Goal: Task Accomplishment & Management: Complete application form

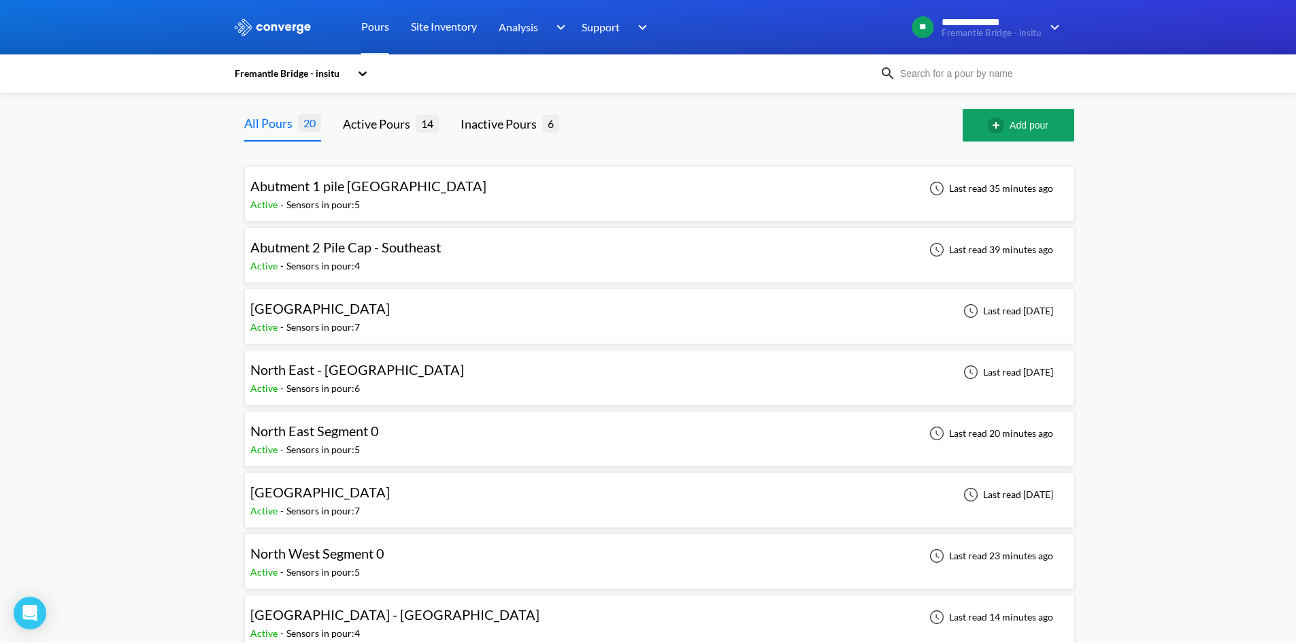
click at [383, 433] on div "North East Segment 0" at bounding box center [317, 431] width 135 height 21
click at [376, 551] on span "North West Segment 0" at bounding box center [317, 553] width 134 height 16
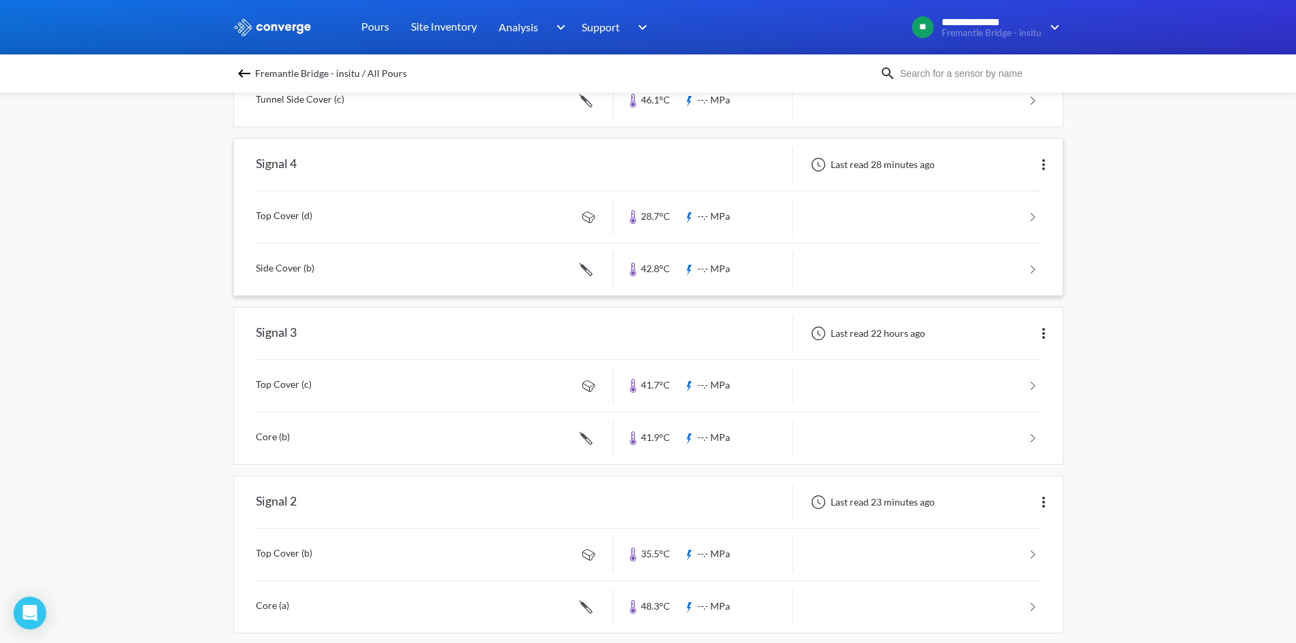
scroll to position [35, 0]
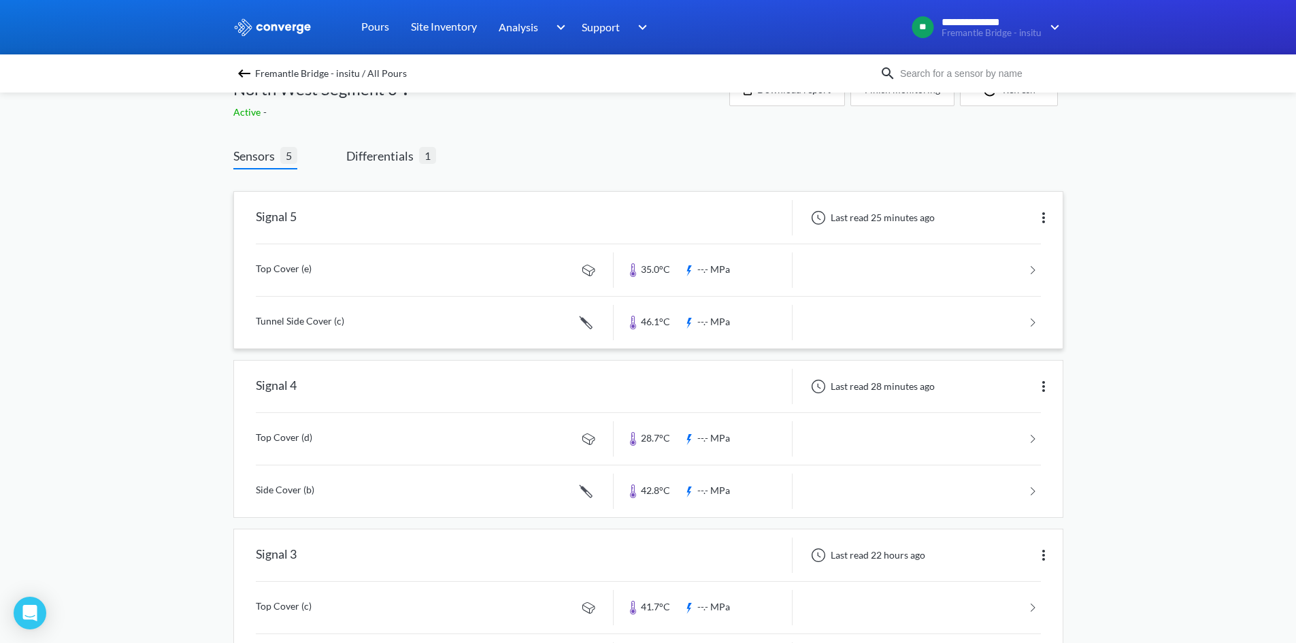
click at [453, 264] on link at bounding box center [648, 270] width 785 height 52
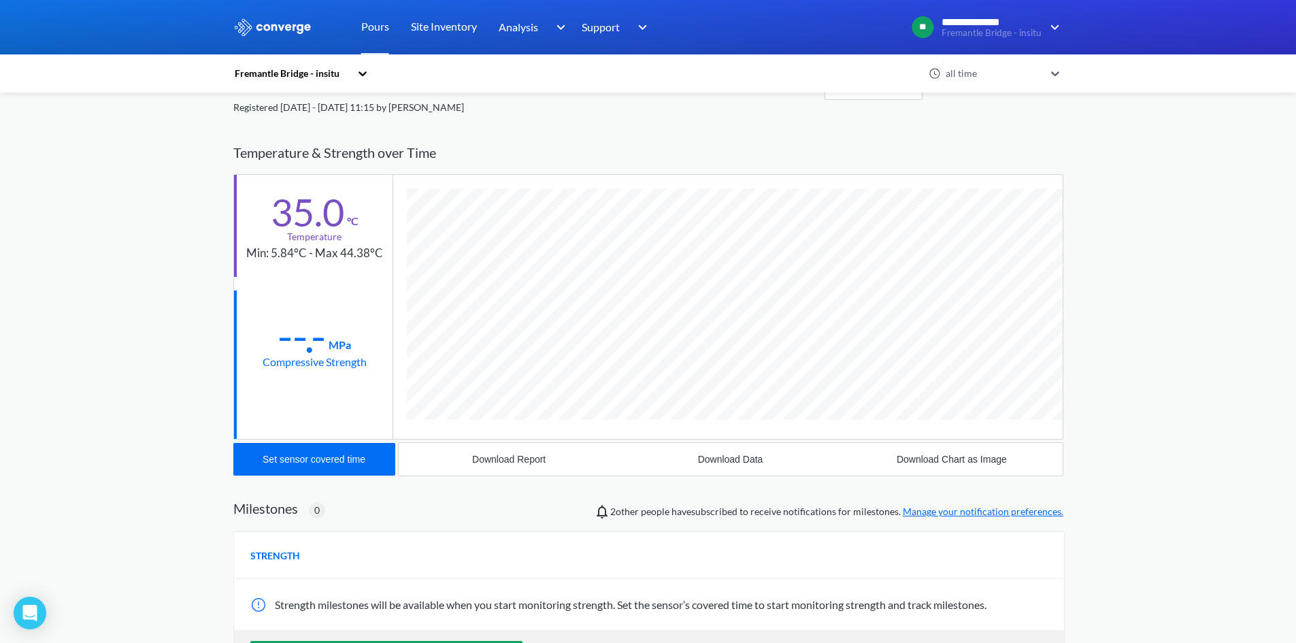
scroll to position [68, 0]
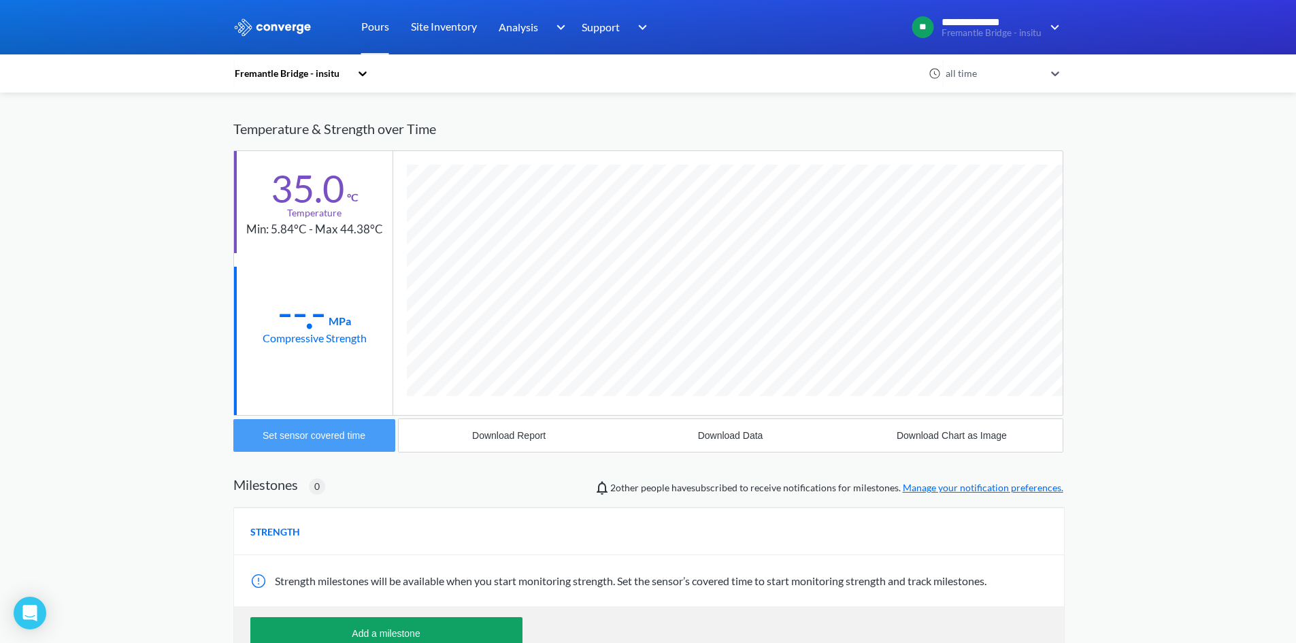
click at [336, 431] on div "Set sensor covered time" at bounding box center [314, 435] width 103 height 11
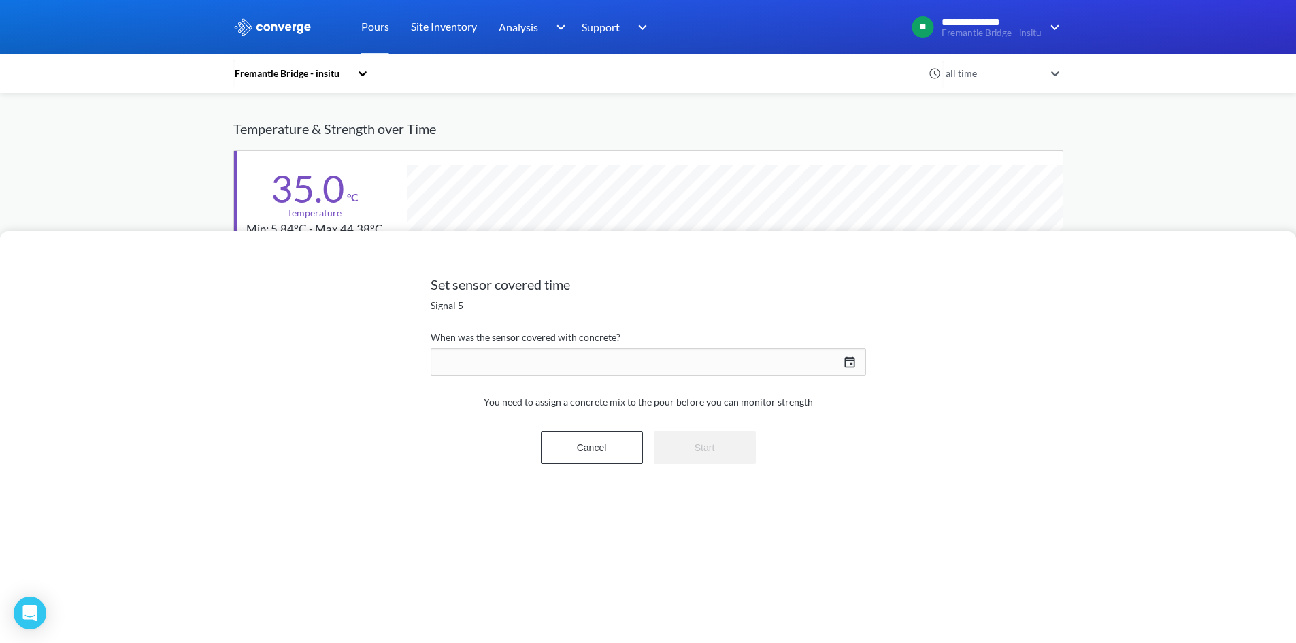
scroll to position [719, 830]
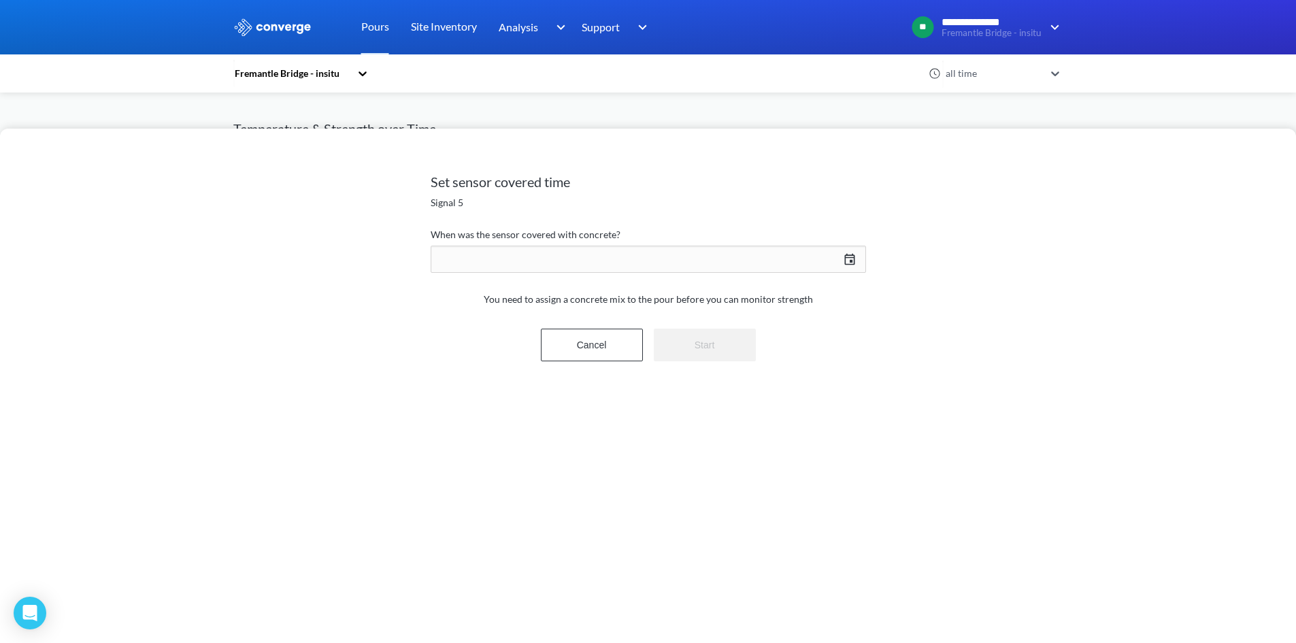
click at [595, 255] on div "[DATE] Press the down arrow key to interact with the calendar and select a date…" at bounding box center [649, 259] width 436 height 33
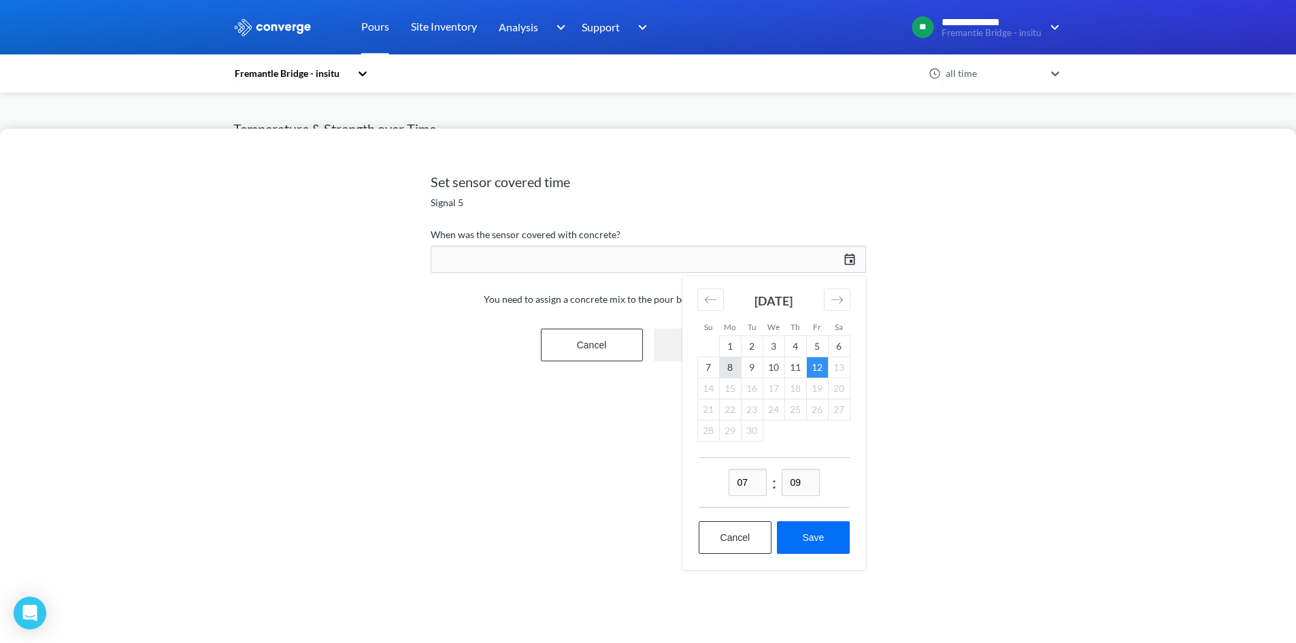
click at [727, 370] on td "8" at bounding box center [730, 367] width 22 height 21
click at [745, 485] on input "07" at bounding box center [748, 482] width 38 height 27
drag, startPoint x: 751, startPoint y: 485, endPoint x: 737, endPoint y: 479, distance: 14.7
click at [737, 479] on input "07" at bounding box center [748, 482] width 38 height 27
type input "15"
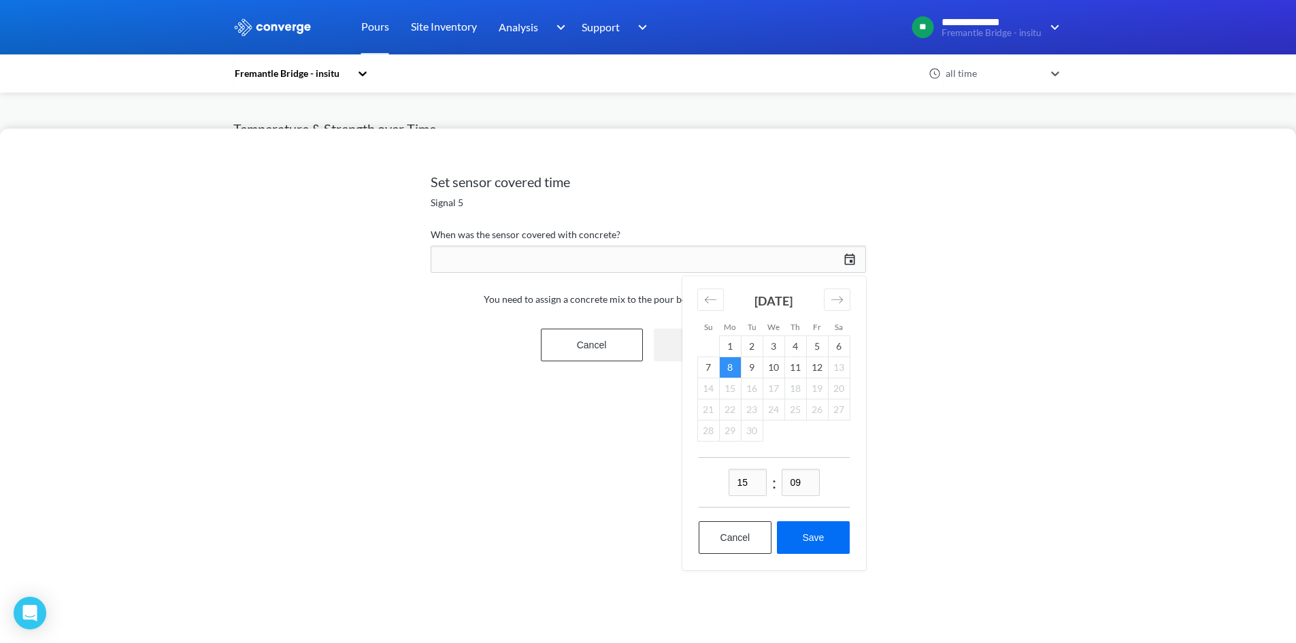
click at [813, 482] on input "09" at bounding box center [801, 482] width 38 height 27
type input "00"
click at [832, 529] on button "Save" at bounding box center [813, 537] width 72 height 33
type input "16:00[DATE]"
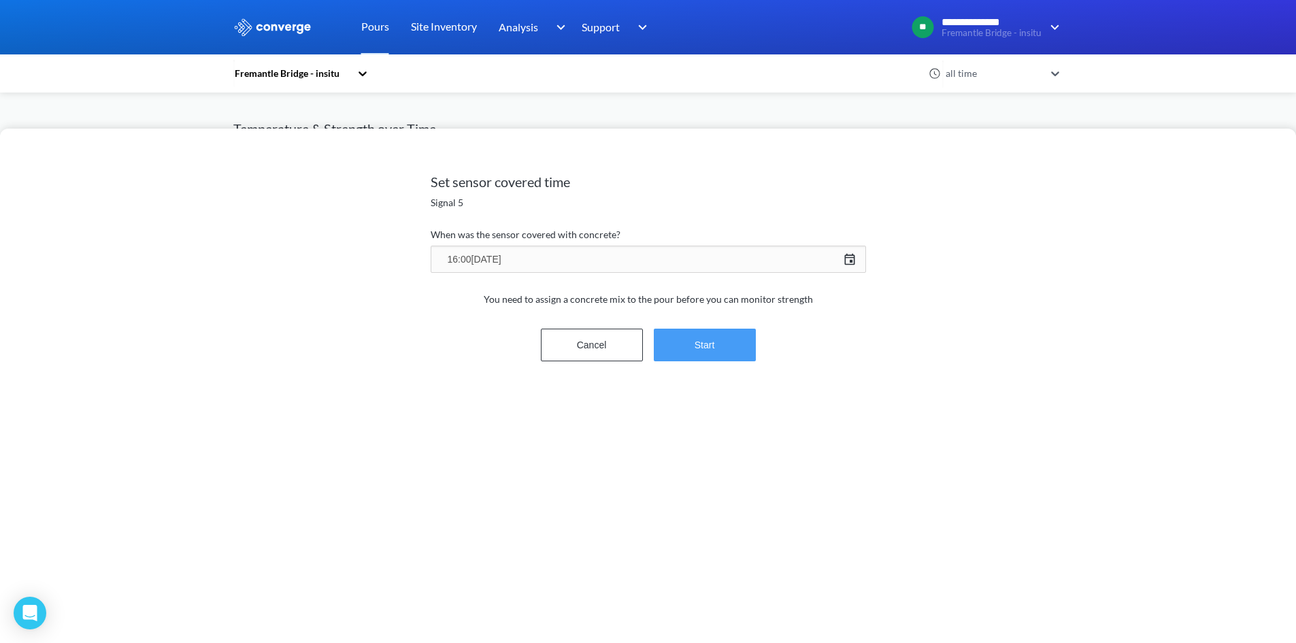
click at [722, 353] on button "Start" at bounding box center [705, 345] width 102 height 33
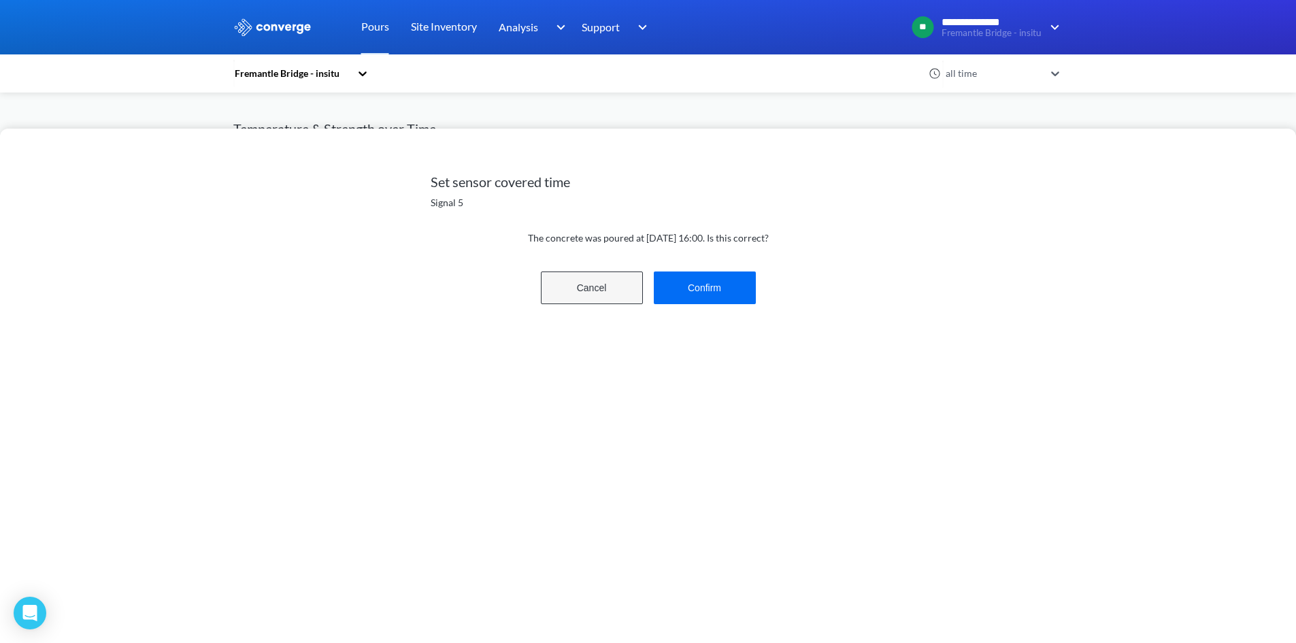
click at [577, 299] on button "Cancel" at bounding box center [592, 288] width 102 height 33
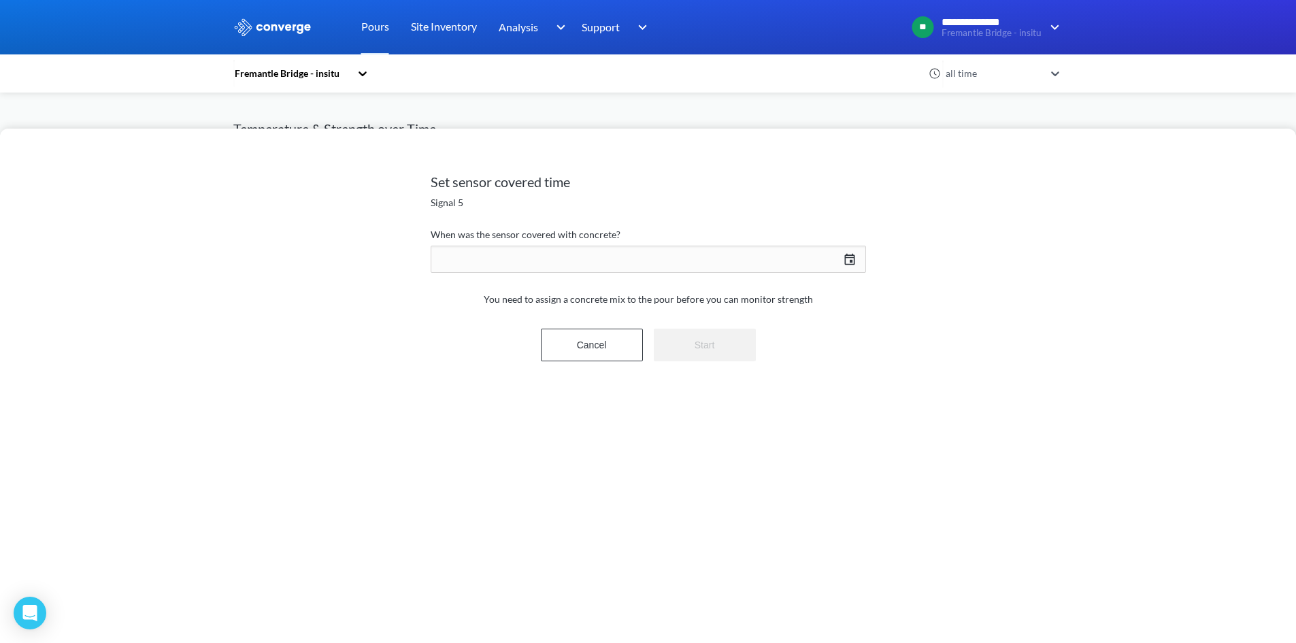
click at [987, 118] on div "Set sensor covered time Signal 5 When was the sensor covered with concrete? [DA…" at bounding box center [648, 321] width 1296 height 643
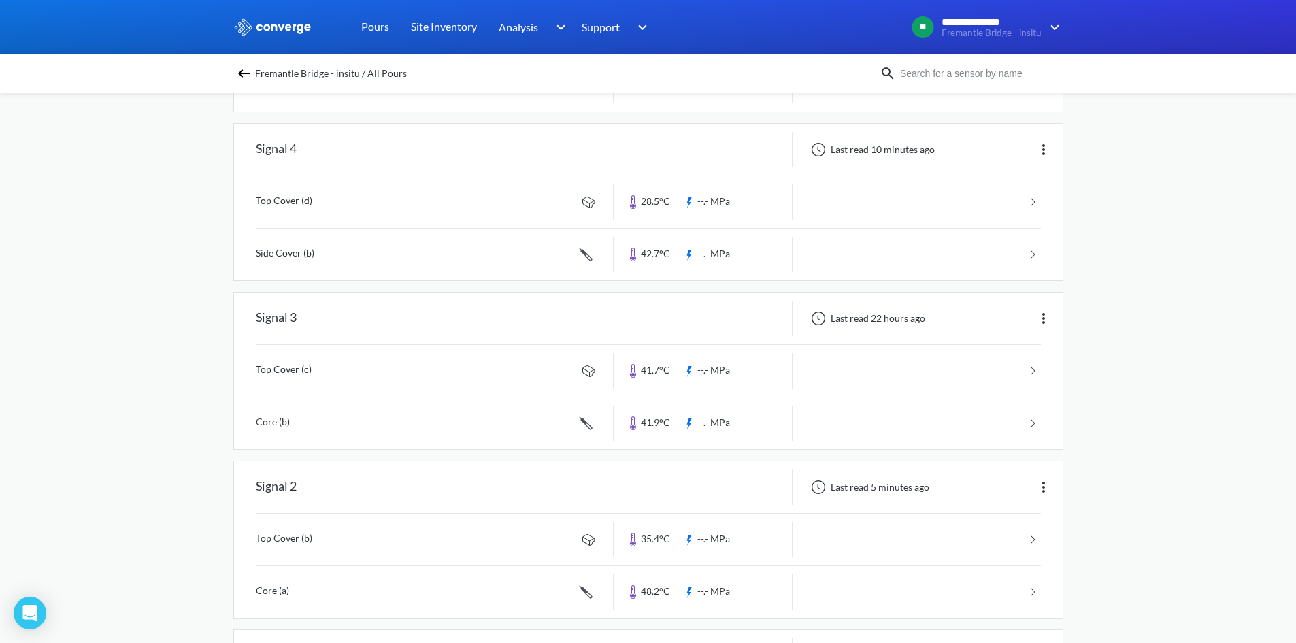
scroll to position [444, 0]
click at [1045, 486] on img at bounding box center [1044, 484] width 16 height 16
click at [502, 456] on div "Signal 5 Last read 7 minutes ago Top Cover (e) 34.9°C --.- MPa Tunnel Side Cove…" at bounding box center [648, 194] width 830 height 844
click at [501, 489] on div "Signal 1" at bounding box center [424, 484] width 380 height 35
click at [444, 535] on link at bounding box center [648, 537] width 785 height 52
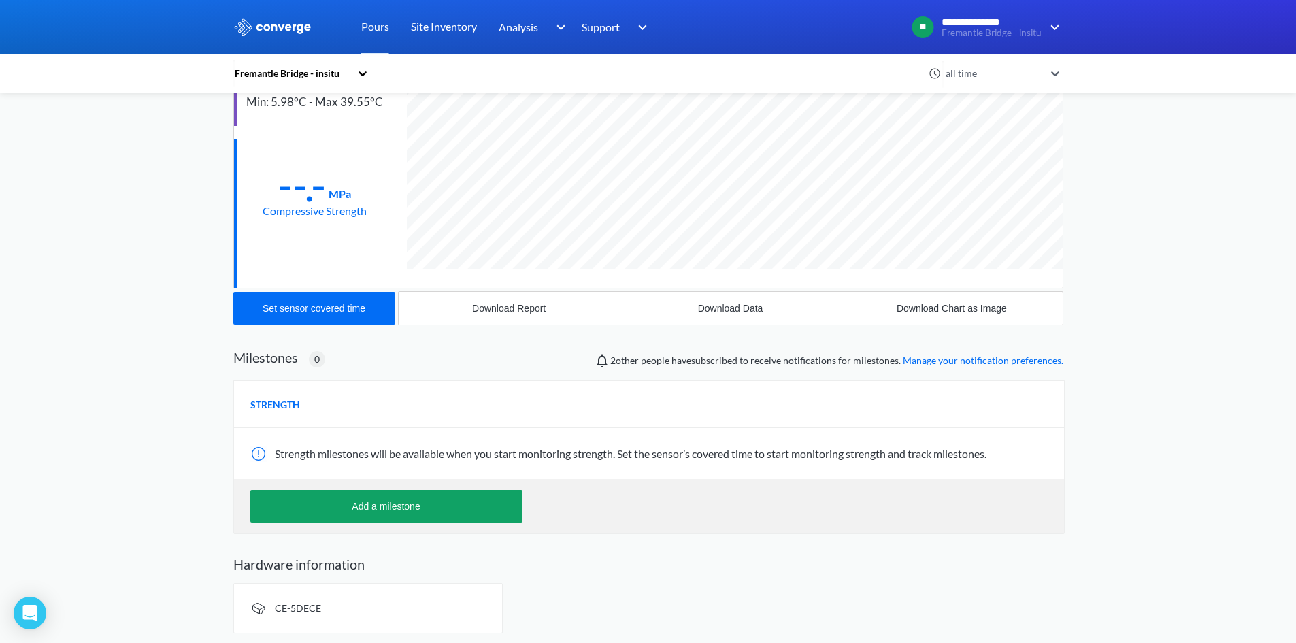
scroll to position [197, 0]
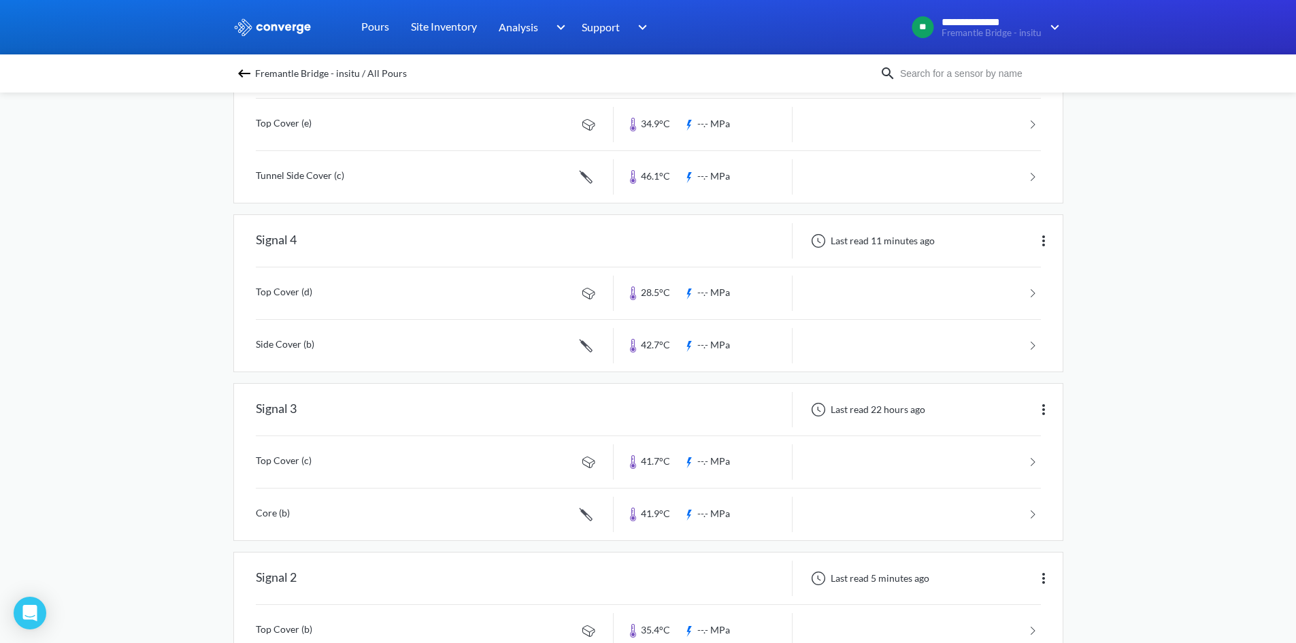
scroll to position [444, 0]
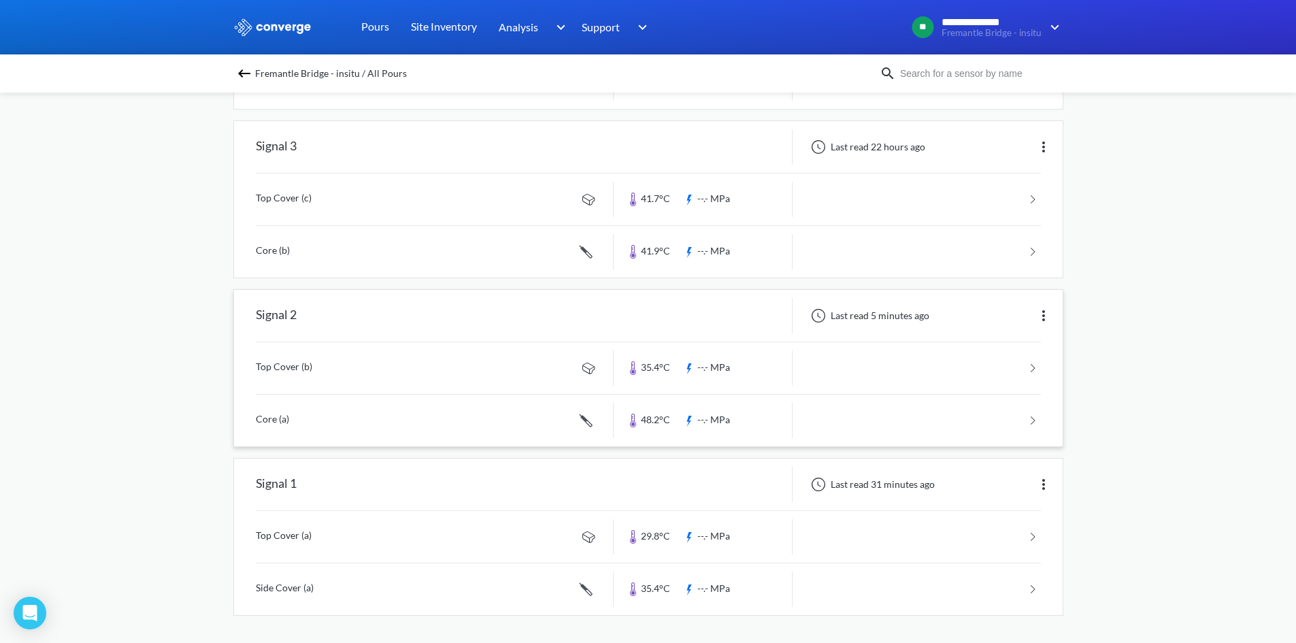
click at [452, 322] on div "Signal 2" at bounding box center [424, 315] width 380 height 35
click at [436, 359] on link at bounding box center [648, 368] width 785 height 52
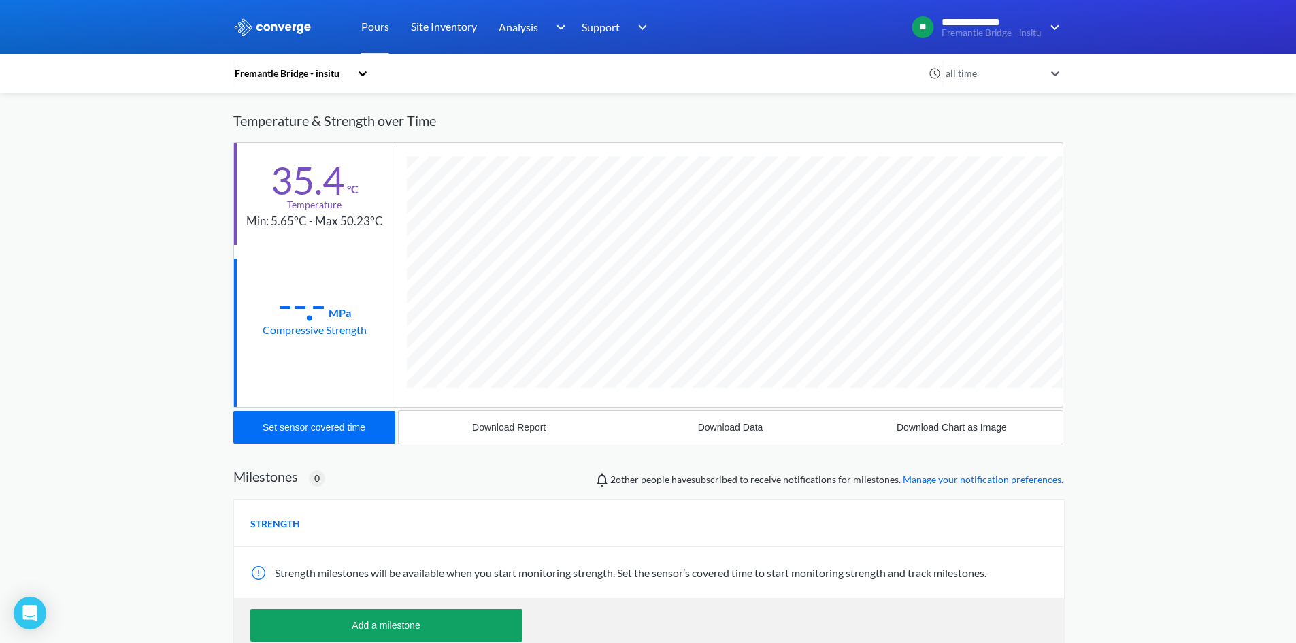
scroll to position [197, 0]
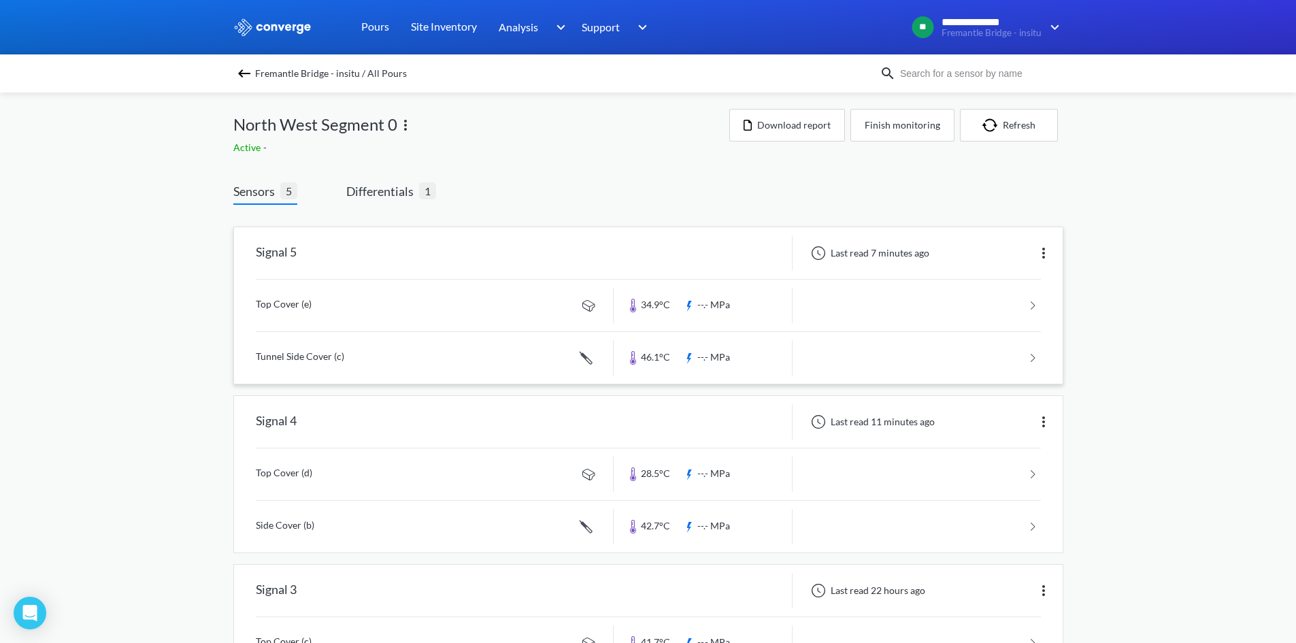
click at [344, 305] on link at bounding box center [648, 306] width 785 height 52
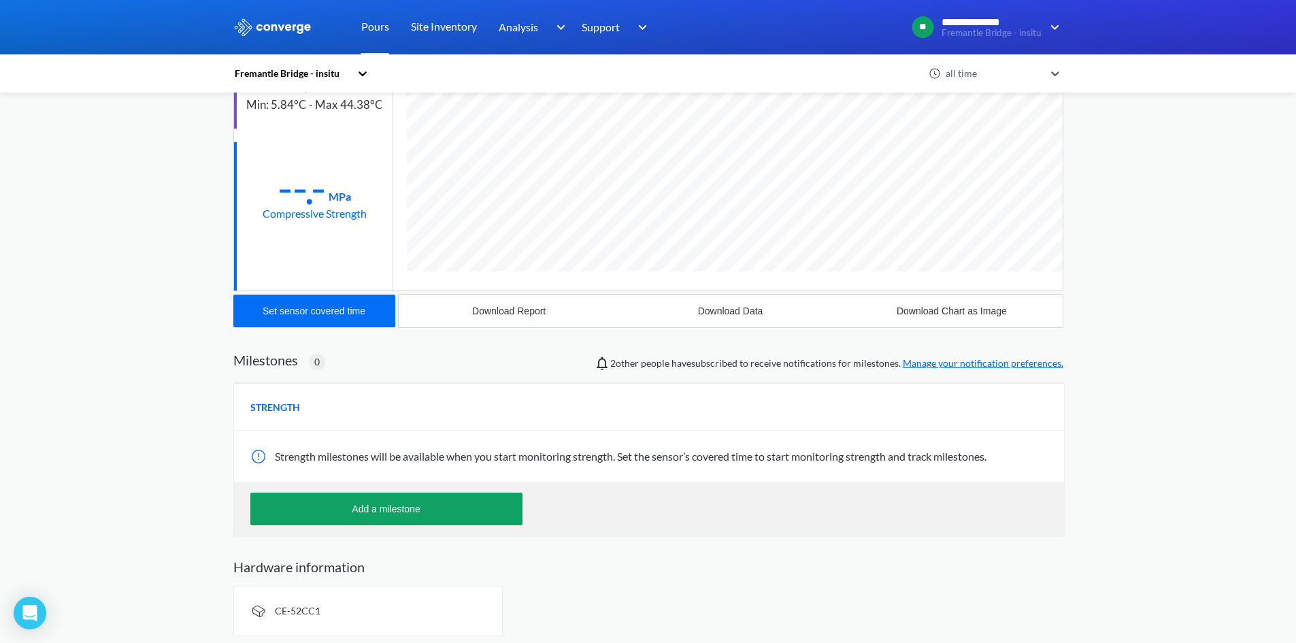
scroll to position [197, 0]
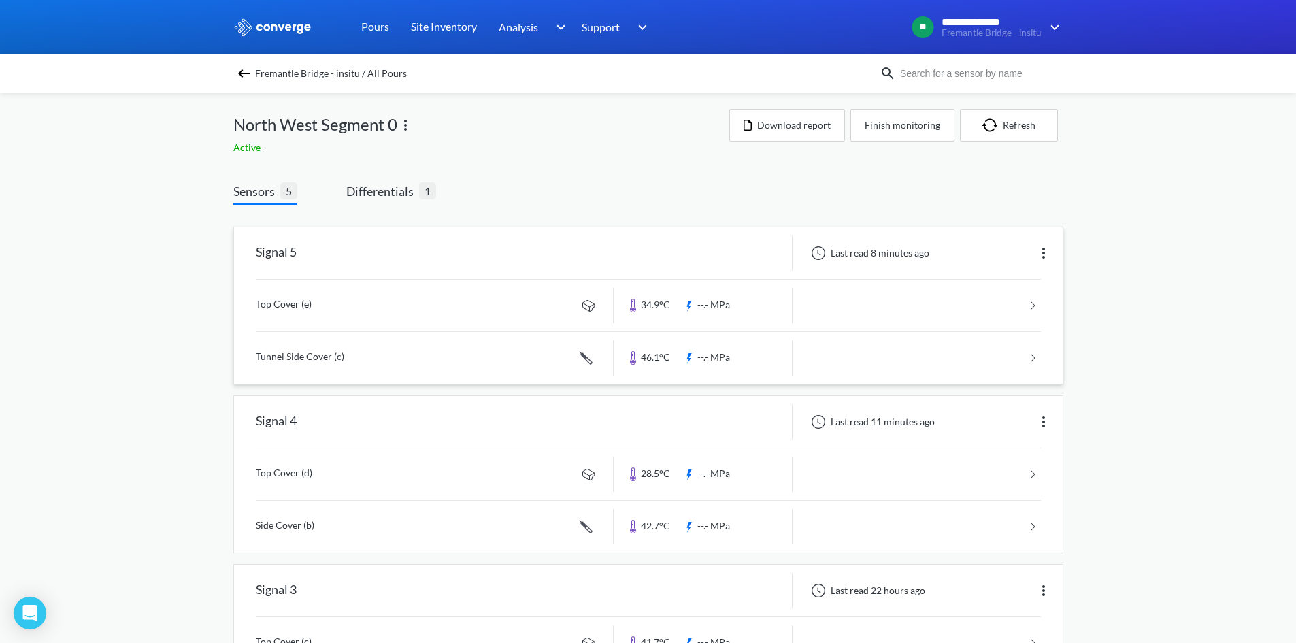
click at [349, 354] on link at bounding box center [648, 358] width 785 height 52
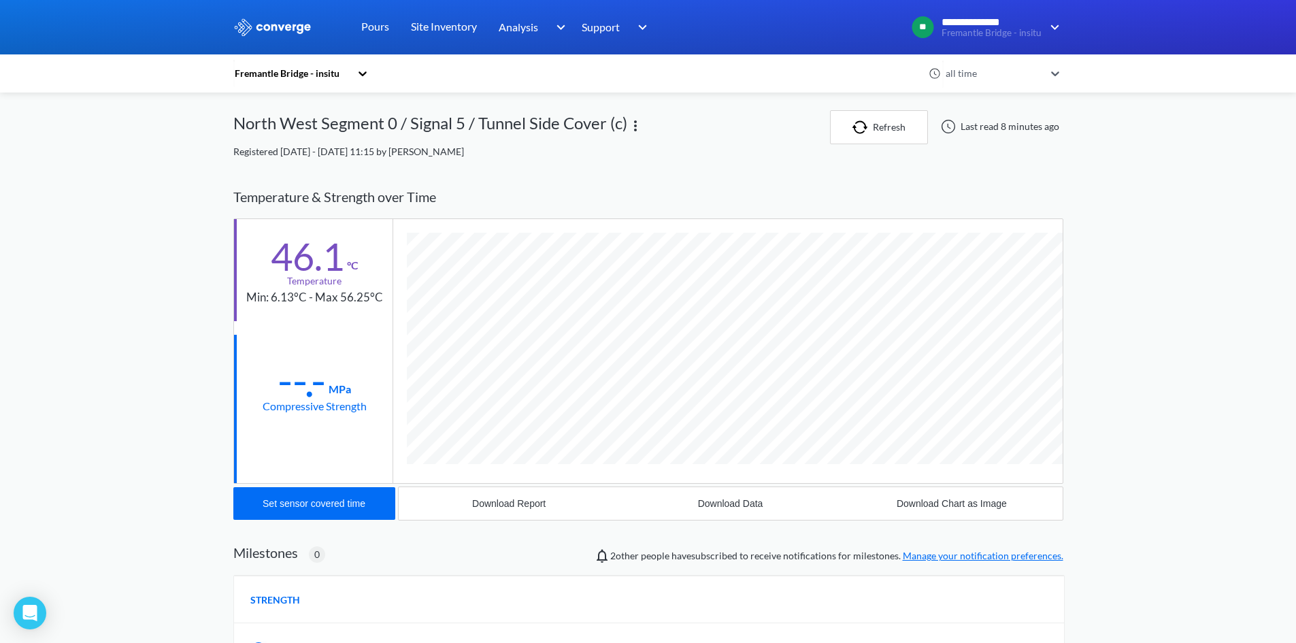
scroll to position [745, 830]
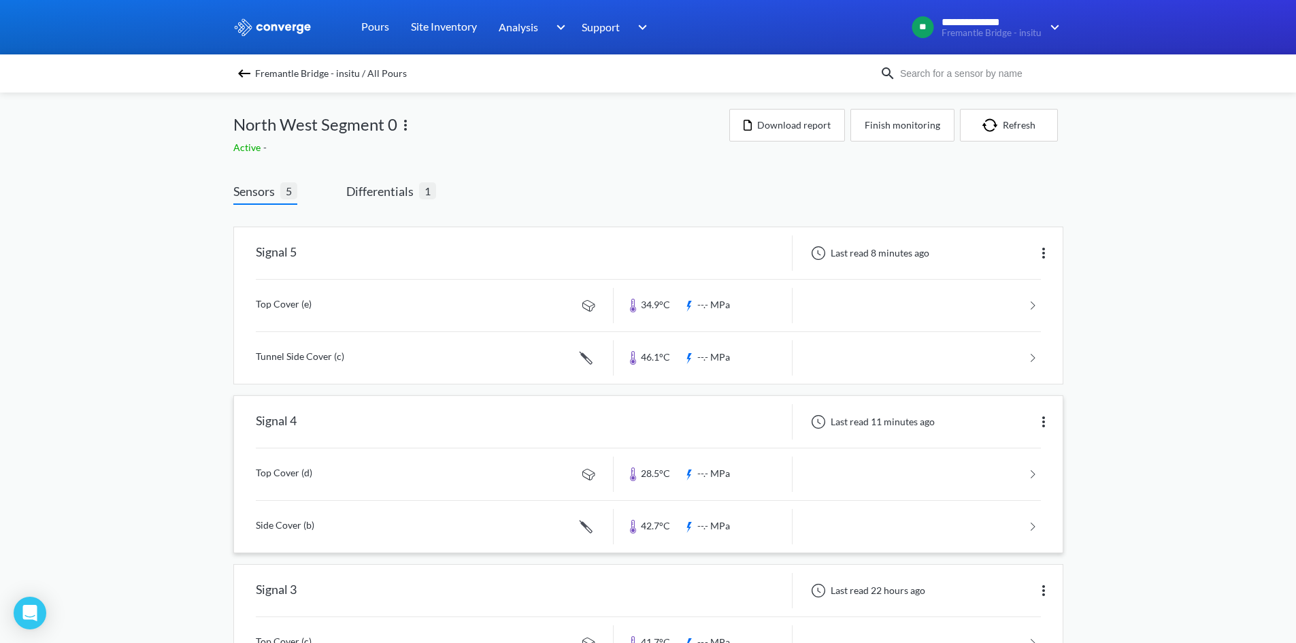
click at [323, 471] on link at bounding box center [648, 474] width 785 height 52
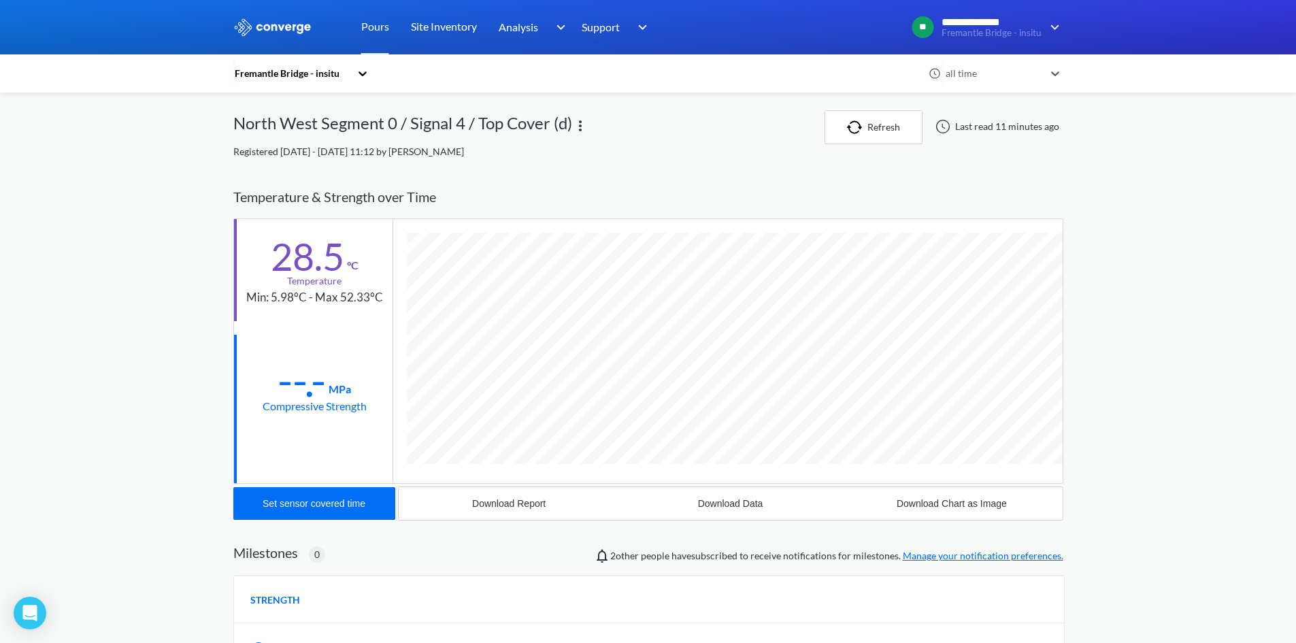
scroll to position [136, 0]
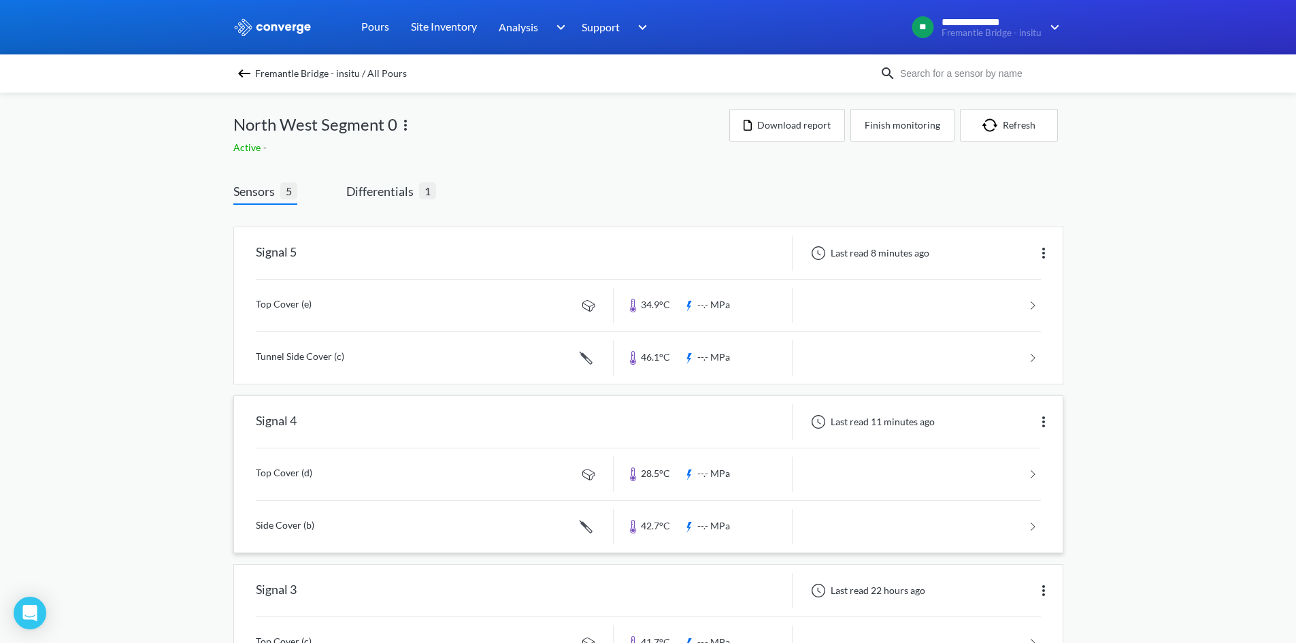
click at [316, 525] on link at bounding box center [648, 527] width 785 height 52
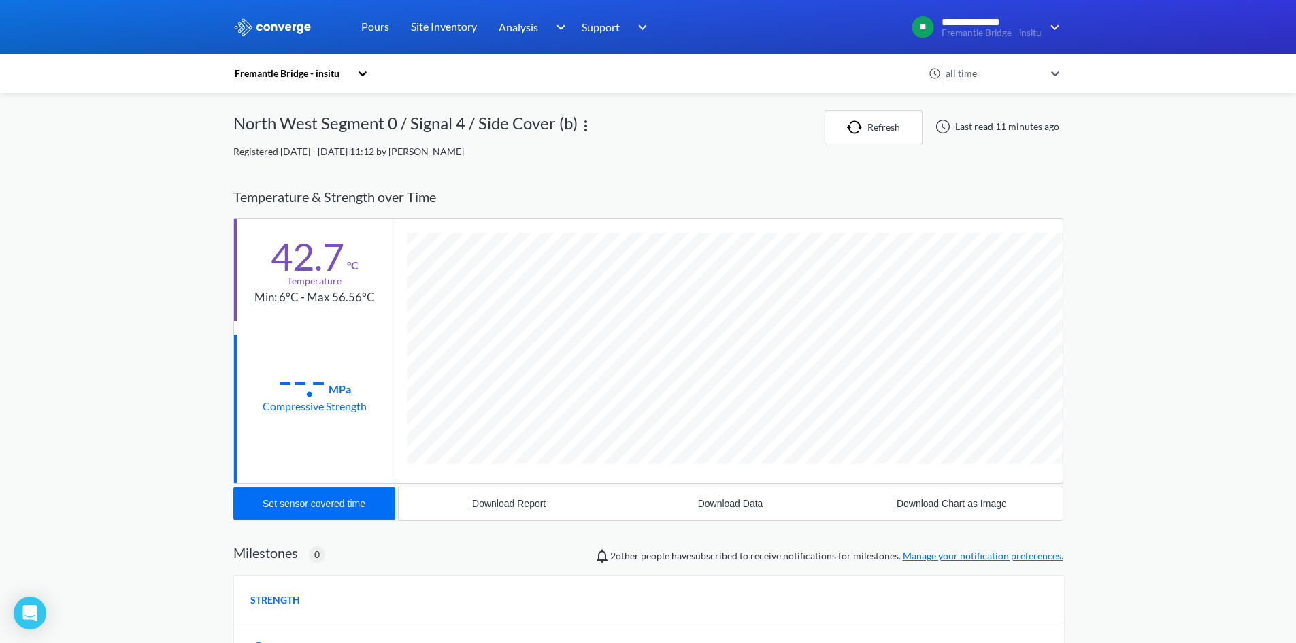
scroll to position [745, 830]
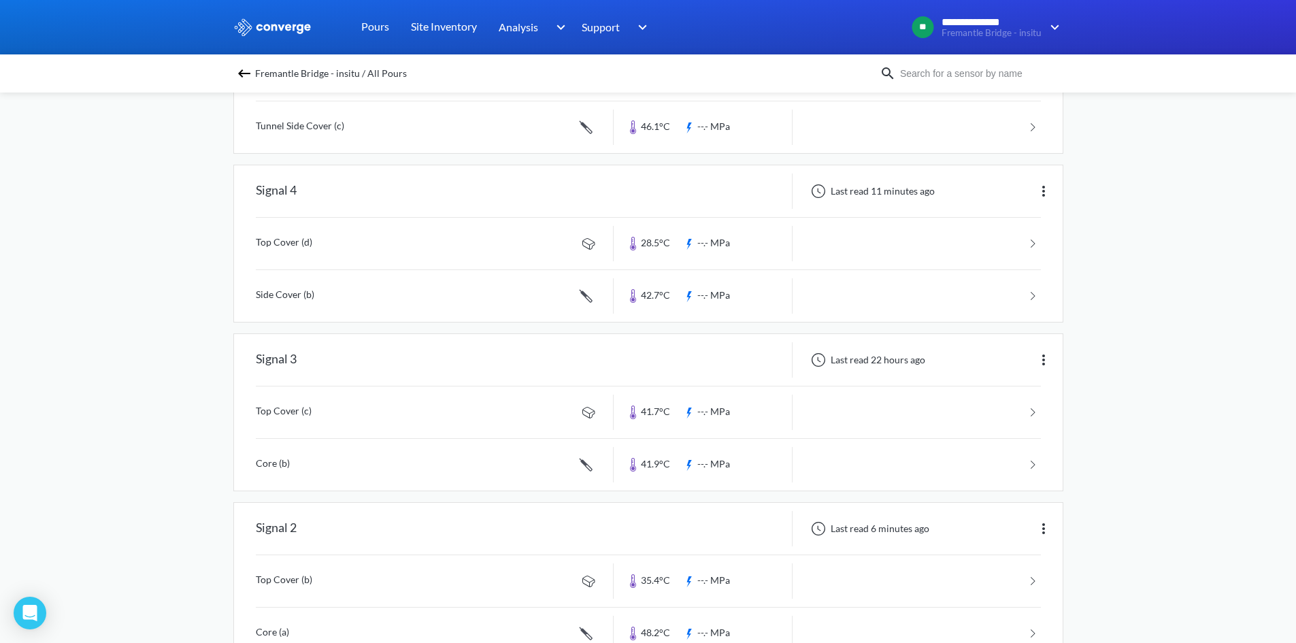
scroll to position [272, 0]
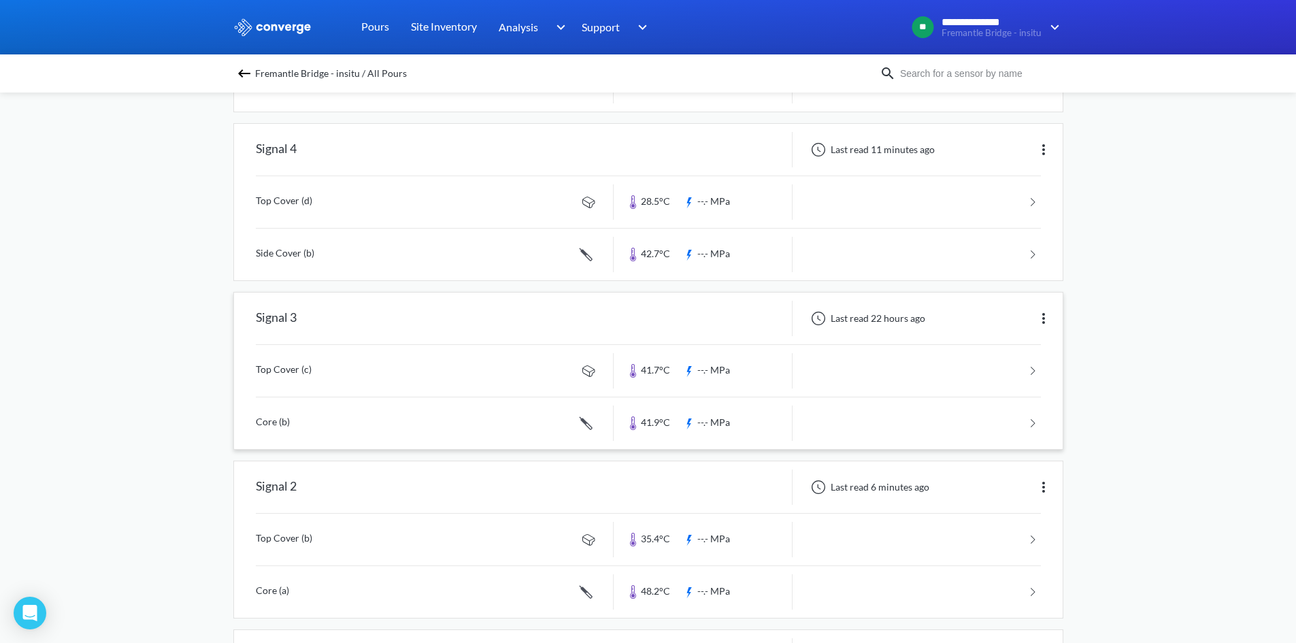
click at [292, 361] on link at bounding box center [648, 371] width 785 height 52
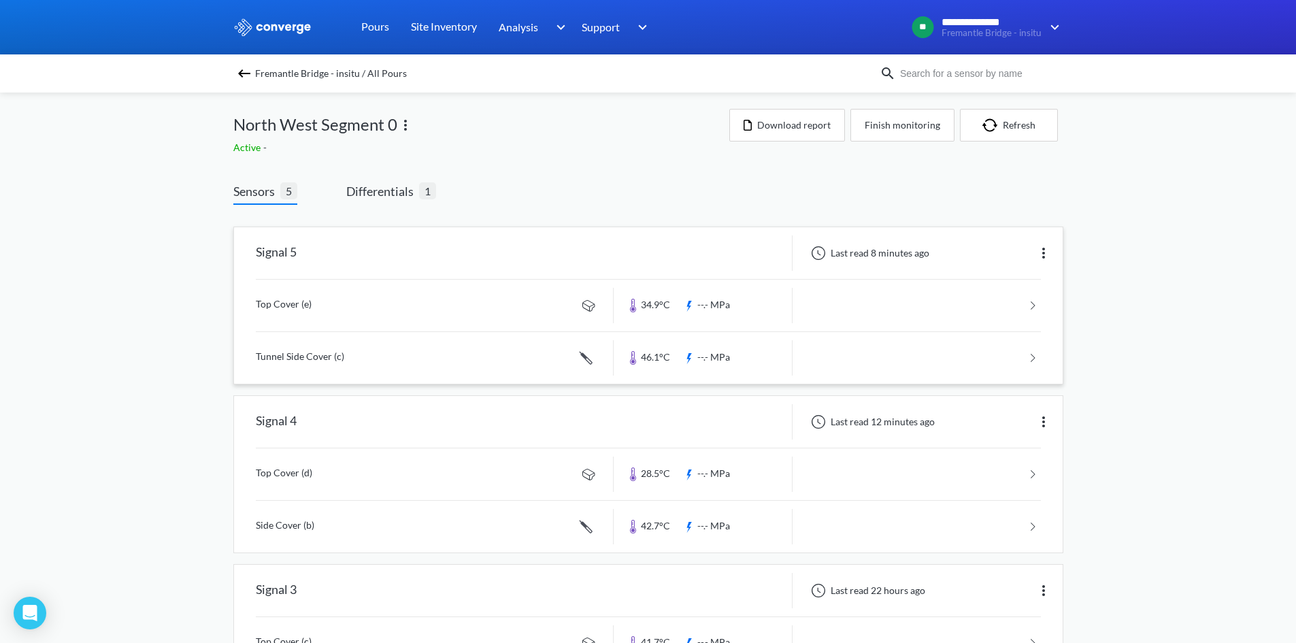
click at [387, 308] on link at bounding box center [648, 306] width 785 height 52
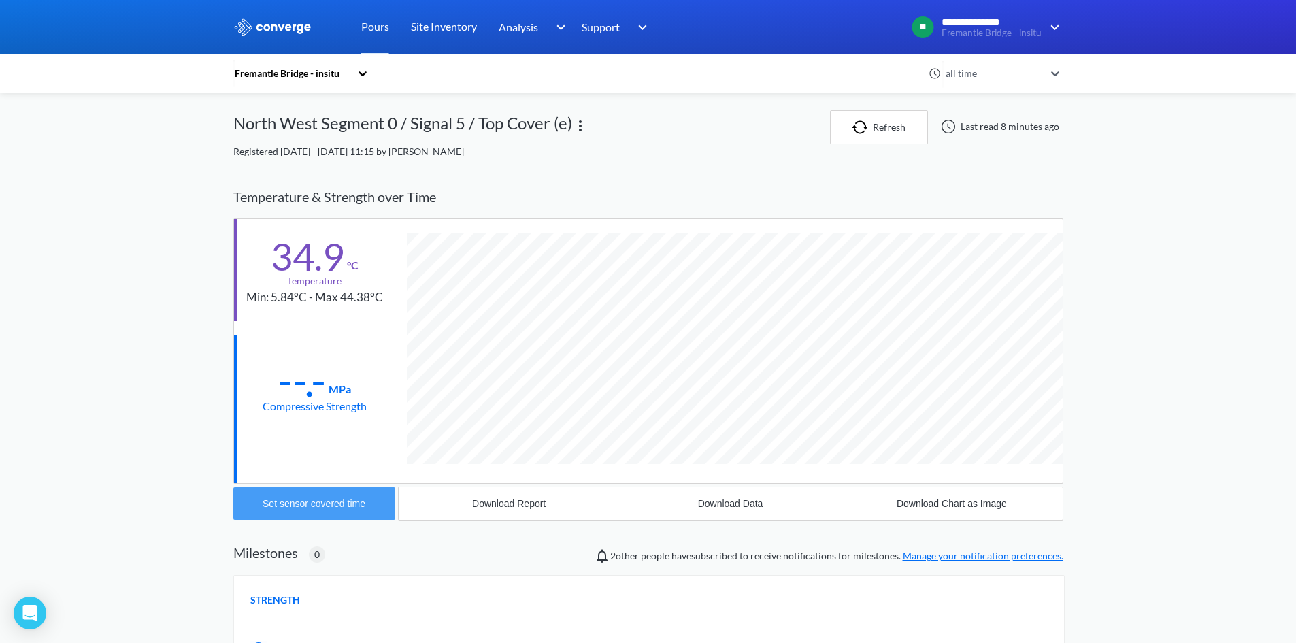
click at [300, 509] on div "Set sensor covered time" at bounding box center [314, 503] width 103 height 11
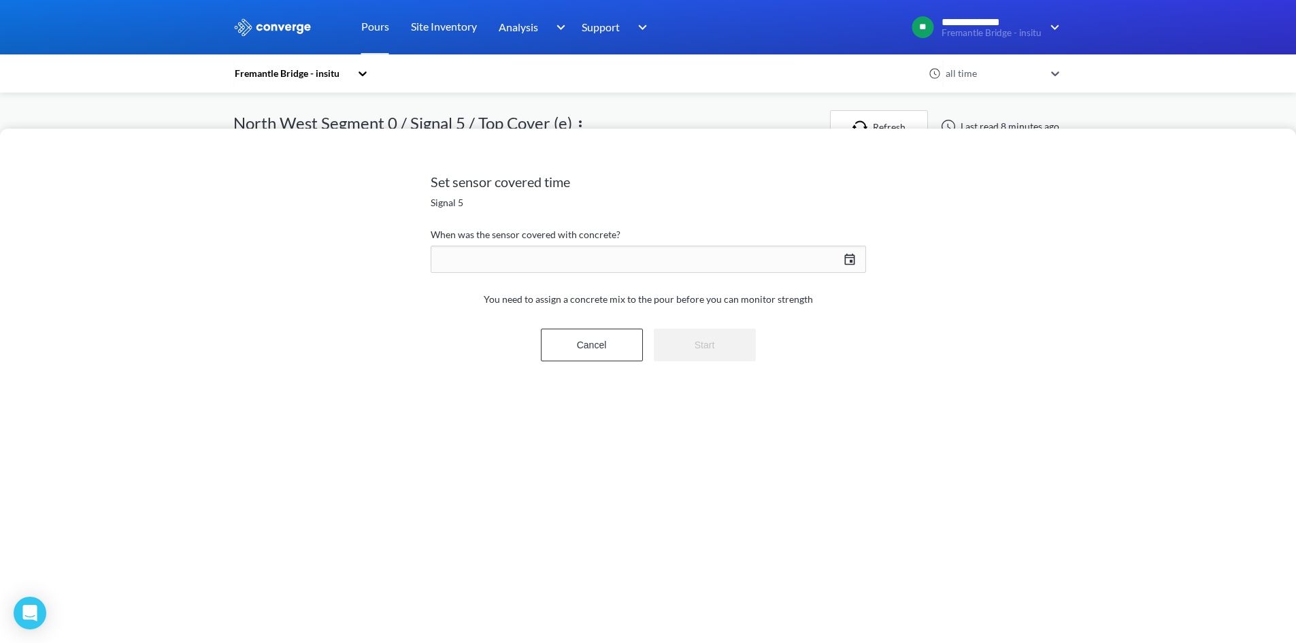
click at [624, 261] on div "[DATE] Press the down arrow key to interact with the calendar and select a date…" at bounding box center [649, 259] width 436 height 33
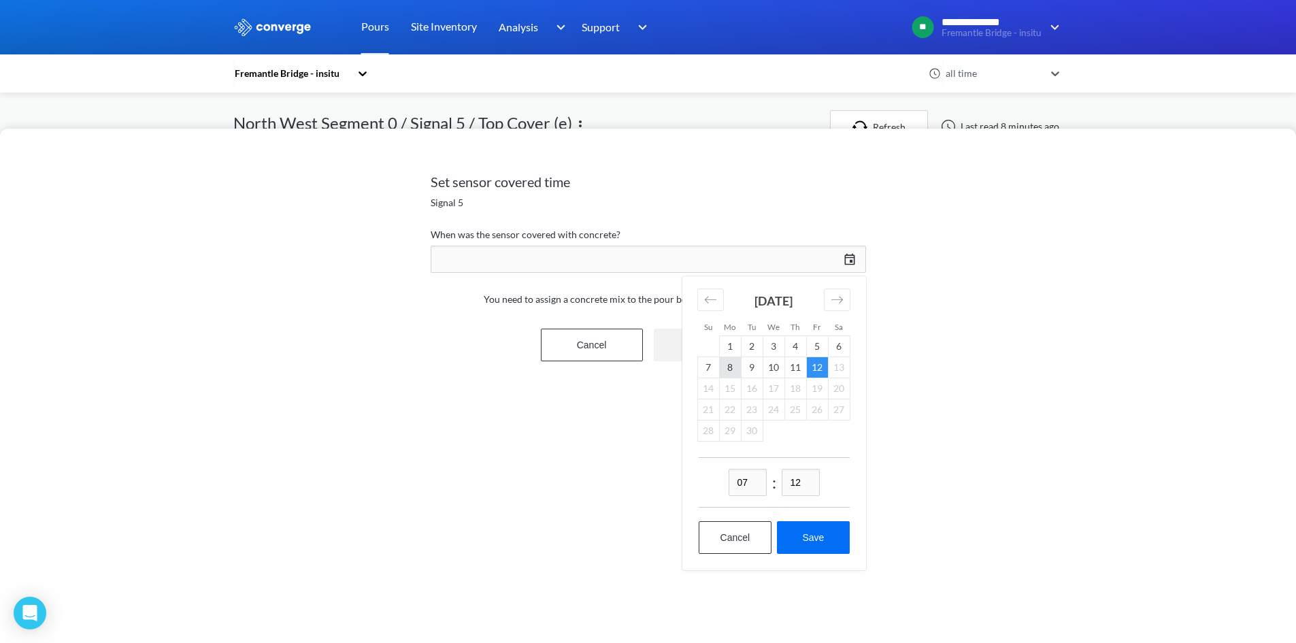
click at [730, 369] on td "8" at bounding box center [730, 367] width 22 height 21
click at [752, 486] on input "07" at bounding box center [748, 482] width 38 height 27
type input "15"
click at [802, 478] on input "12" at bounding box center [801, 482] width 38 height 27
type input "00"
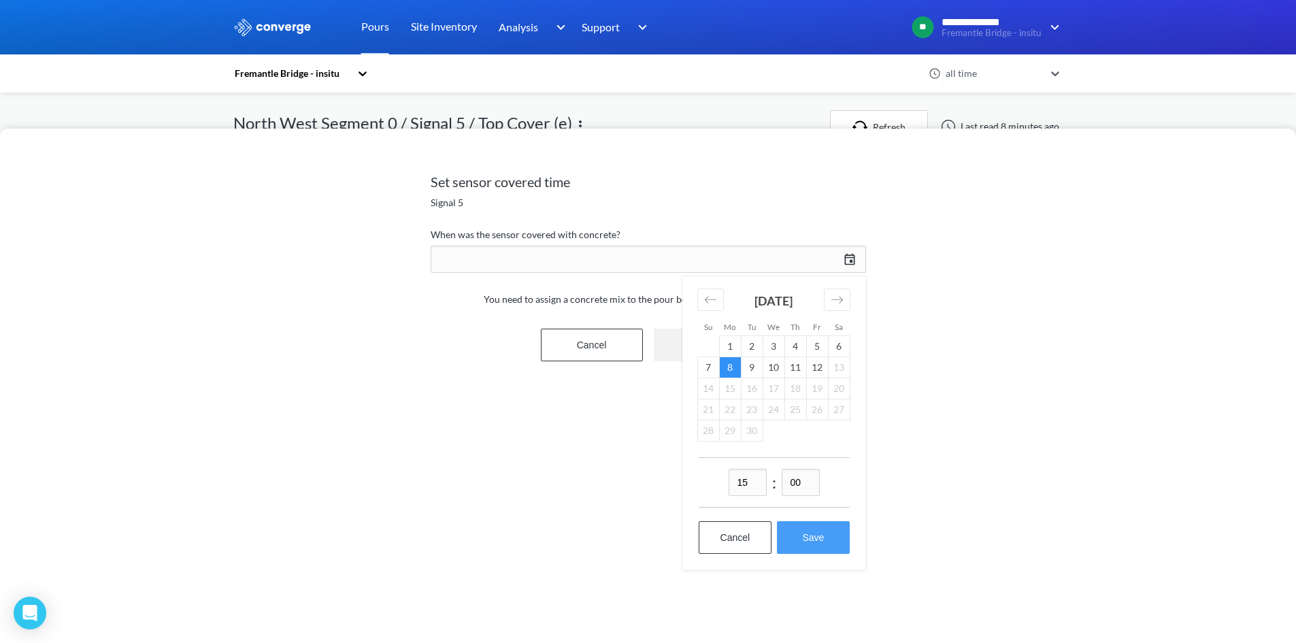
click at [825, 536] on button "Save" at bounding box center [813, 537] width 72 height 33
type input "15:00[DATE]"
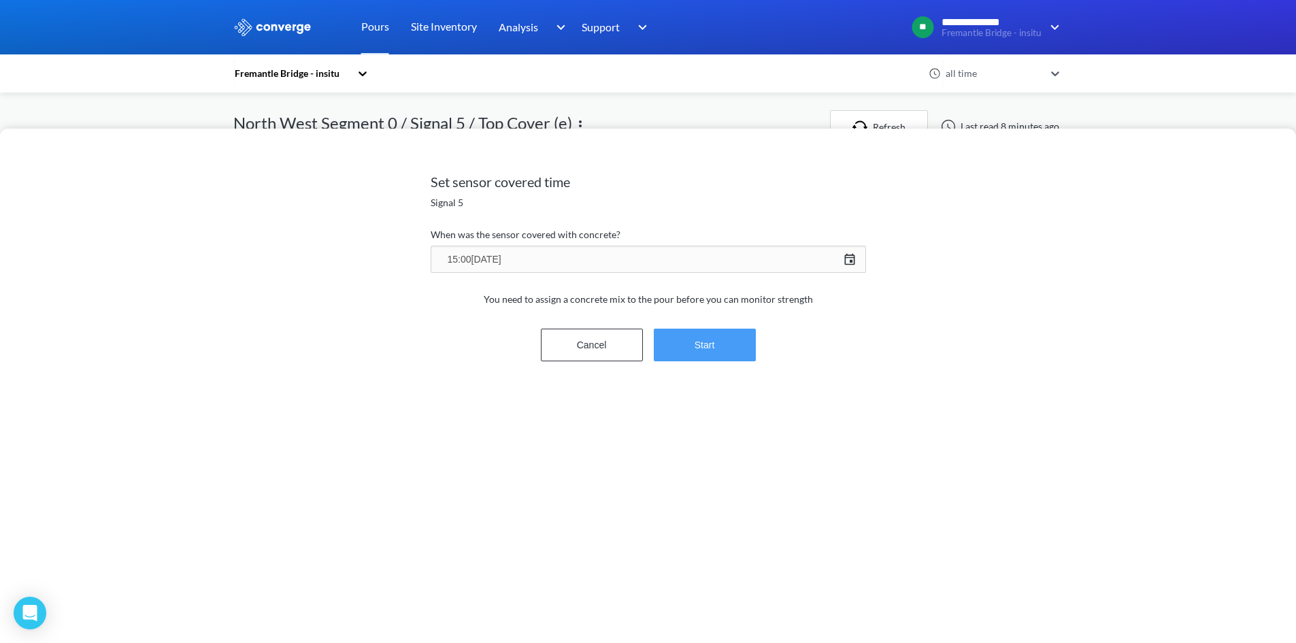
click at [721, 350] on button "Start" at bounding box center [705, 345] width 102 height 33
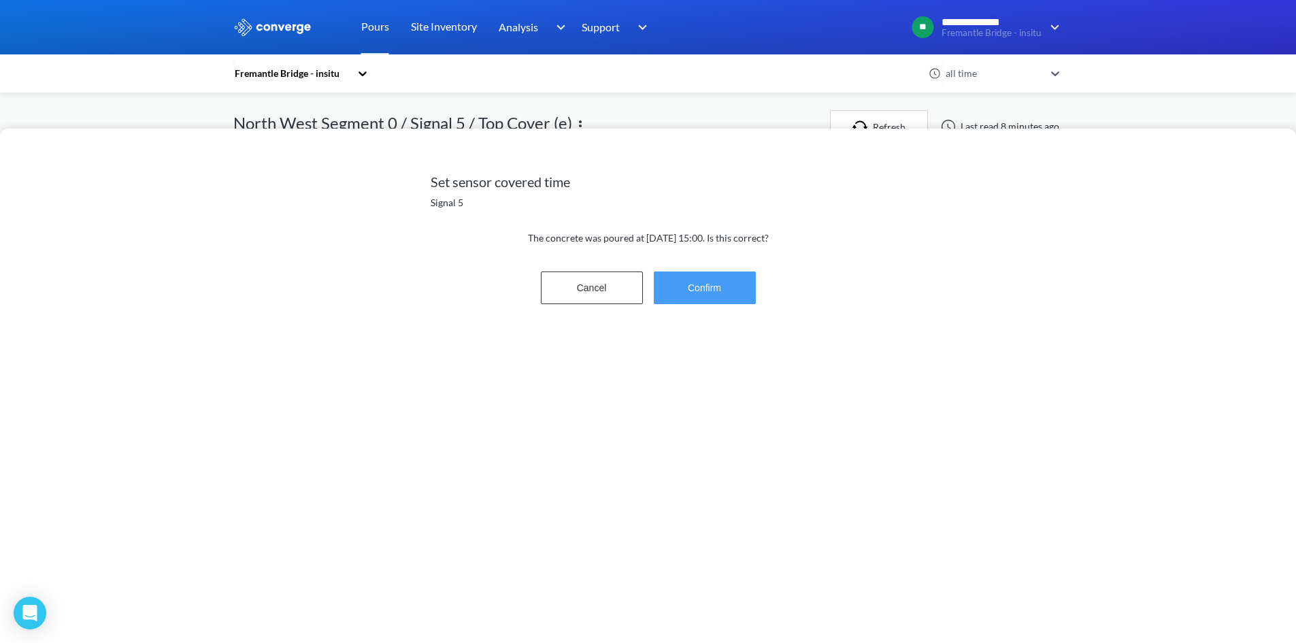
click at [708, 303] on button "Confirm" at bounding box center [705, 288] width 102 height 33
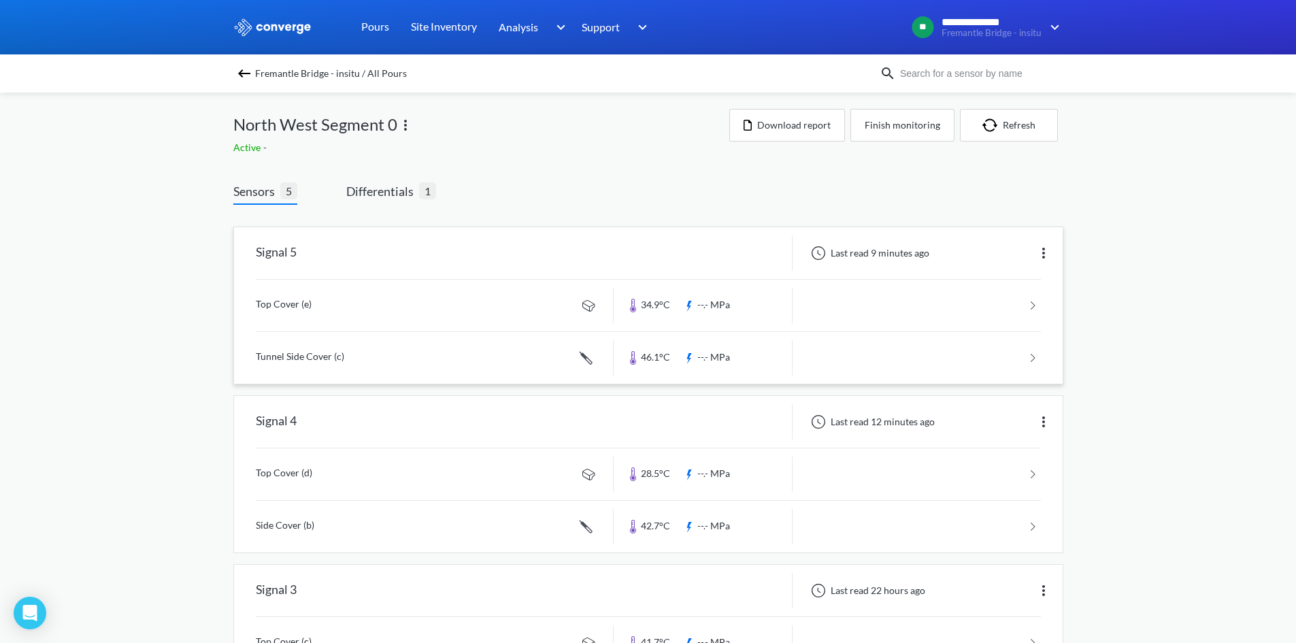
click at [293, 358] on link at bounding box center [648, 358] width 785 height 52
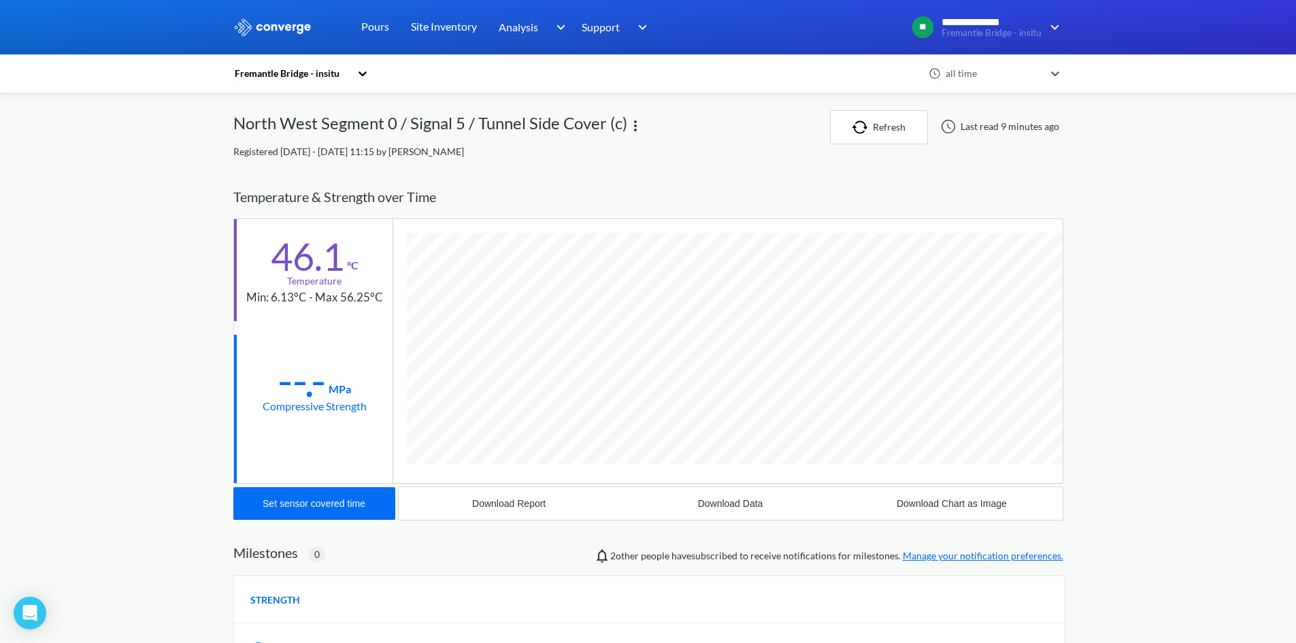
scroll to position [719, 830]
click at [322, 506] on div "Set sensor covered time" at bounding box center [314, 503] width 103 height 11
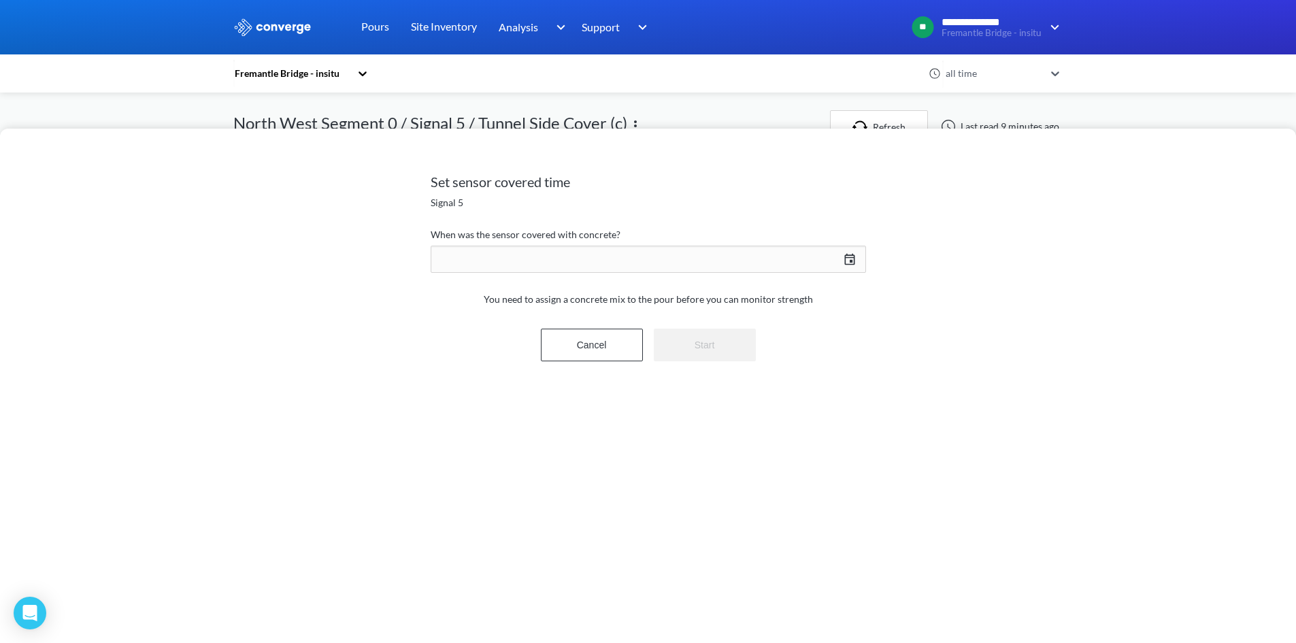
click at [527, 267] on div "[DATE] Press the down arrow key to interact with the calendar and select a date…" at bounding box center [649, 259] width 436 height 33
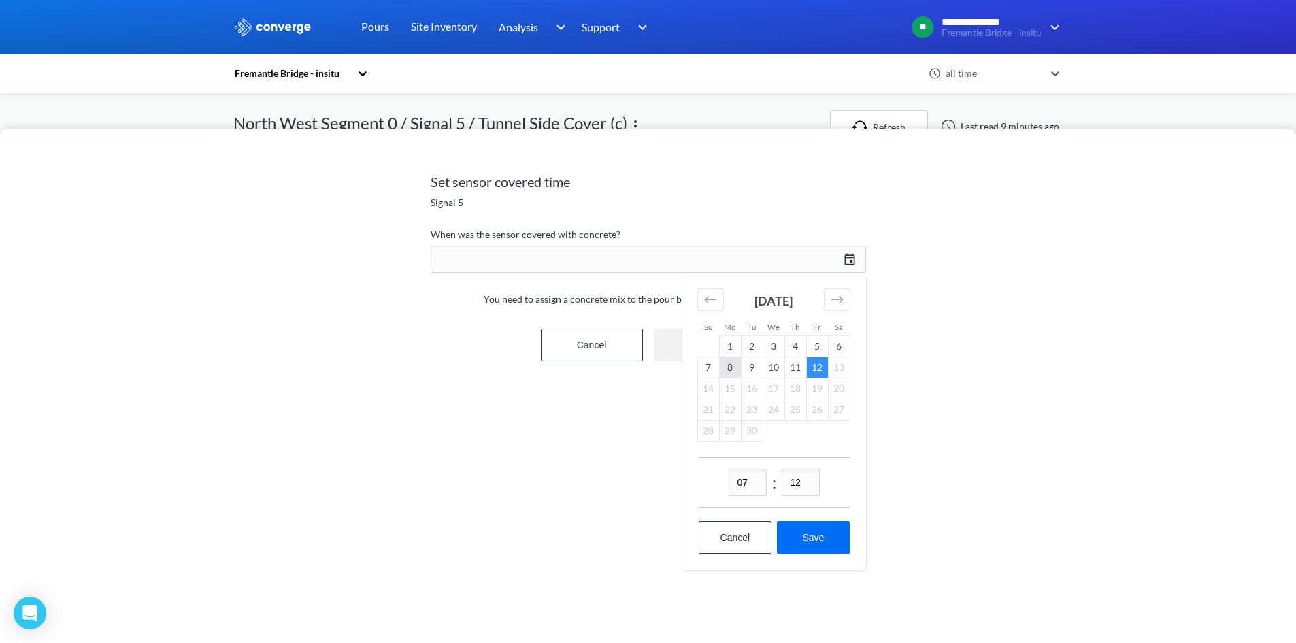
click at [734, 371] on td "8" at bounding box center [730, 367] width 22 height 21
click at [757, 490] on input "07" at bounding box center [748, 482] width 38 height 27
type input "15"
click at [806, 480] on input "12" at bounding box center [801, 482] width 38 height 27
type input "00"
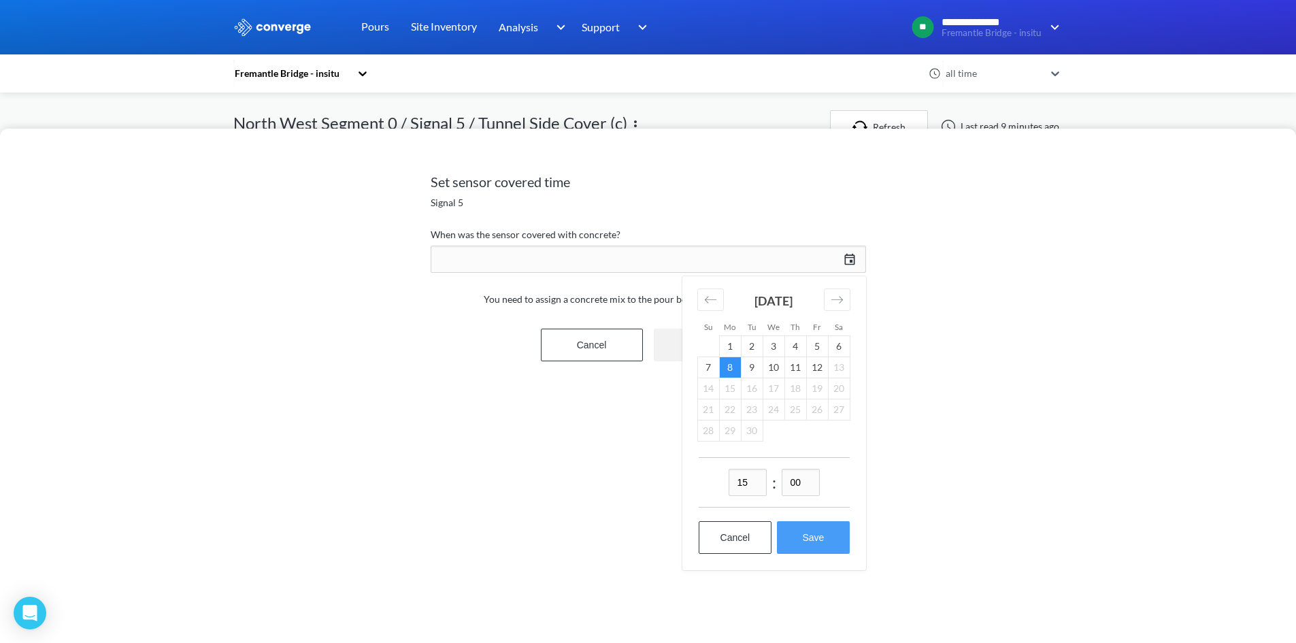
click at [836, 527] on button "Save" at bounding box center [813, 537] width 72 height 33
type input "15:00[DATE]"
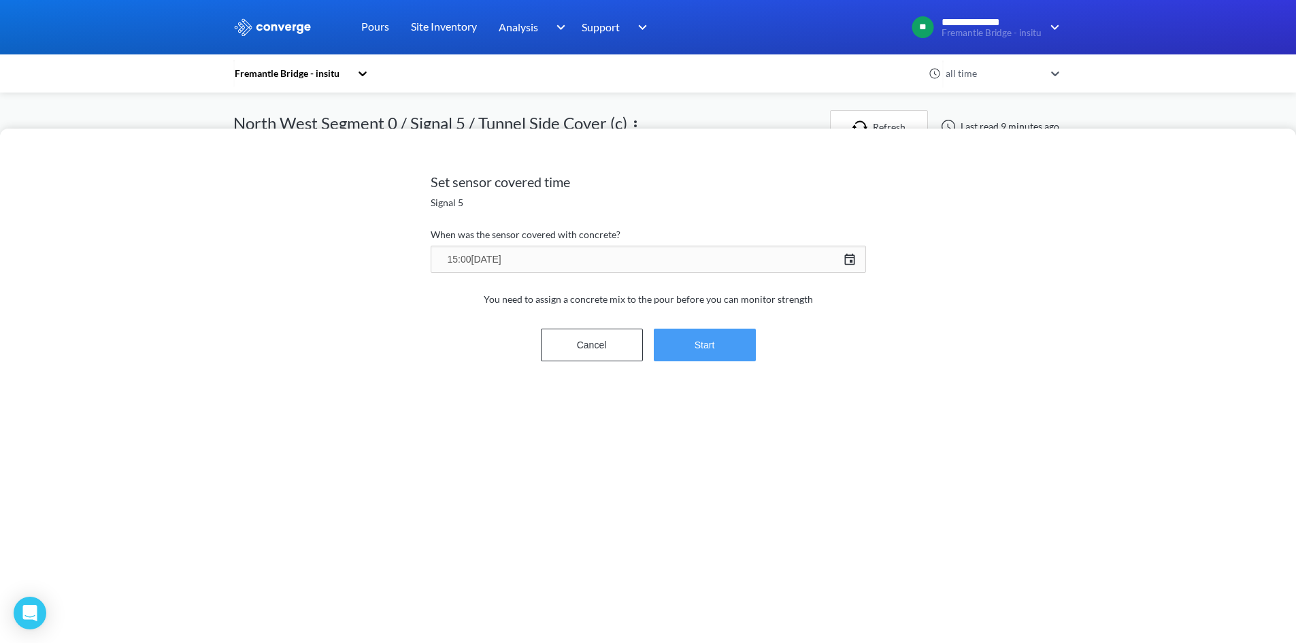
click at [674, 357] on button "Start" at bounding box center [705, 345] width 102 height 33
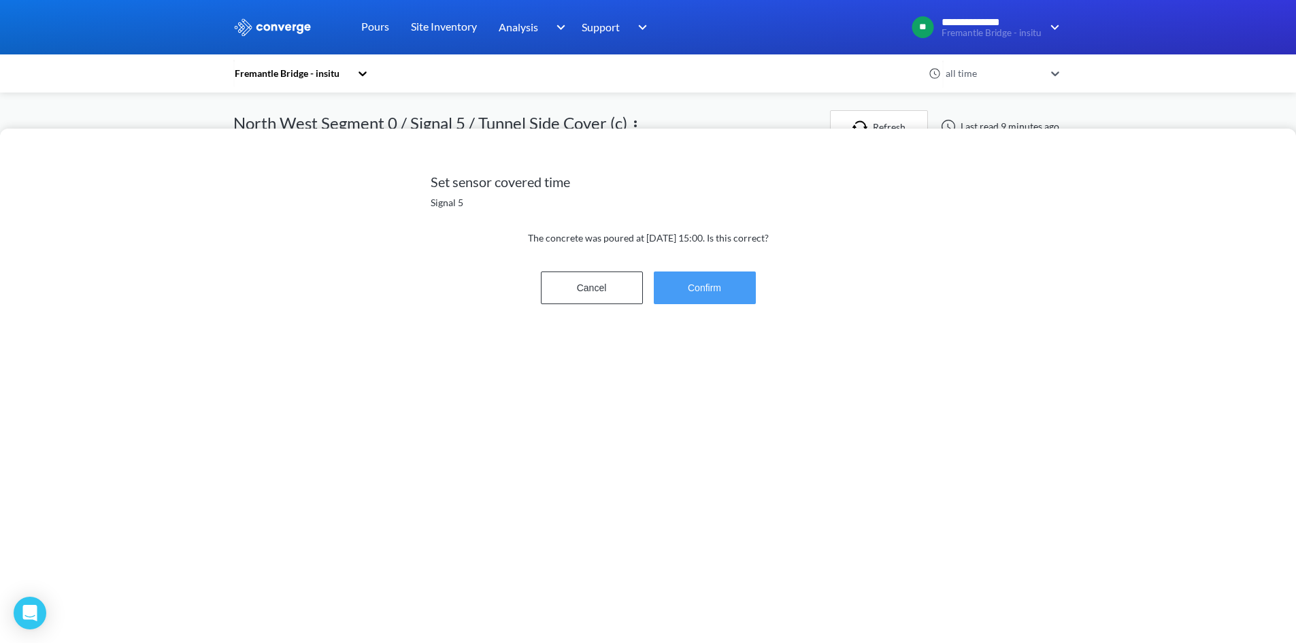
click at [686, 291] on button "Confirm" at bounding box center [705, 288] width 102 height 33
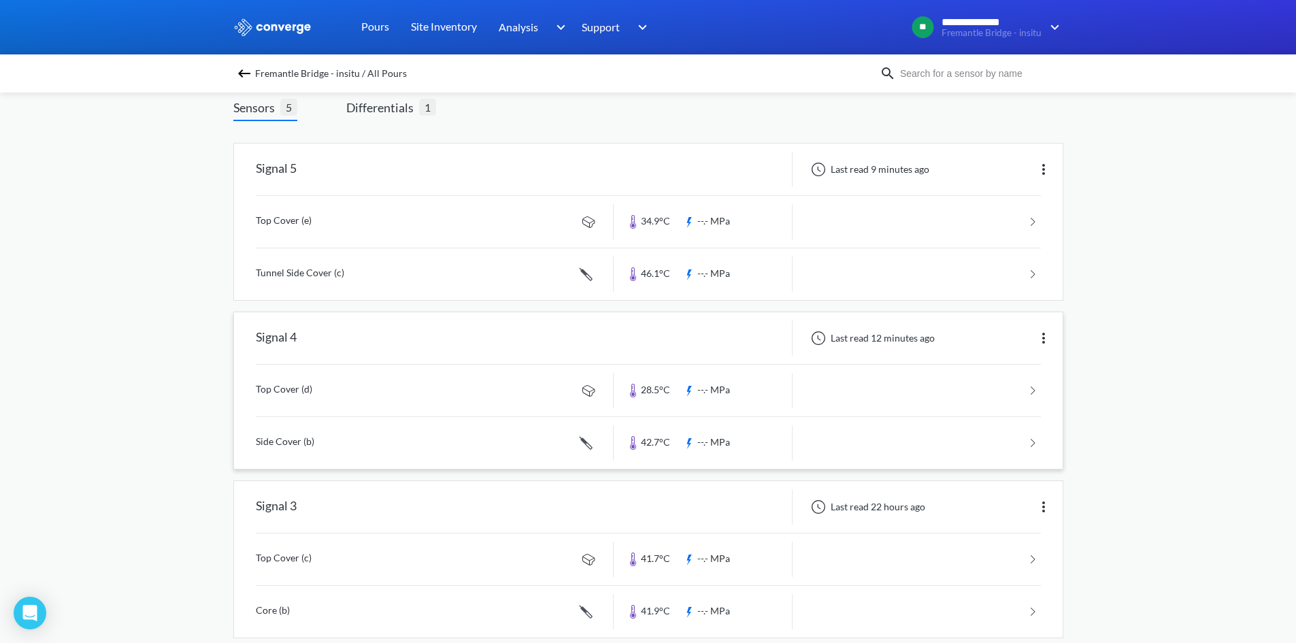
scroll to position [204, 0]
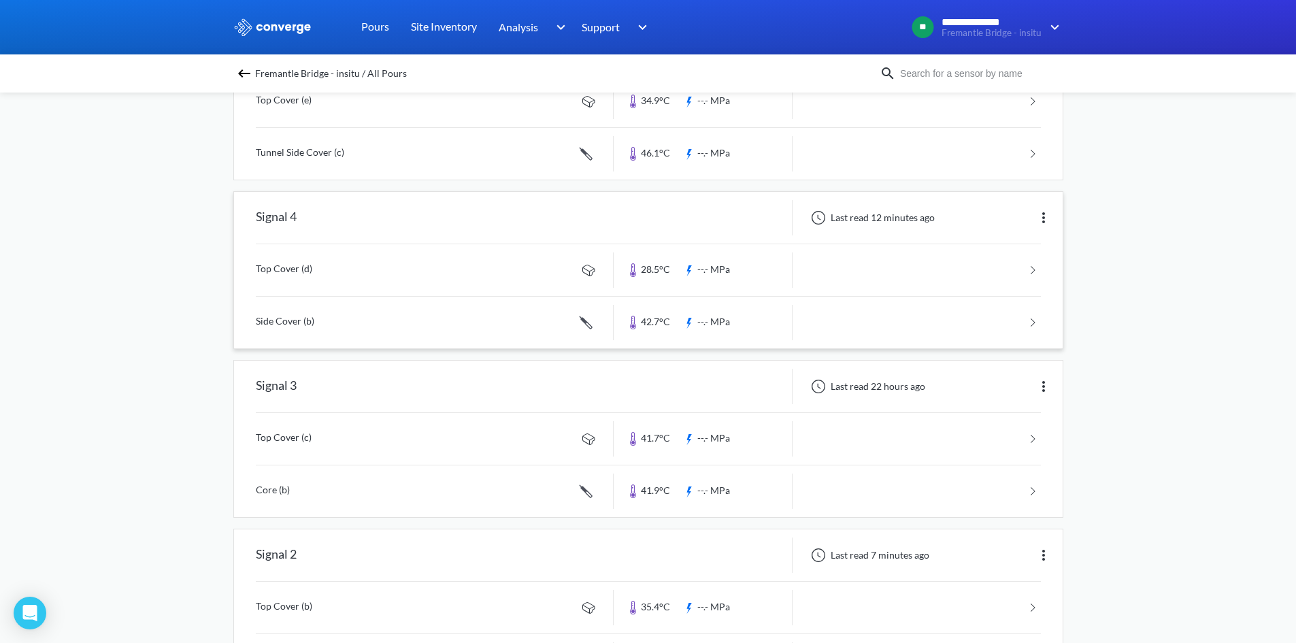
click at [433, 319] on link at bounding box center [648, 323] width 785 height 52
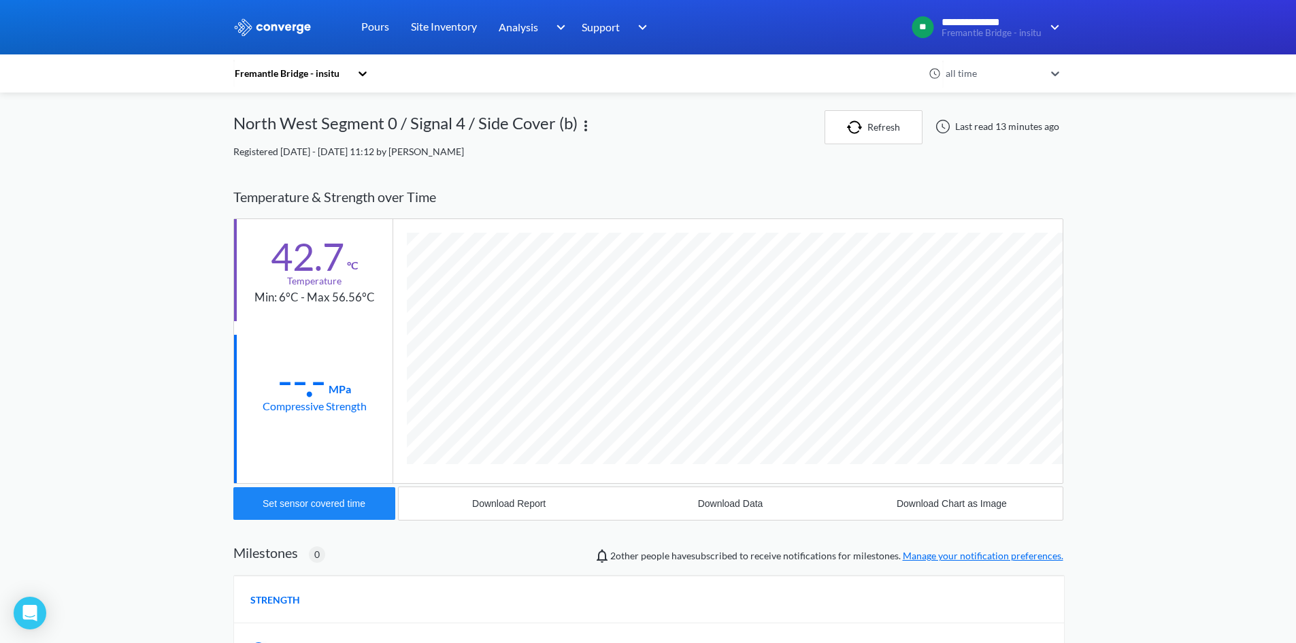
scroll to position [745, 830]
click at [329, 502] on div "Set sensor covered time" at bounding box center [314, 503] width 103 height 11
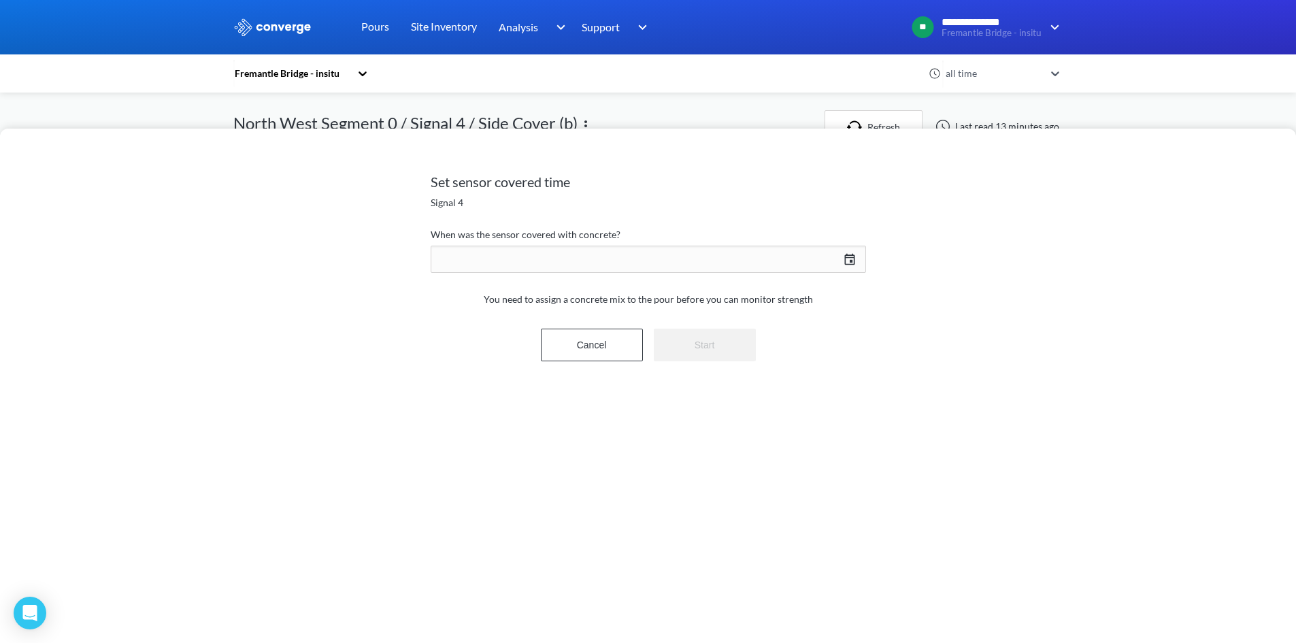
click at [538, 257] on div "[DATE] Press the down arrow key to interact with the calendar and select a date…" at bounding box center [649, 259] width 436 height 33
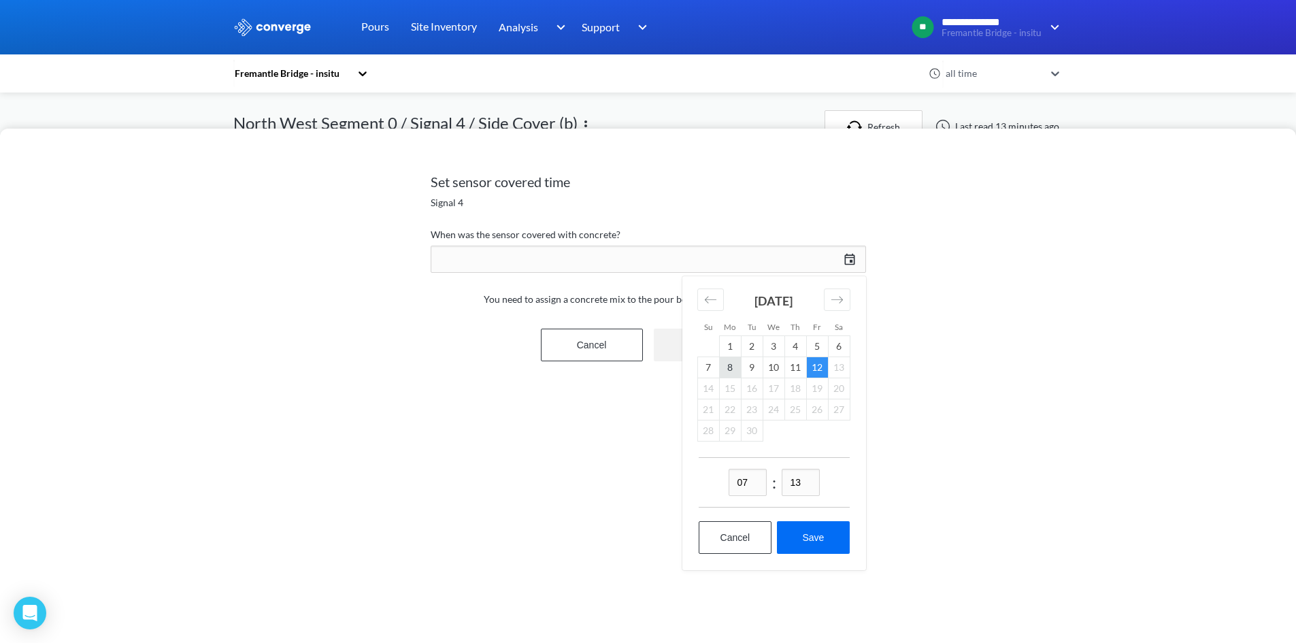
click at [723, 369] on td "8" at bounding box center [730, 367] width 22 height 21
click at [749, 479] on input "07" at bounding box center [748, 482] width 38 height 27
type input "15"
click at [807, 482] on input "13" at bounding box center [801, 482] width 38 height 27
type input "00"
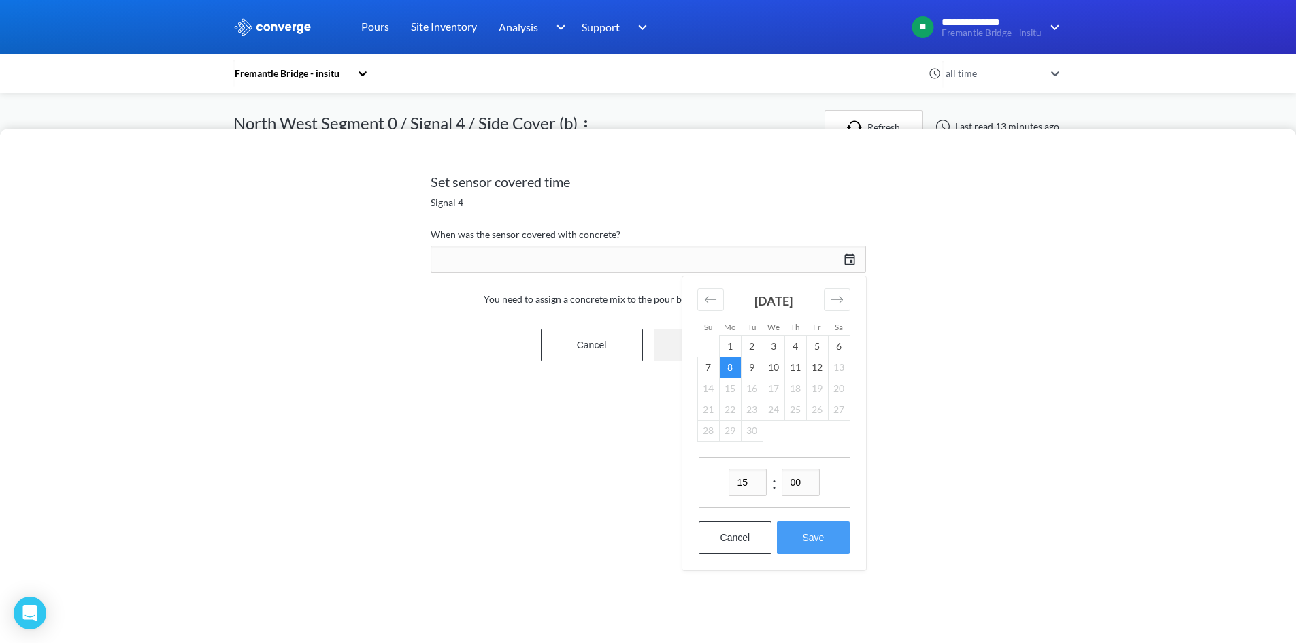
click at [807, 523] on button "Save" at bounding box center [813, 537] width 72 height 33
type input "15:00[DATE]"
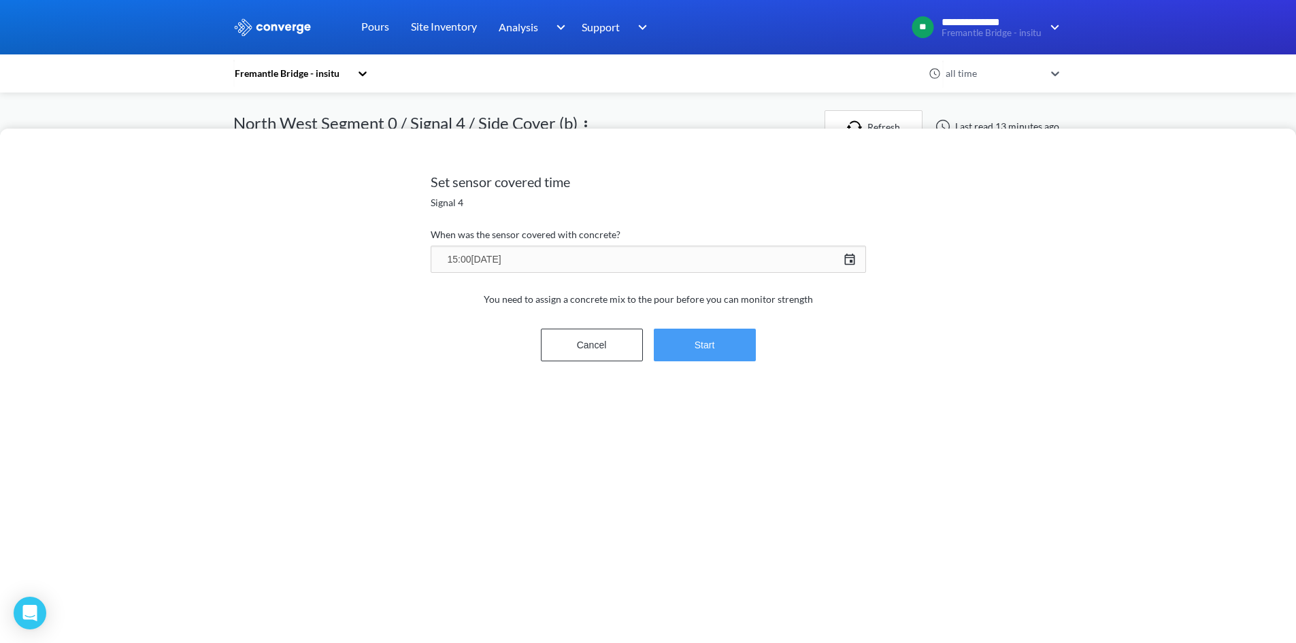
click at [715, 354] on button "Start" at bounding box center [705, 345] width 102 height 33
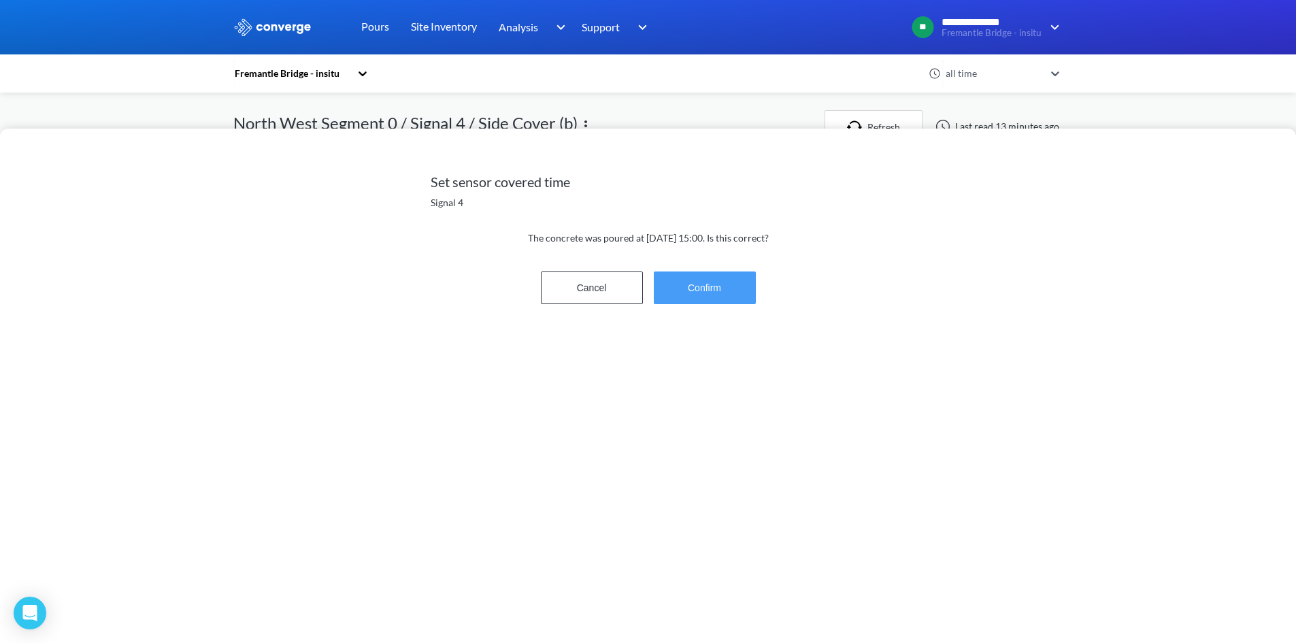
click at [706, 272] on button "Confirm" at bounding box center [705, 288] width 102 height 33
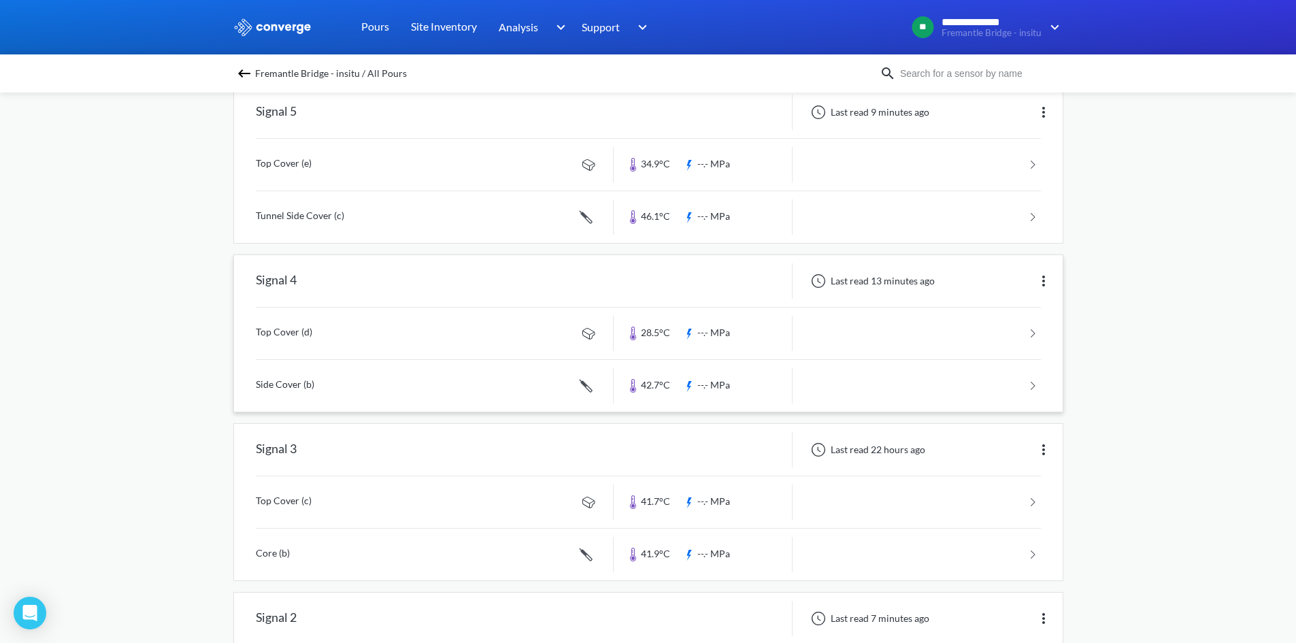
scroll to position [136, 0]
click at [318, 329] on link at bounding box center [648, 338] width 785 height 52
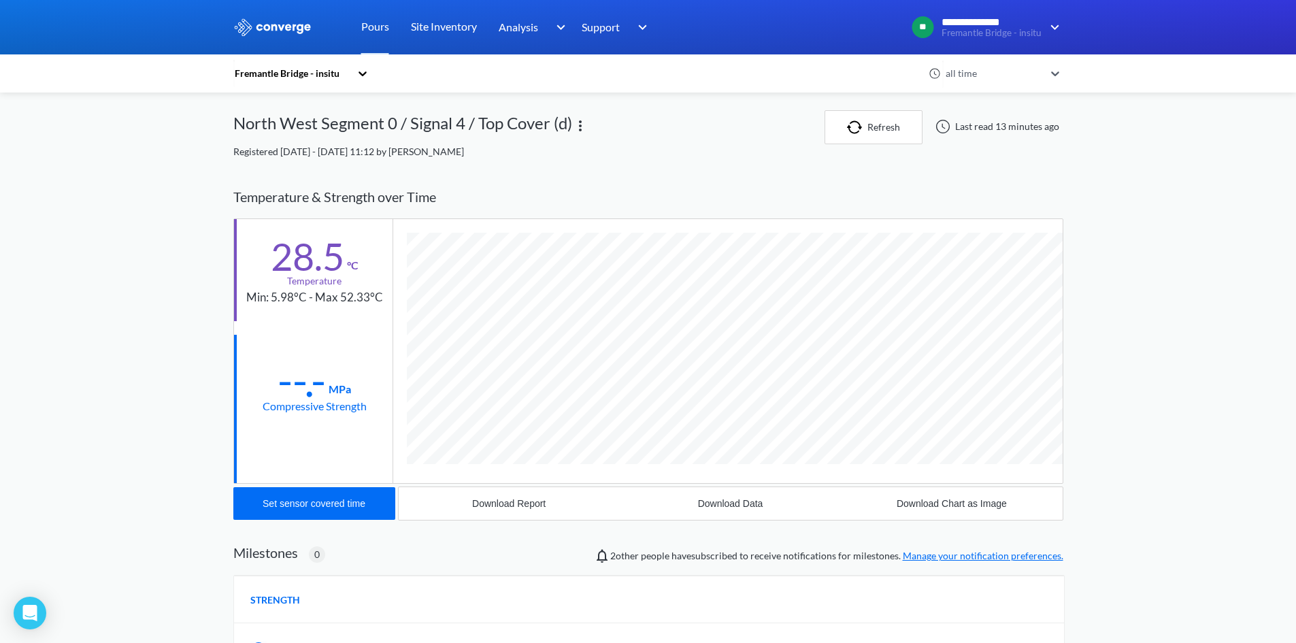
scroll to position [719, 830]
click at [355, 502] on div "Set sensor covered time" at bounding box center [314, 503] width 103 height 11
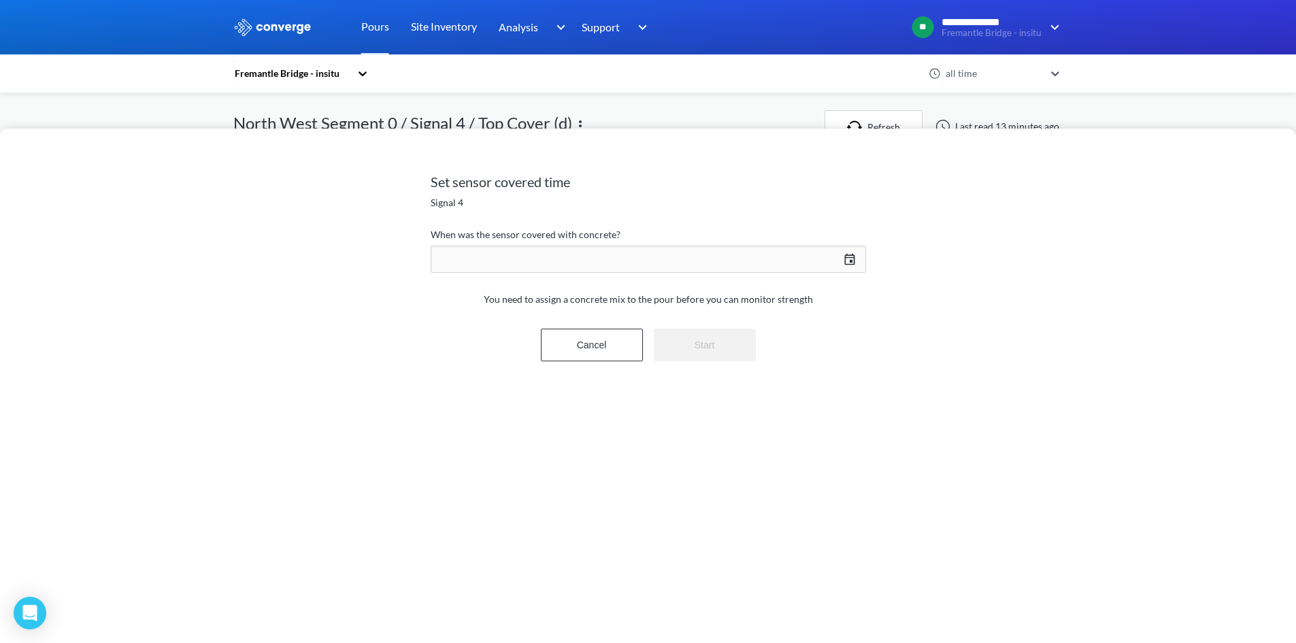
click at [621, 243] on div "[DATE] Press the down arrow key to interact with the calendar and select a date…" at bounding box center [649, 259] width 436 height 33
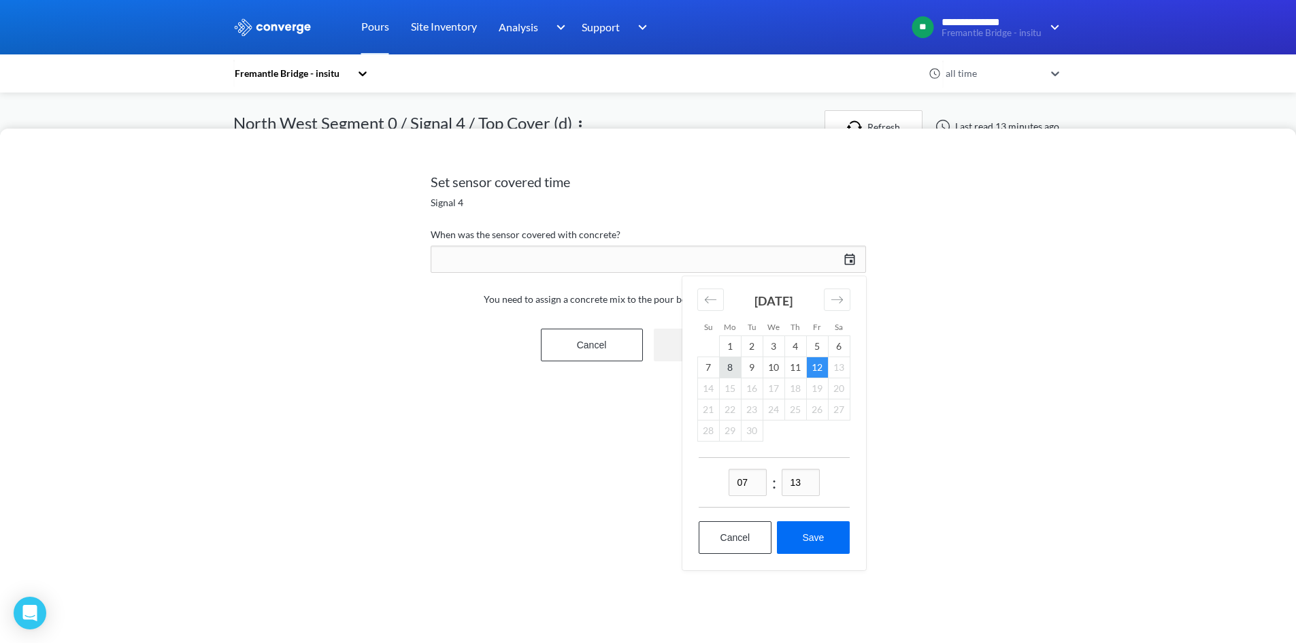
click at [729, 372] on td "8" at bounding box center [730, 367] width 22 height 21
drag, startPoint x: 761, startPoint y: 493, endPoint x: 740, endPoint y: 485, distance: 22.0
click at [740, 485] on input "07" at bounding box center [748, 482] width 38 height 27
type input "15"
click at [817, 489] on input "13" at bounding box center [801, 482] width 38 height 27
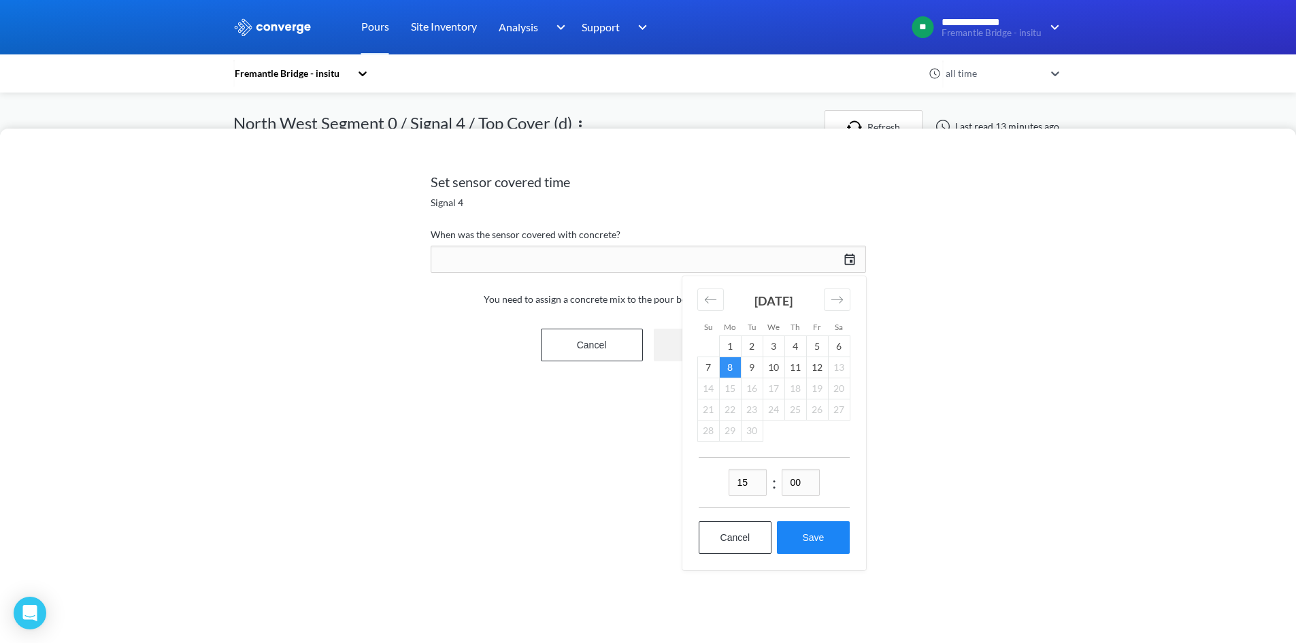
type input "00"
click at [811, 523] on button "Save" at bounding box center [813, 537] width 72 height 33
type input "15:00[DATE]"
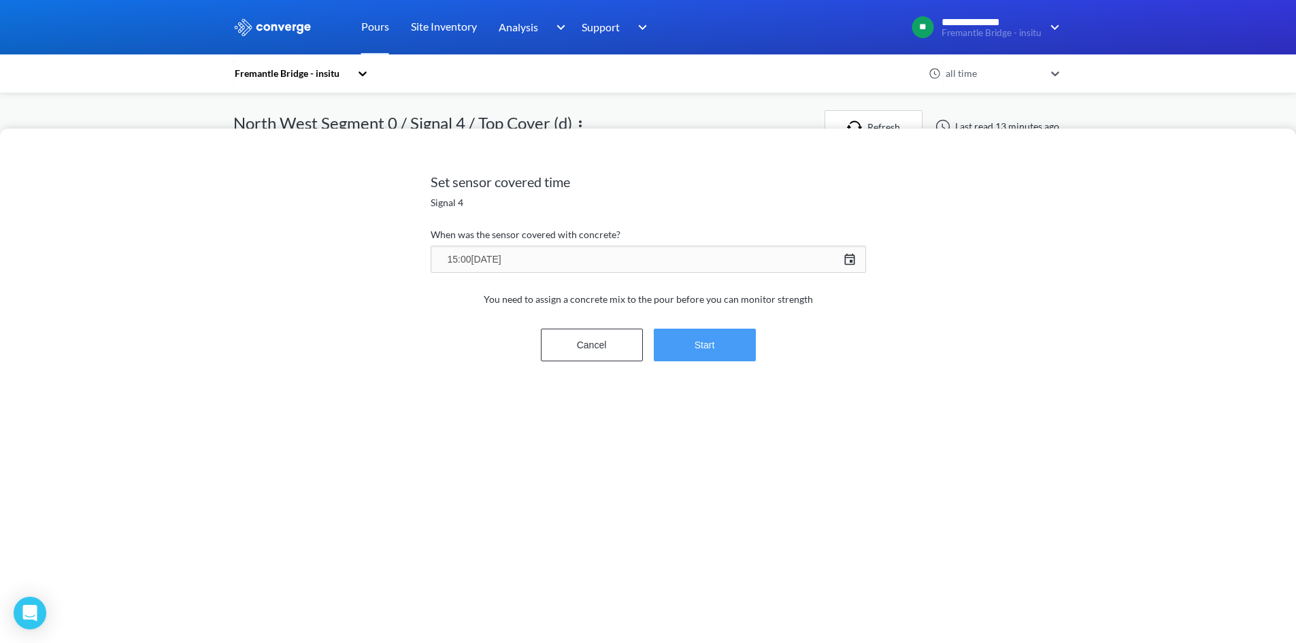
click at [713, 354] on button "Start" at bounding box center [705, 345] width 102 height 33
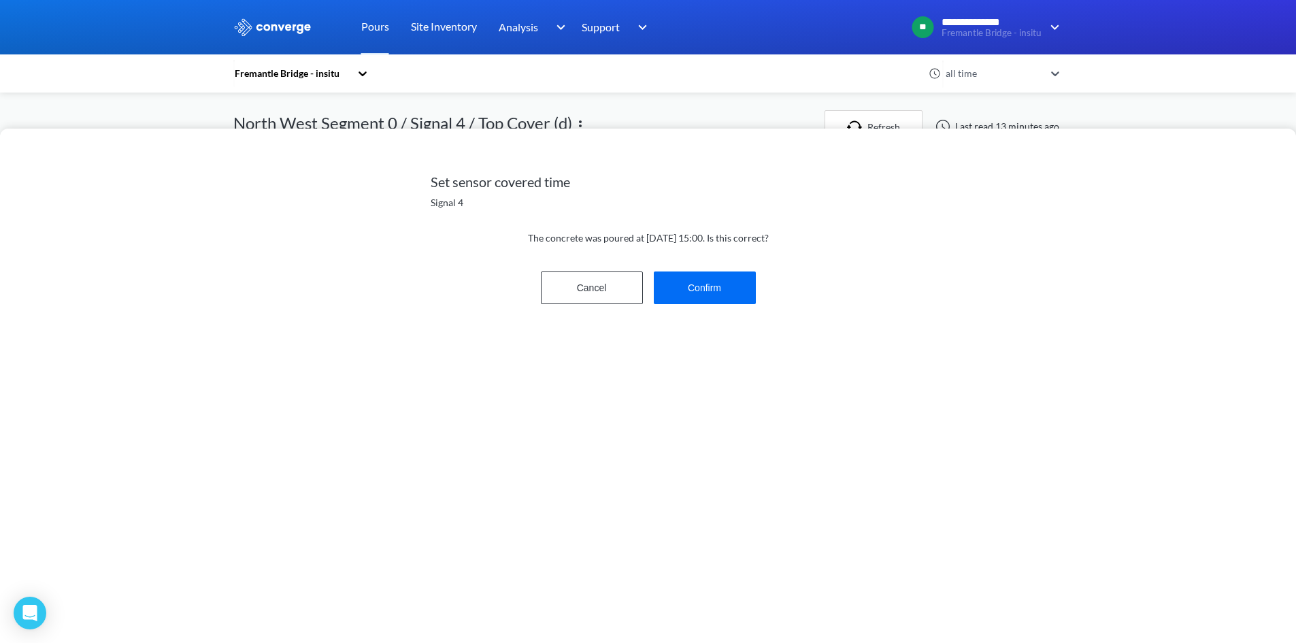
click at [711, 305] on div "Cancel Confirm" at bounding box center [649, 288] width 436 height 44
click at [713, 303] on button "Confirm" at bounding box center [705, 288] width 102 height 33
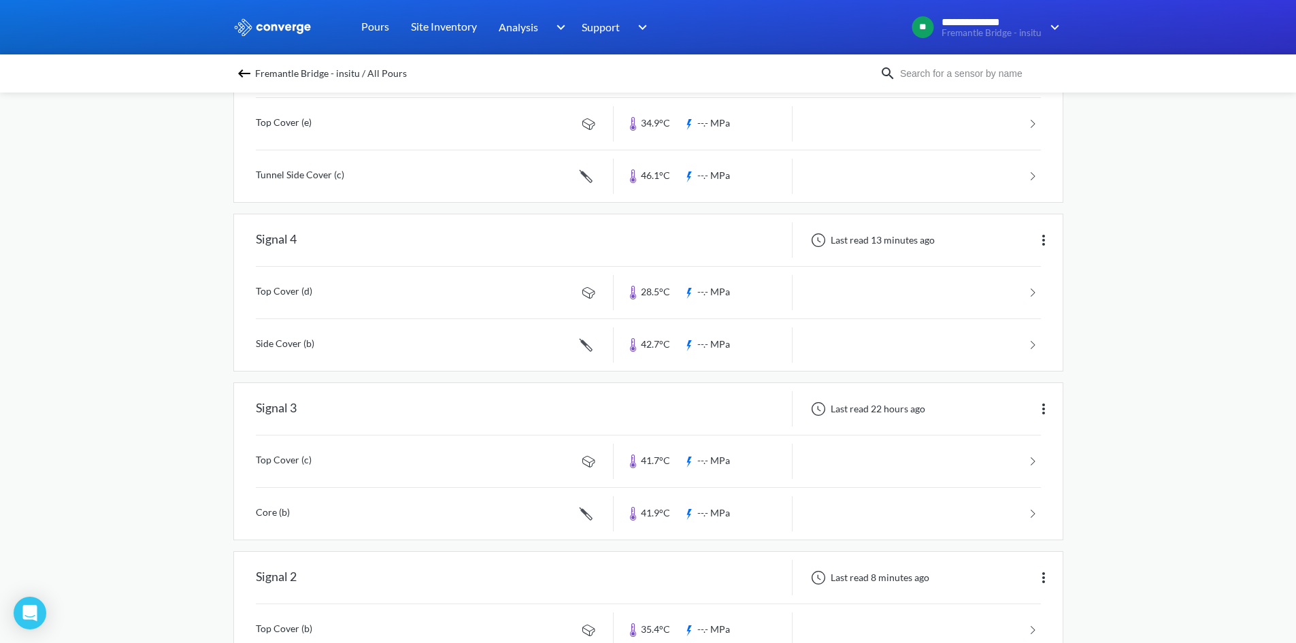
scroll to position [204, 0]
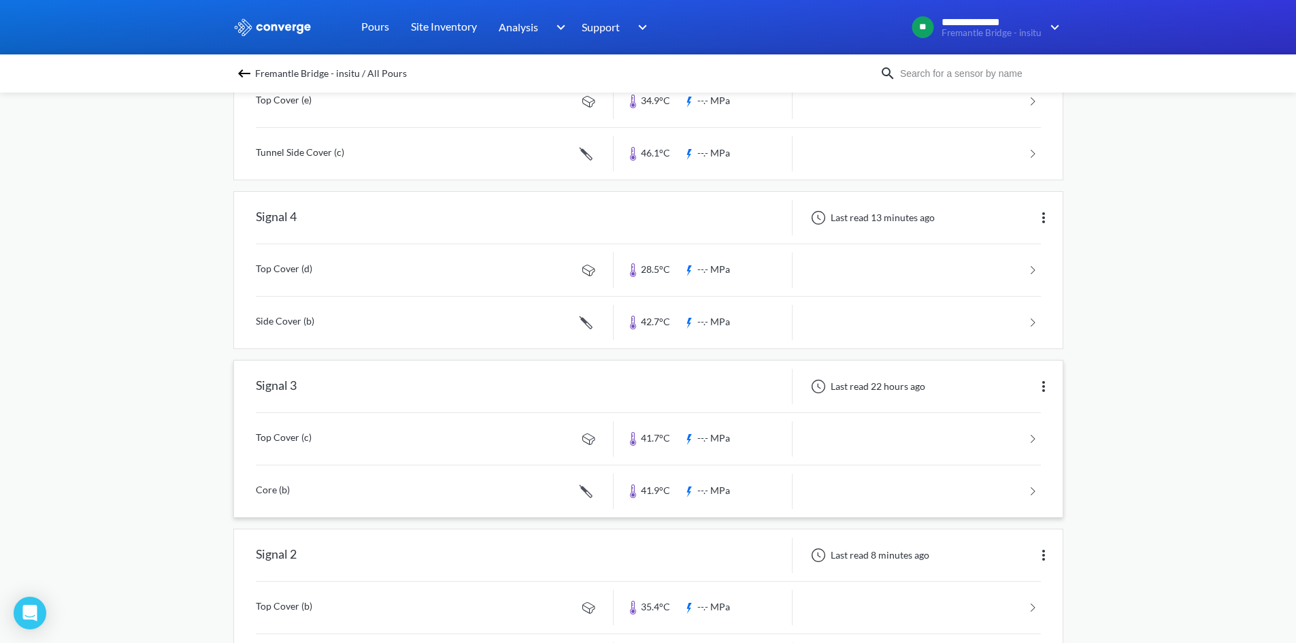
click at [352, 437] on link at bounding box center [648, 439] width 785 height 52
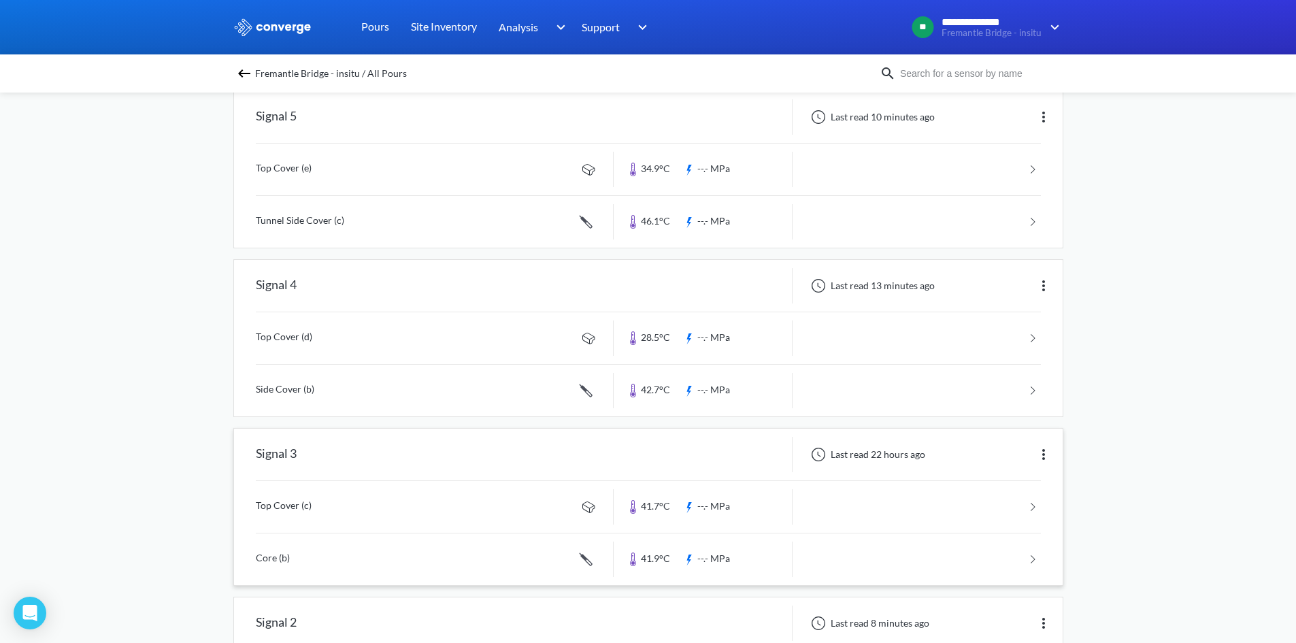
click at [311, 572] on link at bounding box center [648, 560] width 785 height 52
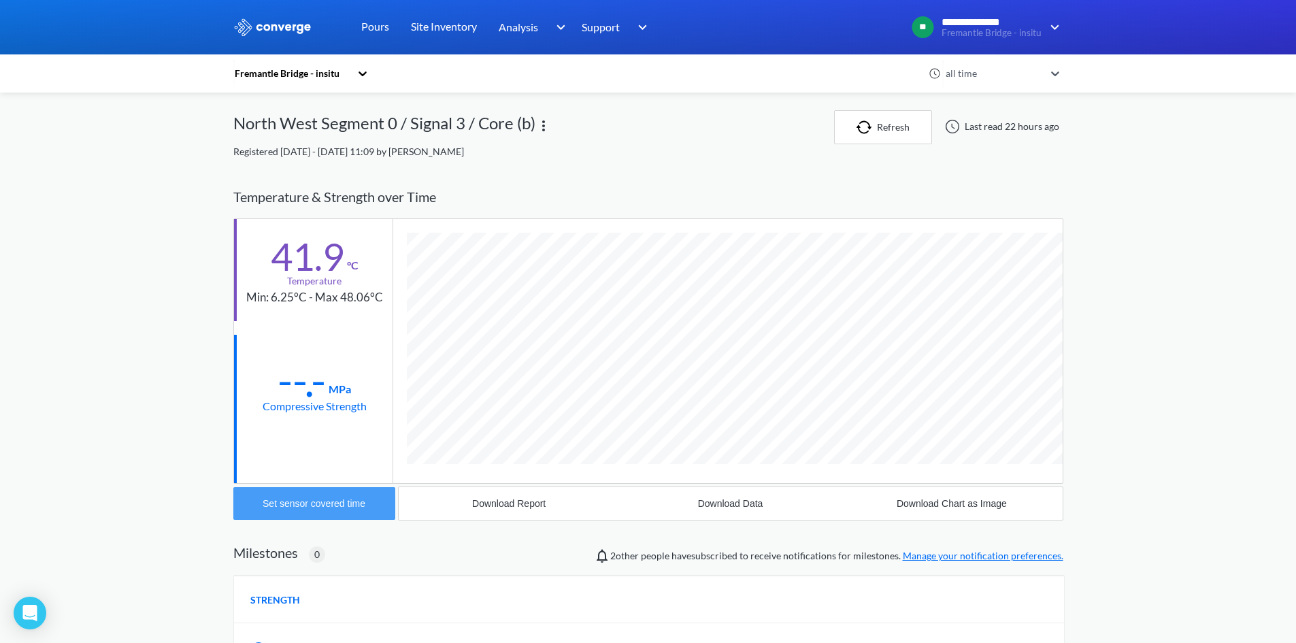
click at [353, 498] on div "Set sensor covered time" at bounding box center [314, 503] width 103 height 11
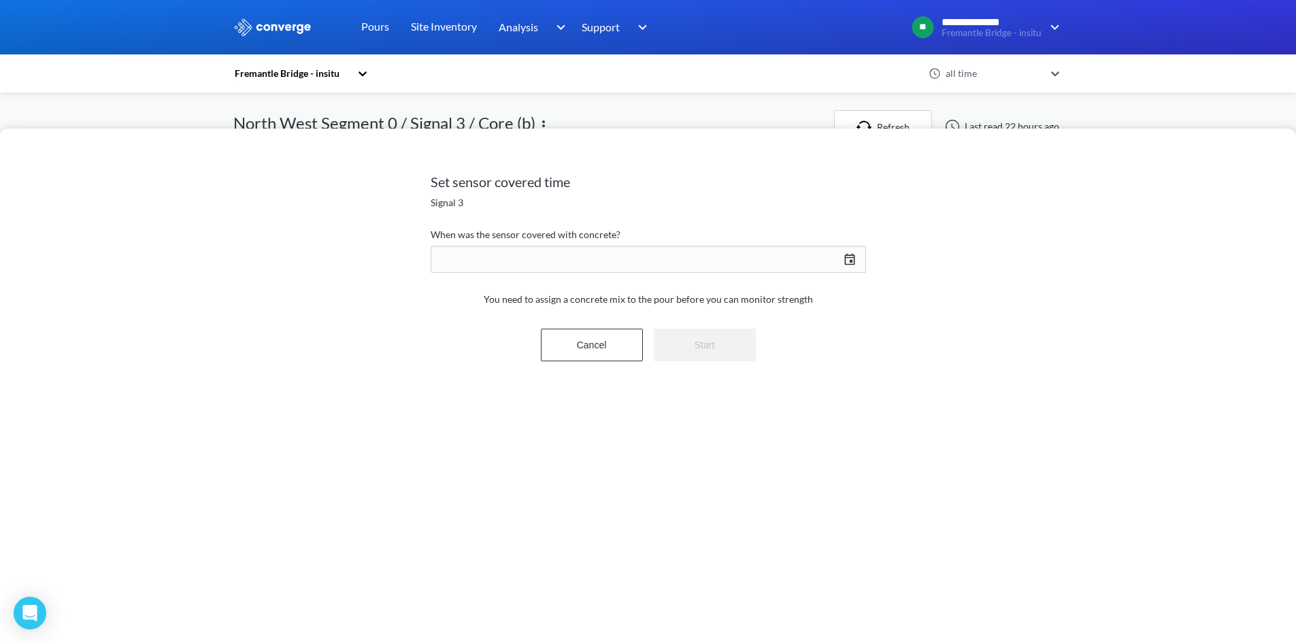
click at [529, 261] on div "[DATE] Press the down arrow key to interact with the calendar and select a date…" at bounding box center [649, 259] width 436 height 33
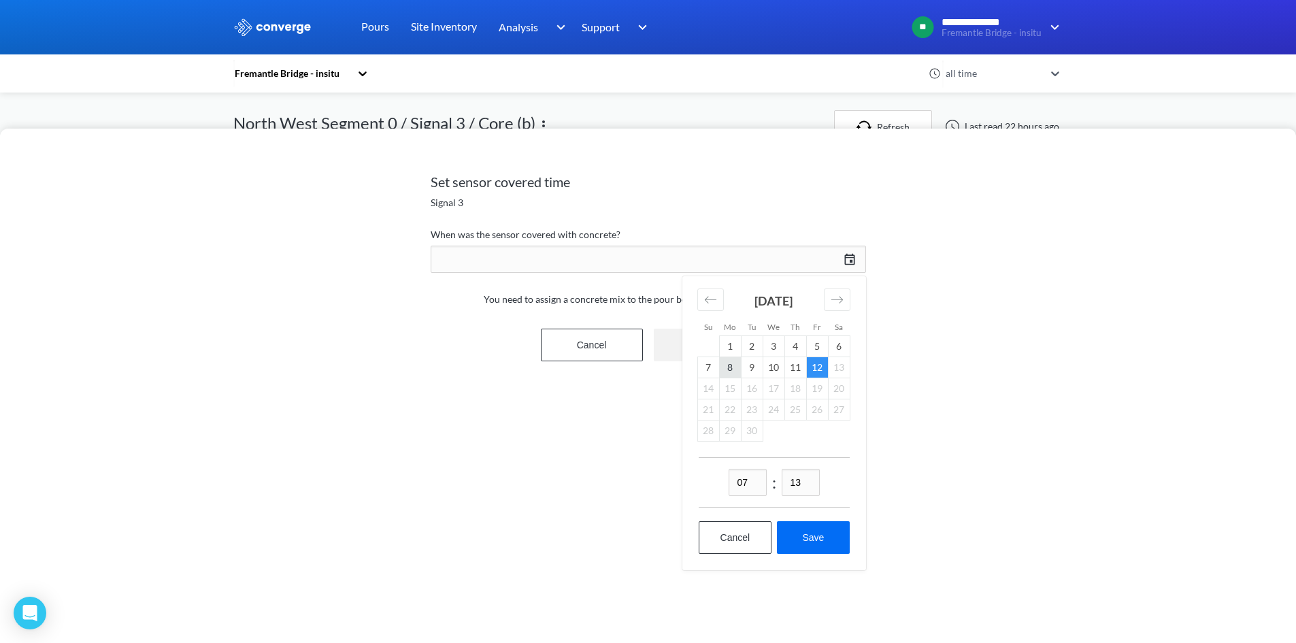
click at [734, 369] on td "8" at bounding box center [730, 367] width 22 height 21
drag, startPoint x: 753, startPoint y: 479, endPoint x: 717, endPoint y: 482, distance: 36.9
click at [717, 482] on div "07 : 13" at bounding box center [774, 482] width 151 height 50
type input "15"
drag, startPoint x: 806, startPoint y: 481, endPoint x: 726, endPoint y: 474, distance: 80.0
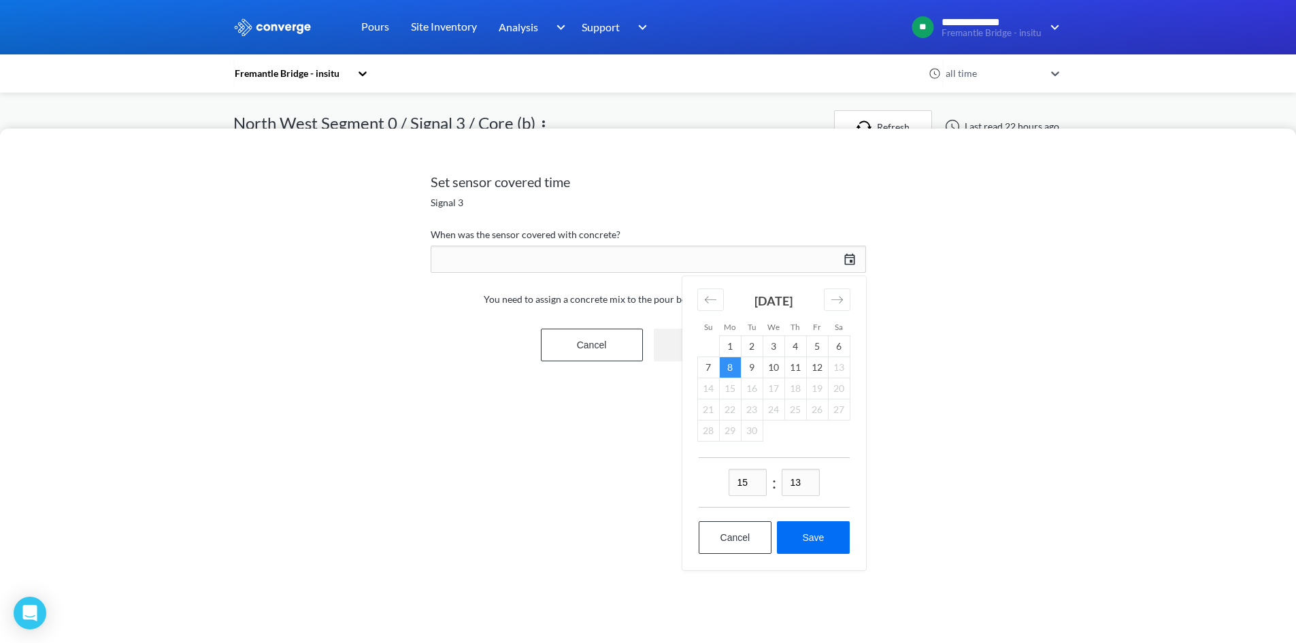
click at [726, 481] on div "15 : 13" at bounding box center [774, 482] width 151 height 50
type input "00"
click at [785, 536] on button "Save" at bounding box center [813, 537] width 72 height 33
type input "15:00[DATE]"
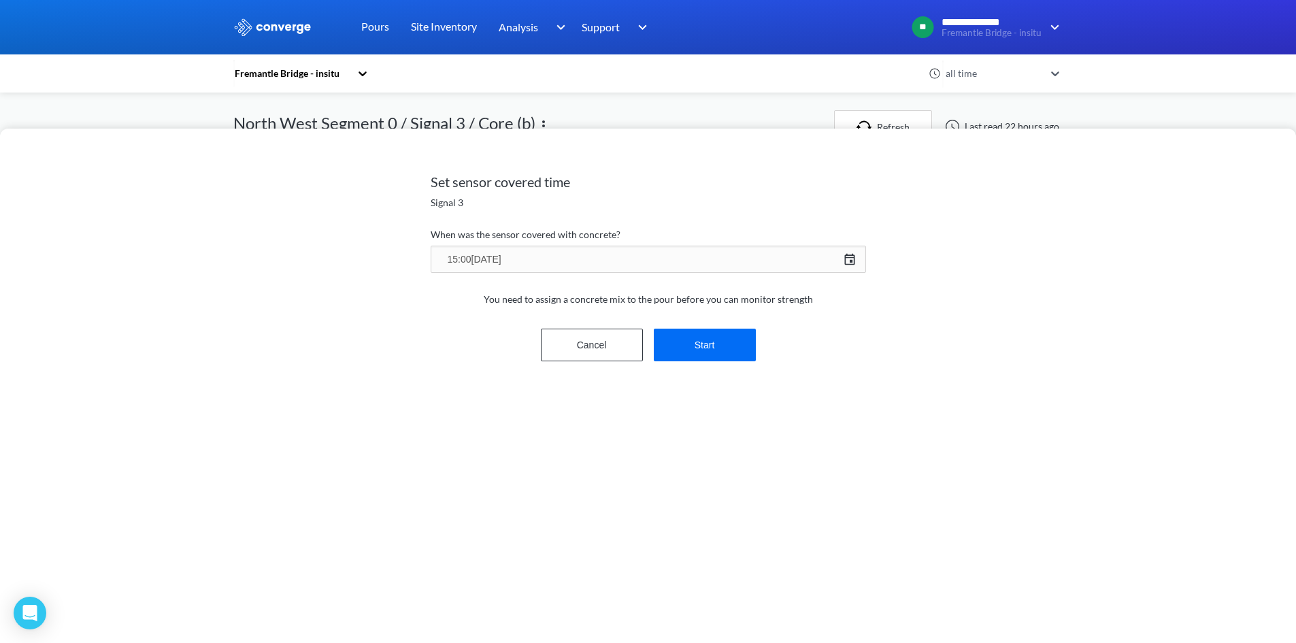
click at [719, 385] on div "Set sensor covered time Signal 3 When was the sensor covered with concrete? 15:…" at bounding box center [649, 267] width 436 height 272
click at [714, 350] on button "Start" at bounding box center [705, 345] width 102 height 33
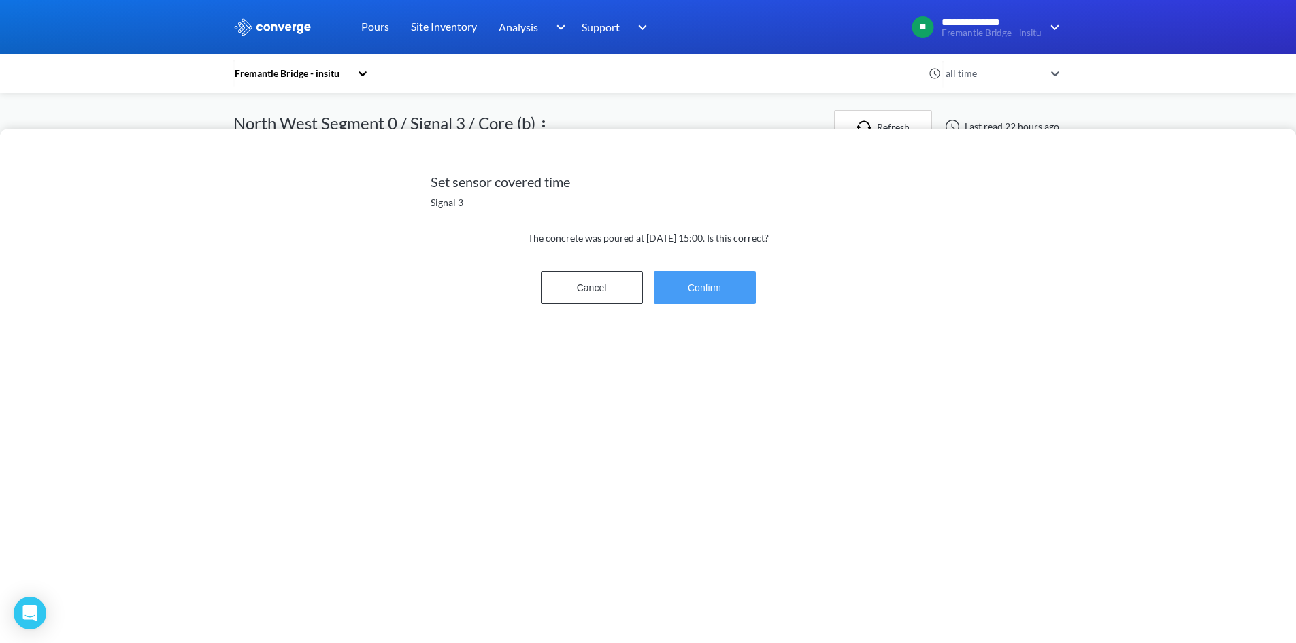
click at [749, 289] on button "Confirm" at bounding box center [705, 288] width 102 height 33
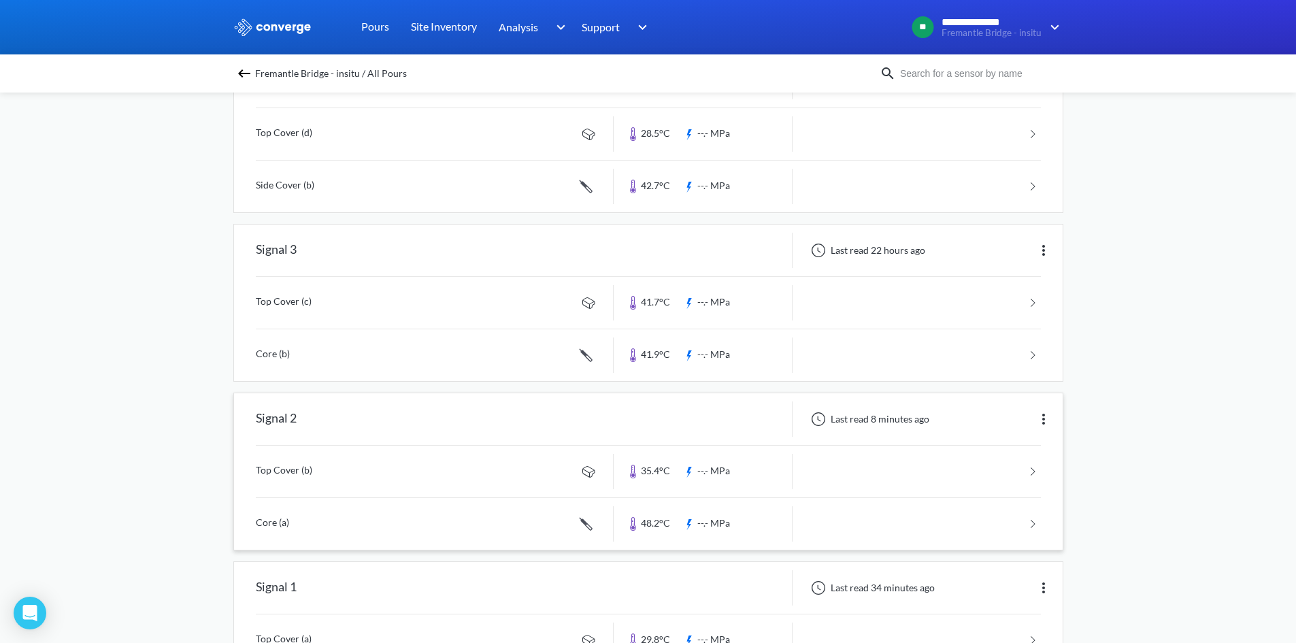
click at [333, 476] on link at bounding box center [648, 472] width 785 height 52
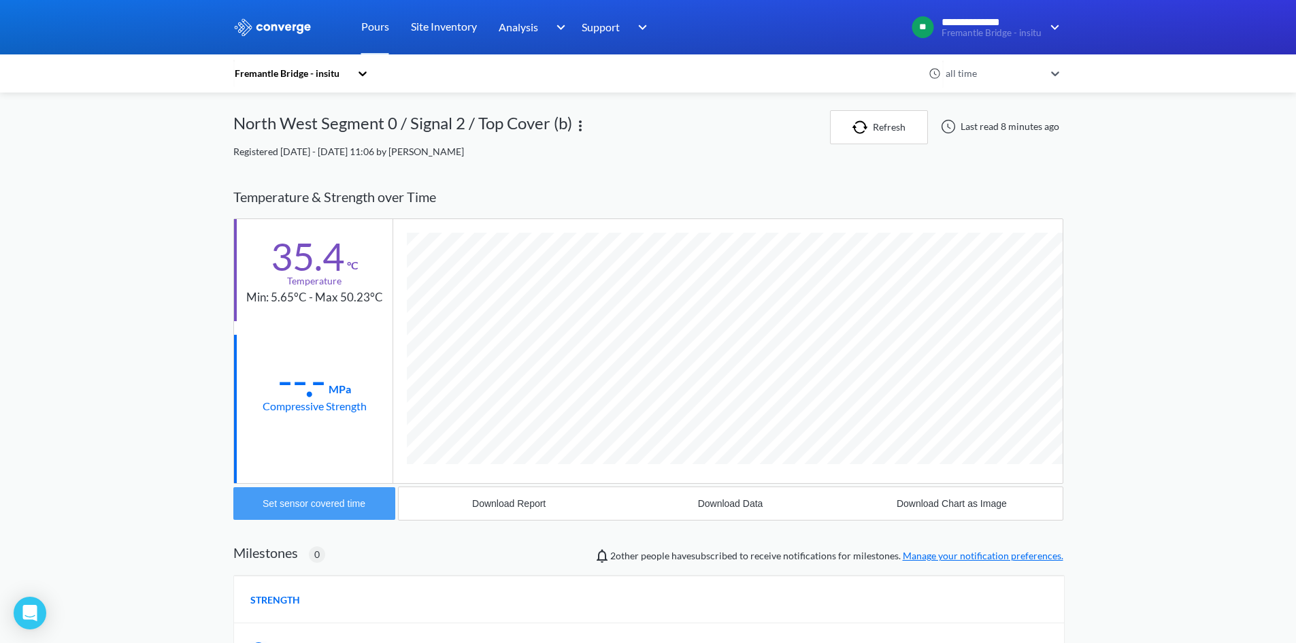
click at [304, 509] on div "Set sensor covered time" at bounding box center [314, 503] width 103 height 11
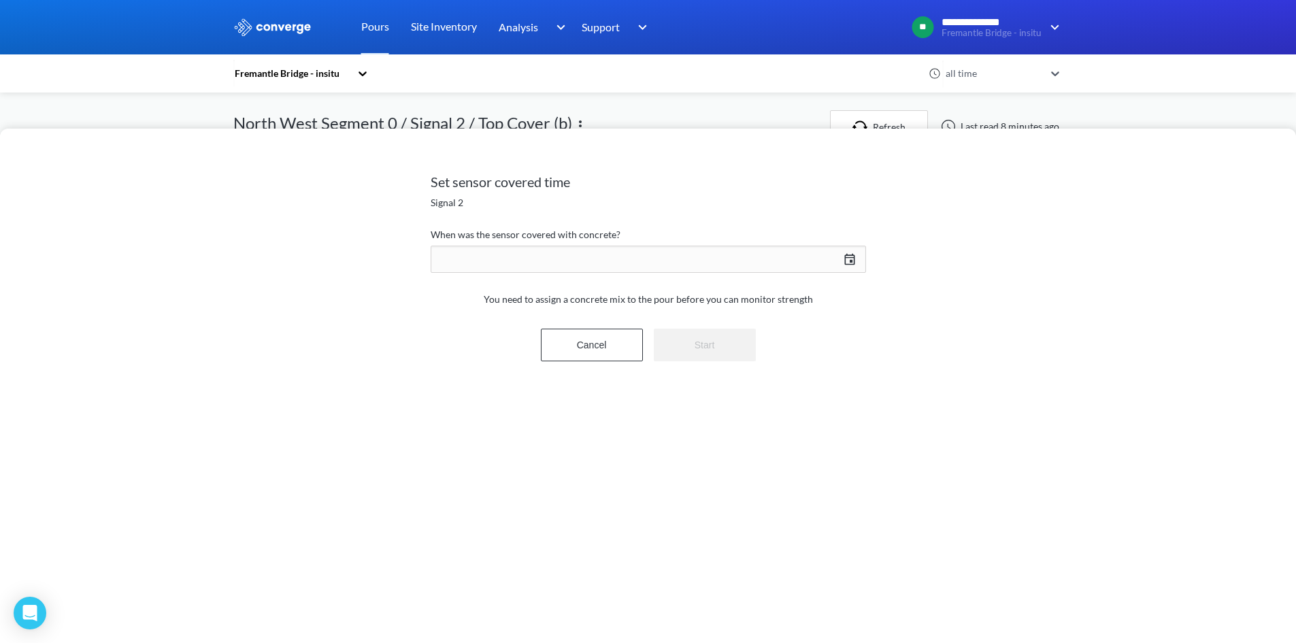
click at [564, 228] on label "When was the sensor covered with concrete?" at bounding box center [649, 235] width 436 height 16
click at [555, 255] on div "[DATE] Press the down arrow key to interact with the calendar and select a date…" at bounding box center [649, 259] width 436 height 33
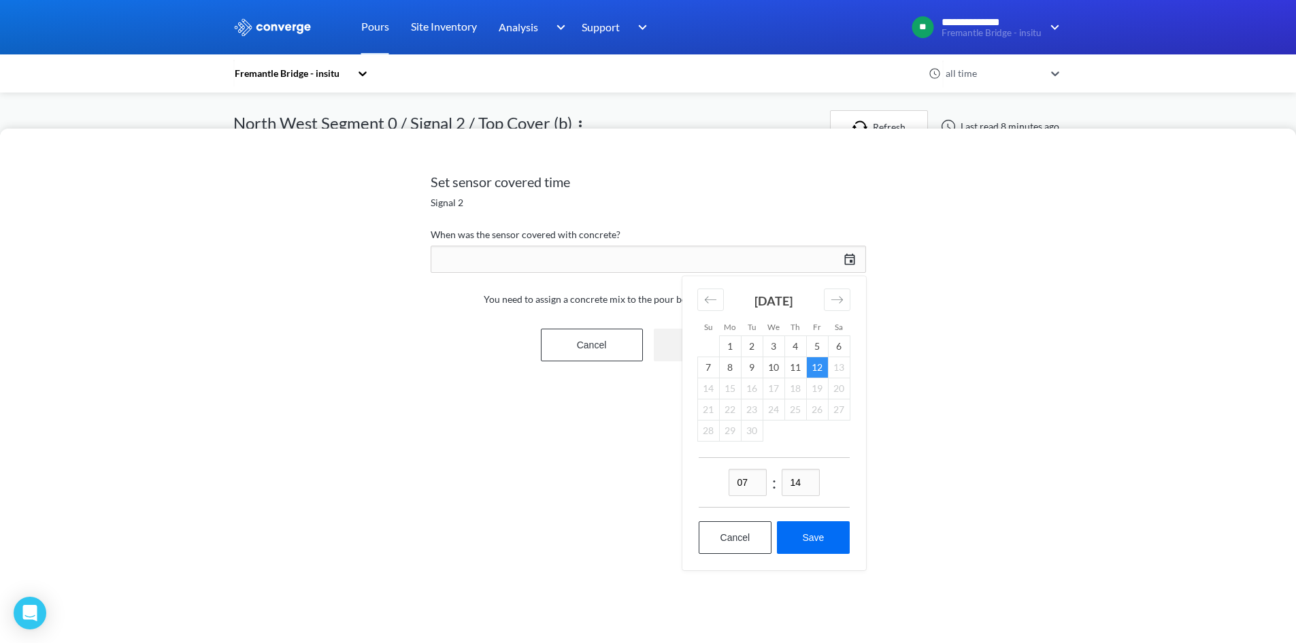
drag, startPoint x: 729, startPoint y: 366, endPoint x: 752, endPoint y: 420, distance: 58.5
click at [729, 365] on td "8" at bounding box center [730, 367] width 22 height 21
drag, startPoint x: 765, startPoint y: 476, endPoint x: 640, endPoint y: 478, distance: 124.5
click at [701, 483] on div "07 : 14" at bounding box center [774, 482] width 151 height 50
type input "15"
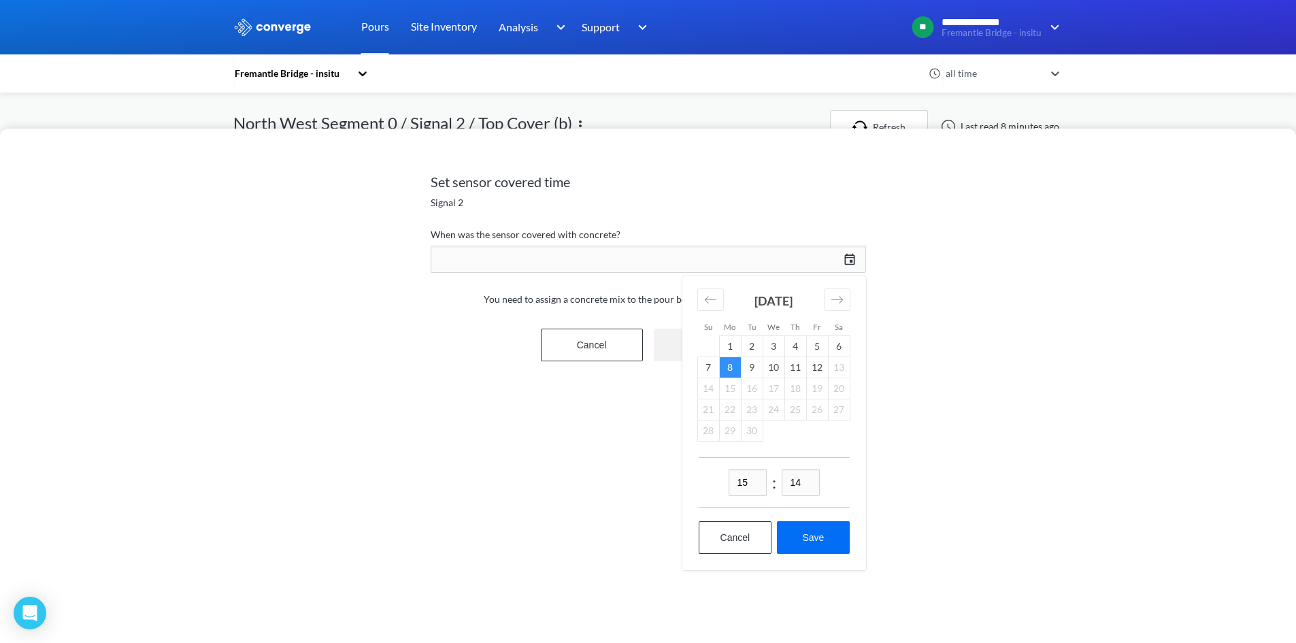
click at [814, 477] on input "14" at bounding box center [801, 482] width 38 height 27
type input "00"
click at [832, 552] on button "Save" at bounding box center [813, 537] width 72 height 33
type input "15:00[DATE]"
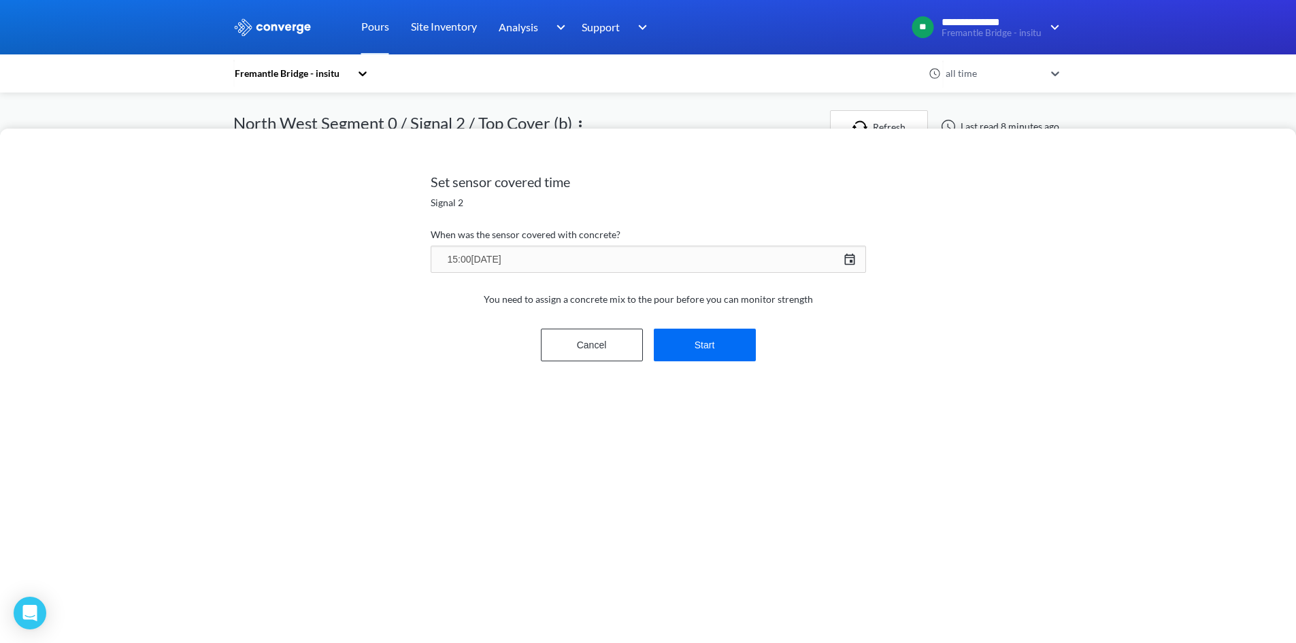
click at [698, 363] on form "When was the sensor covered with concrete? 15:00[DATE] [DATE] Press the down ar…" at bounding box center [649, 305] width 436 height 157
click at [700, 353] on button "Start" at bounding box center [705, 345] width 102 height 33
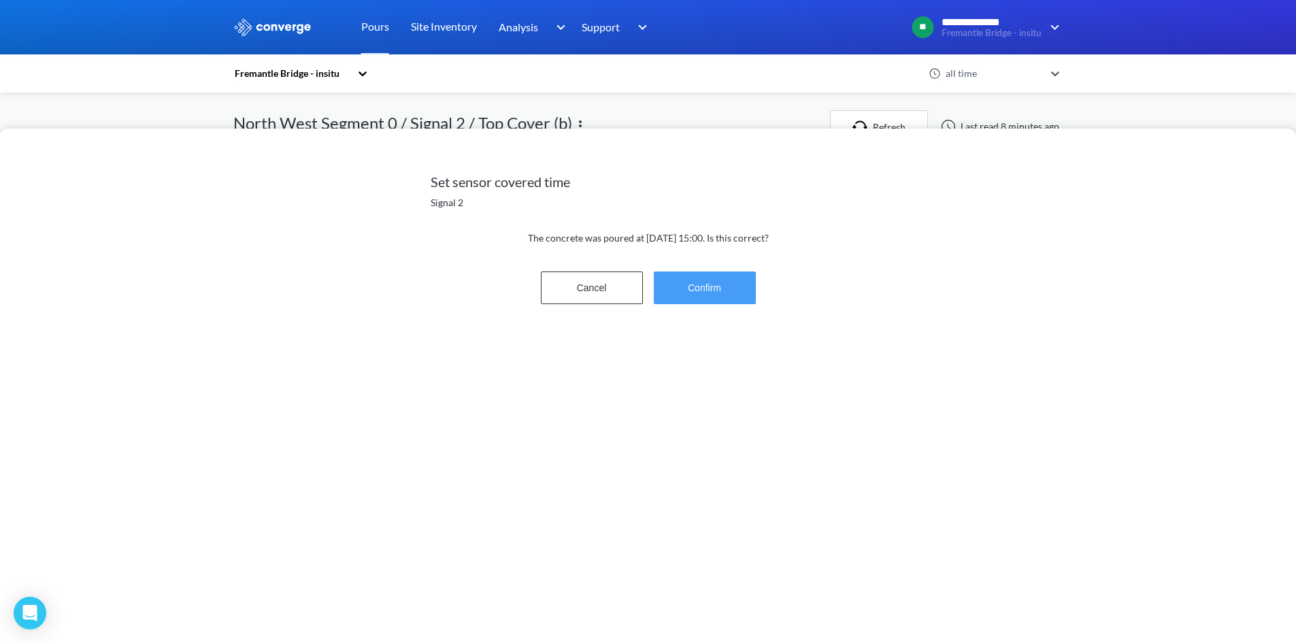
click at [688, 283] on button "Confirm" at bounding box center [705, 288] width 102 height 33
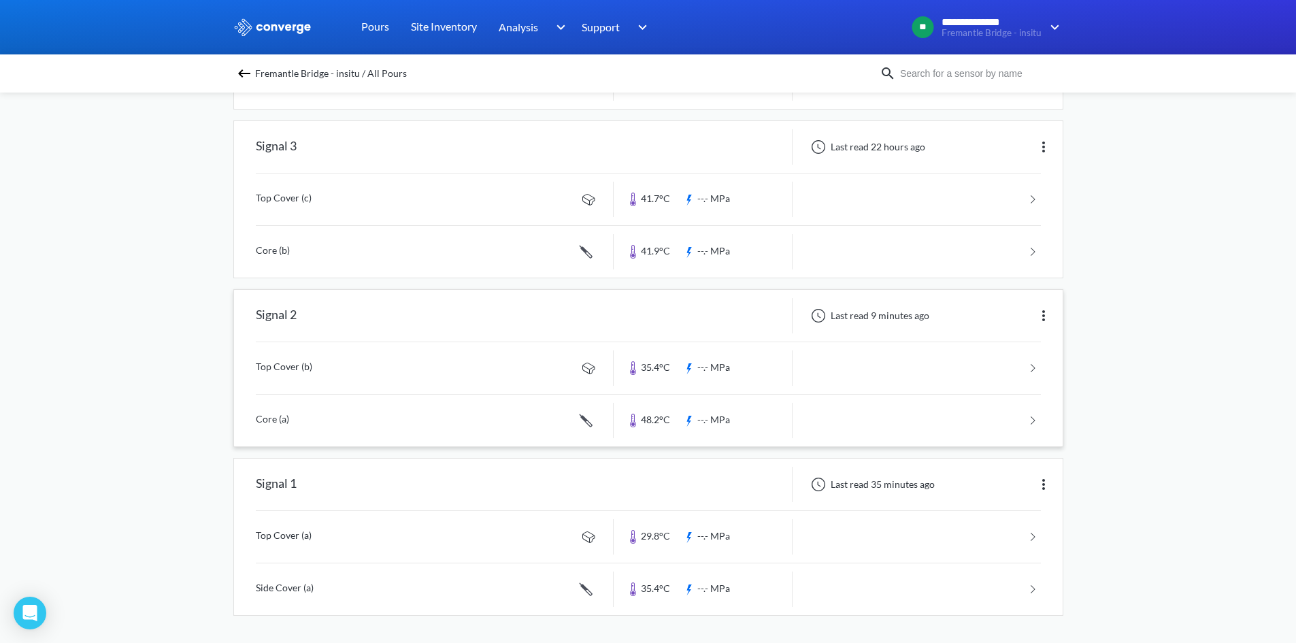
click at [306, 410] on link at bounding box center [648, 421] width 785 height 52
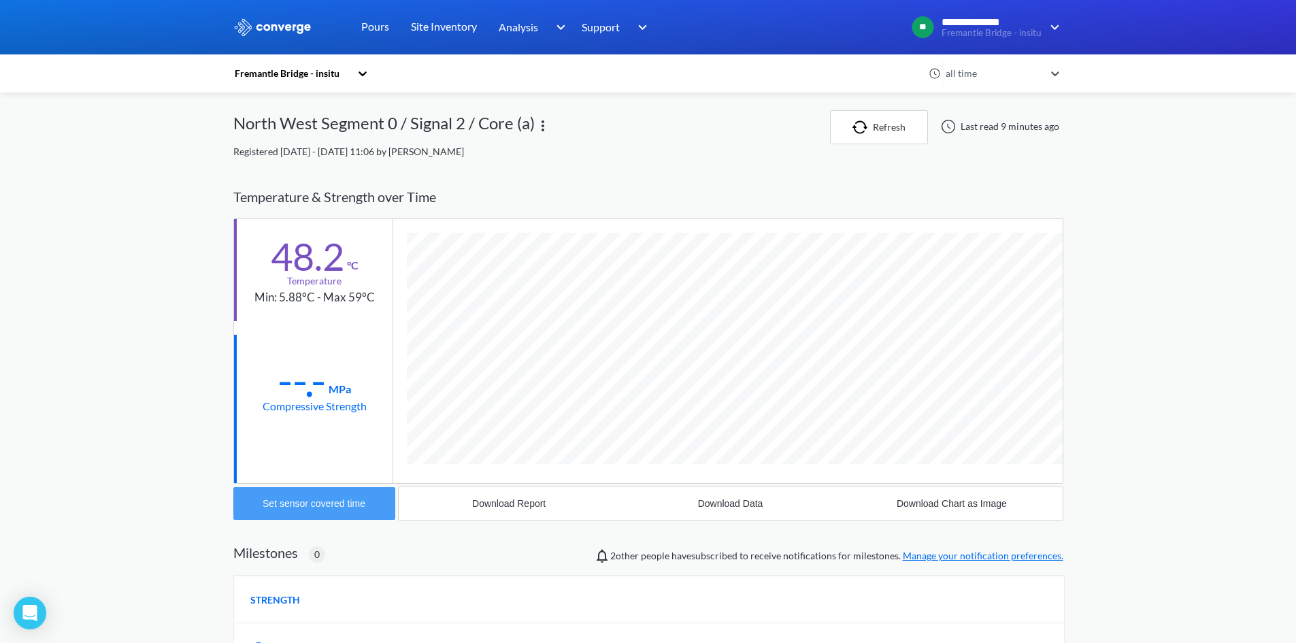
click at [328, 502] on div "Set sensor covered time" at bounding box center [314, 503] width 103 height 11
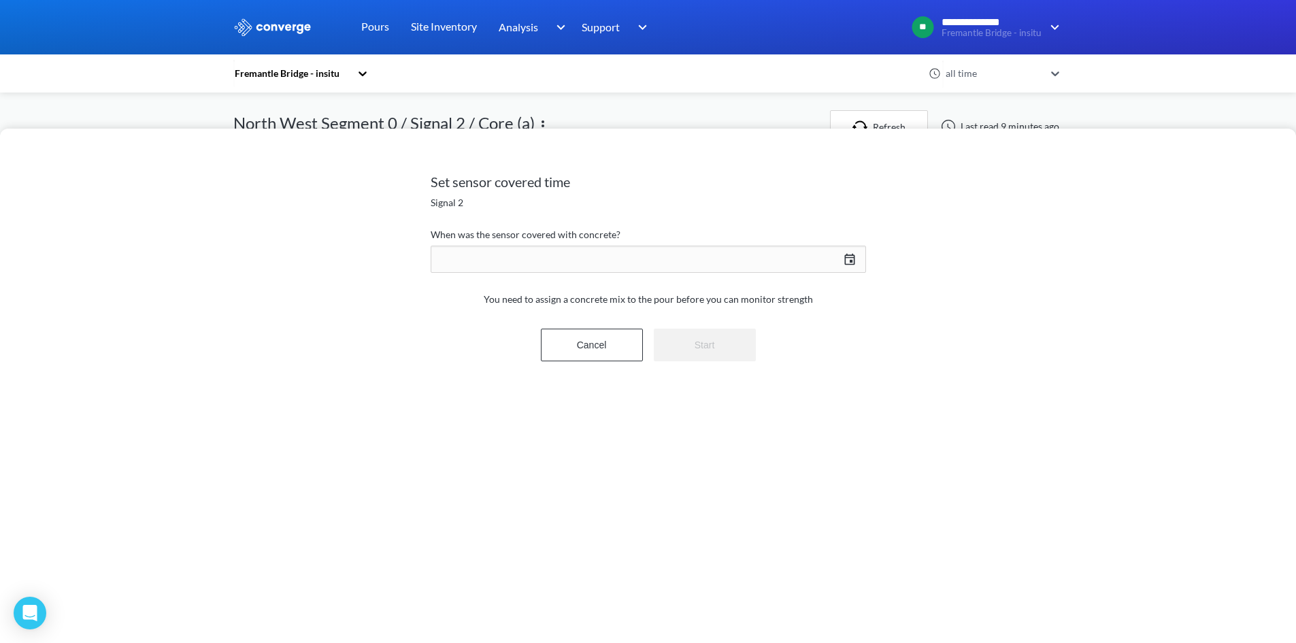
click at [573, 254] on div "[DATE] Press the down arrow key to interact with the calendar and select a date…" at bounding box center [649, 259] width 436 height 33
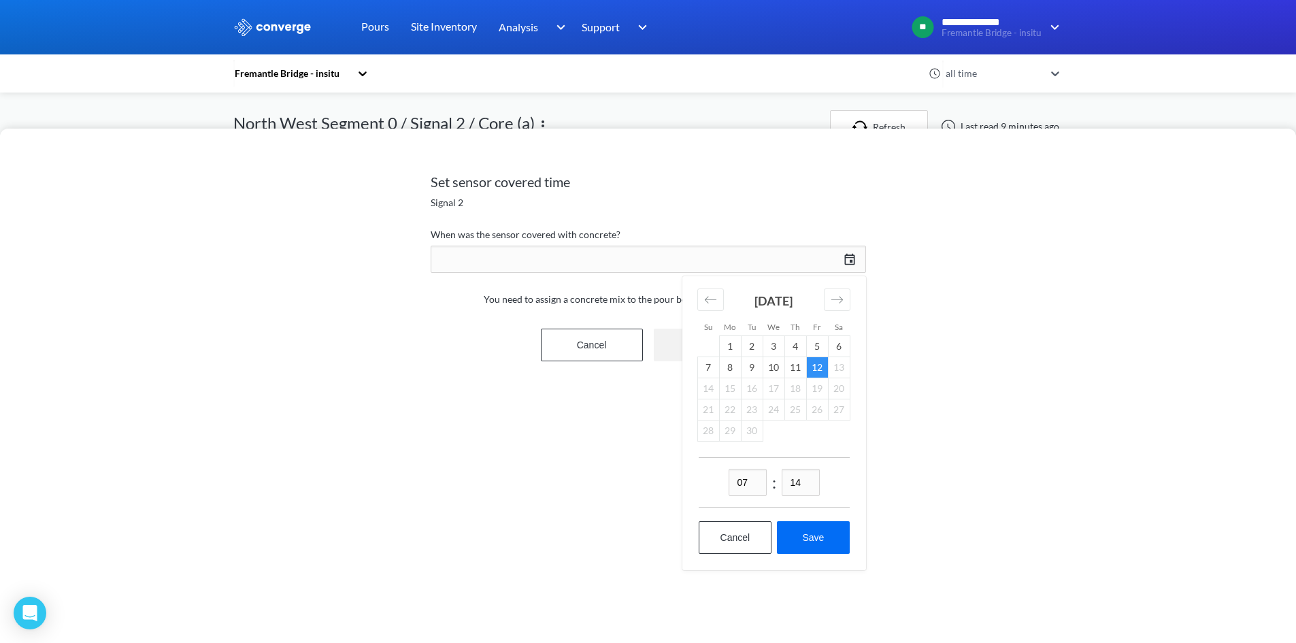
drag, startPoint x: 738, startPoint y: 369, endPoint x: 741, endPoint y: 459, distance: 90.6
click at [738, 369] on td "8" at bounding box center [730, 367] width 22 height 21
drag, startPoint x: 740, startPoint y: 493, endPoint x: 763, endPoint y: 481, distance: 25.3
click at [763, 481] on input "07" at bounding box center [748, 482] width 38 height 27
type input "15"
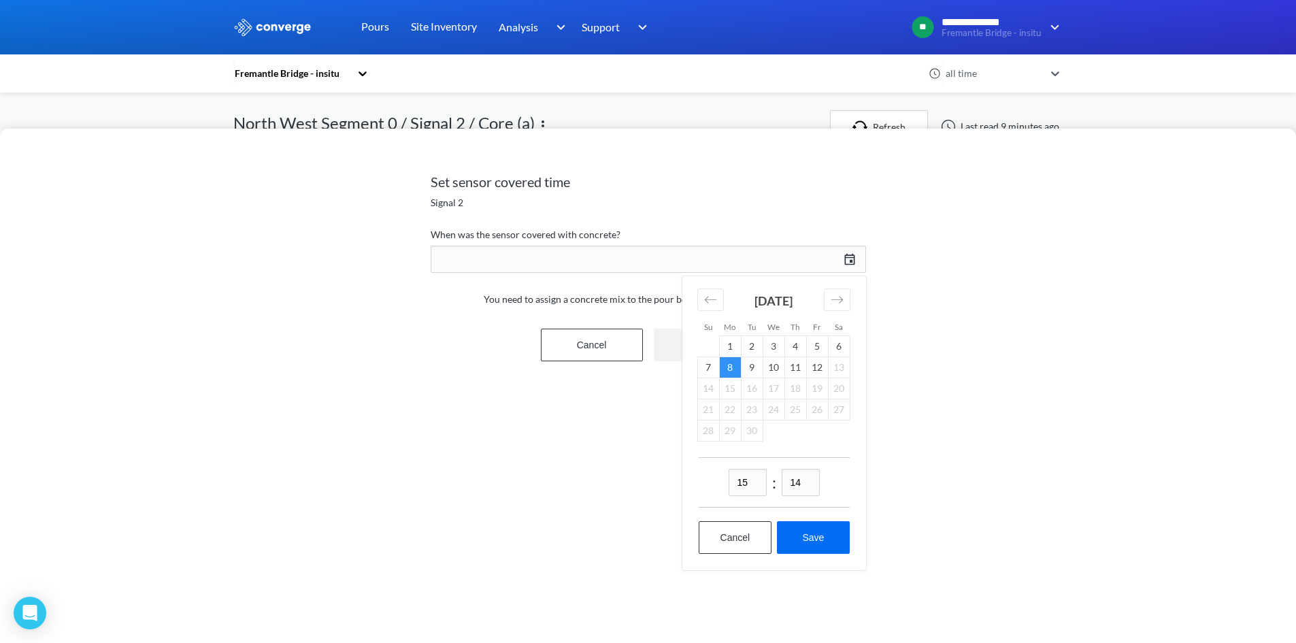
click at [796, 480] on input "14" at bounding box center [801, 482] width 38 height 27
type input "00"
click at [790, 527] on button "Save" at bounding box center [813, 537] width 72 height 33
type input "15:00[DATE]"
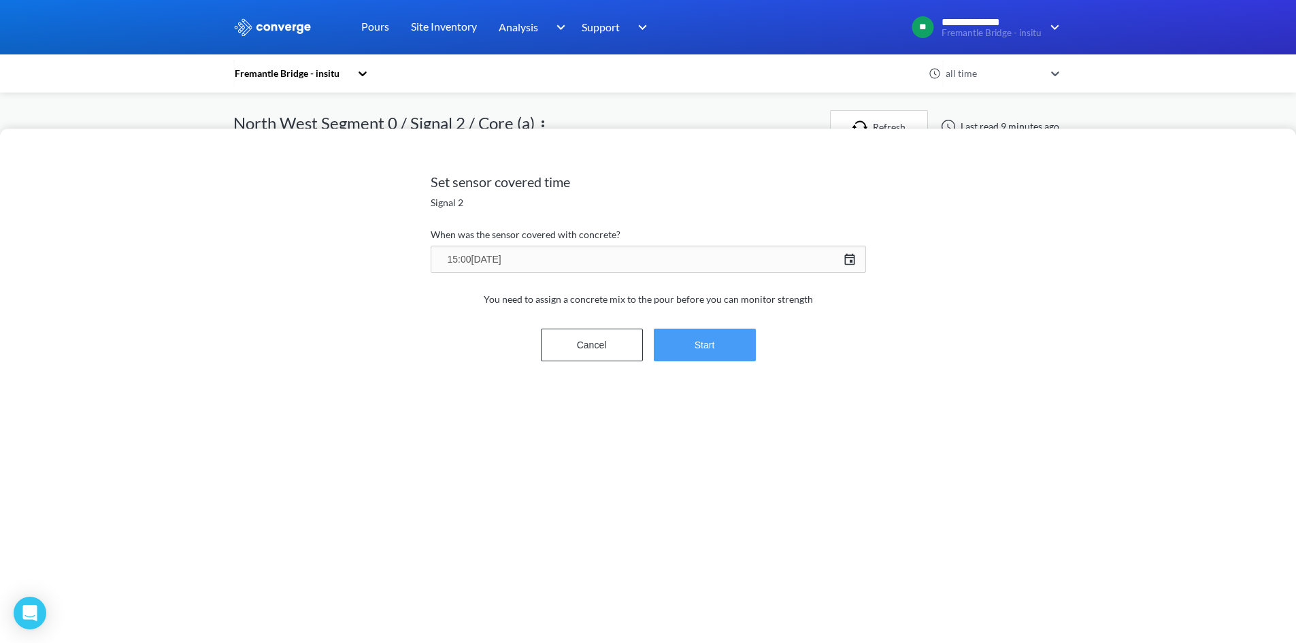
click at [691, 334] on button "Start" at bounding box center [705, 345] width 102 height 33
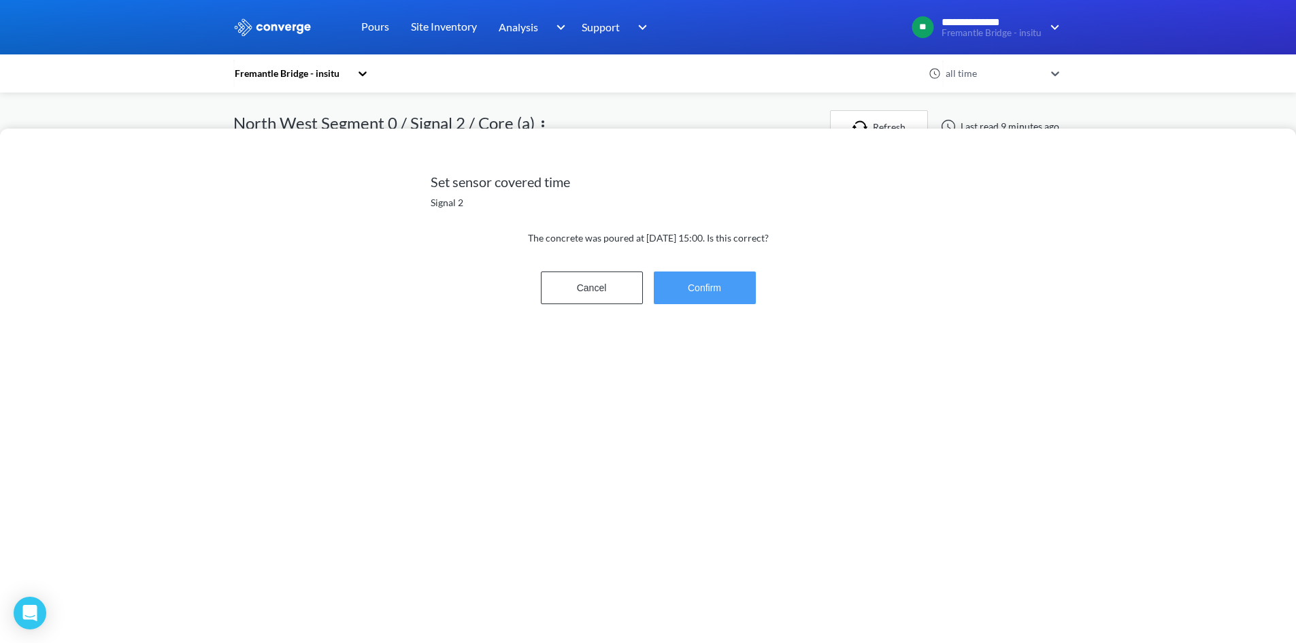
click at [707, 291] on button "Confirm" at bounding box center [705, 288] width 102 height 33
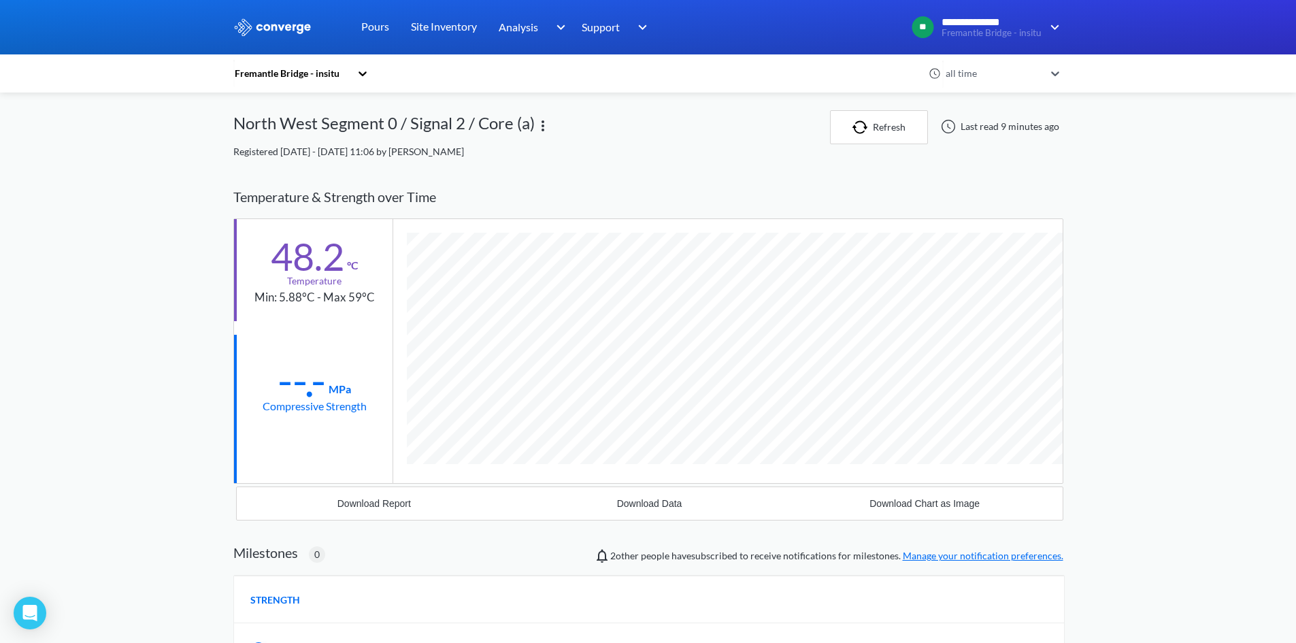
scroll to position [745, 830]
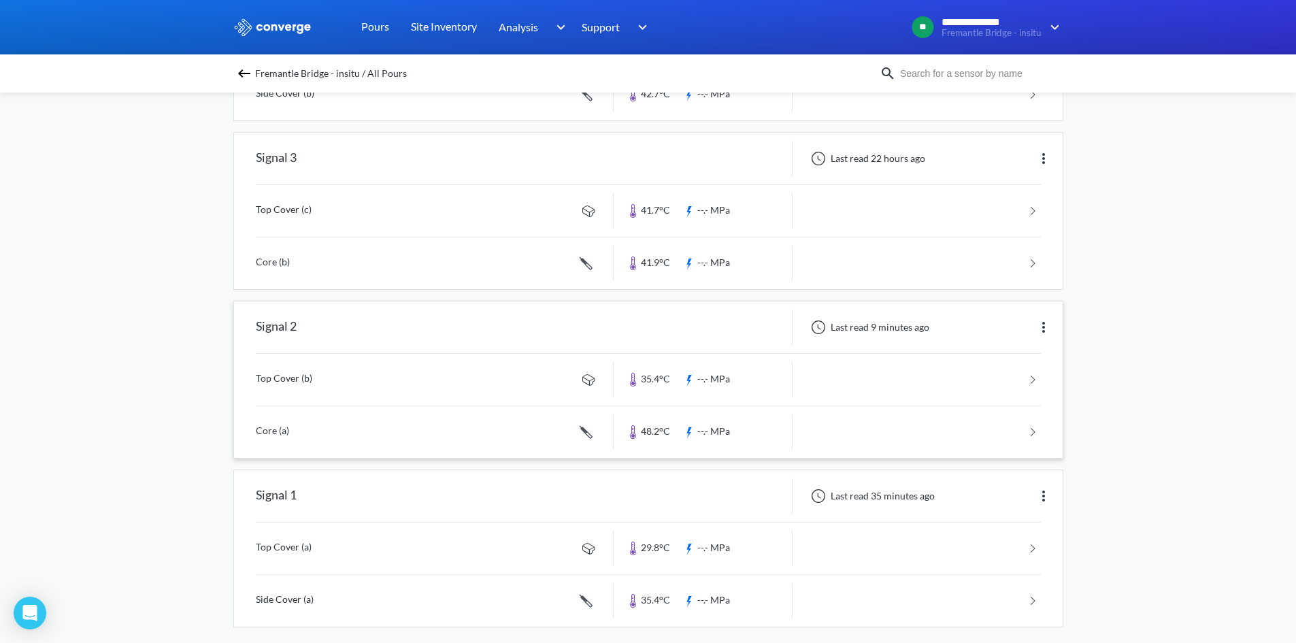
scroll to position [444, 0]
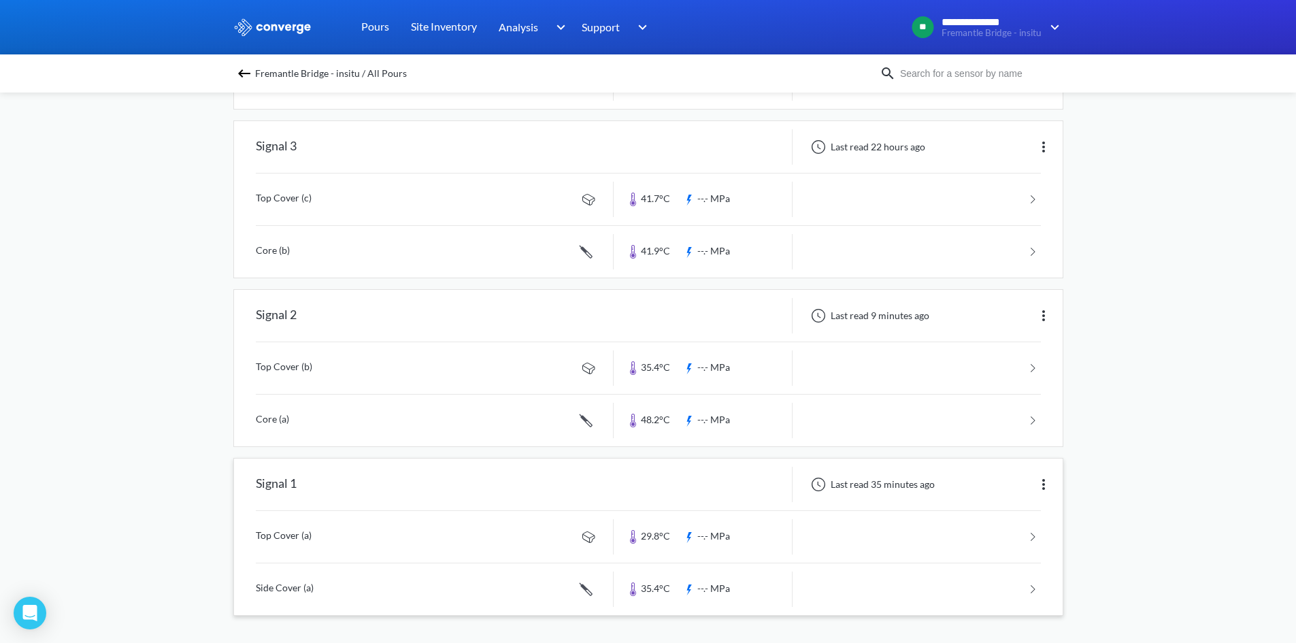
click at [363, 536] on link at bounding box center [648, 537] width 785 height 52
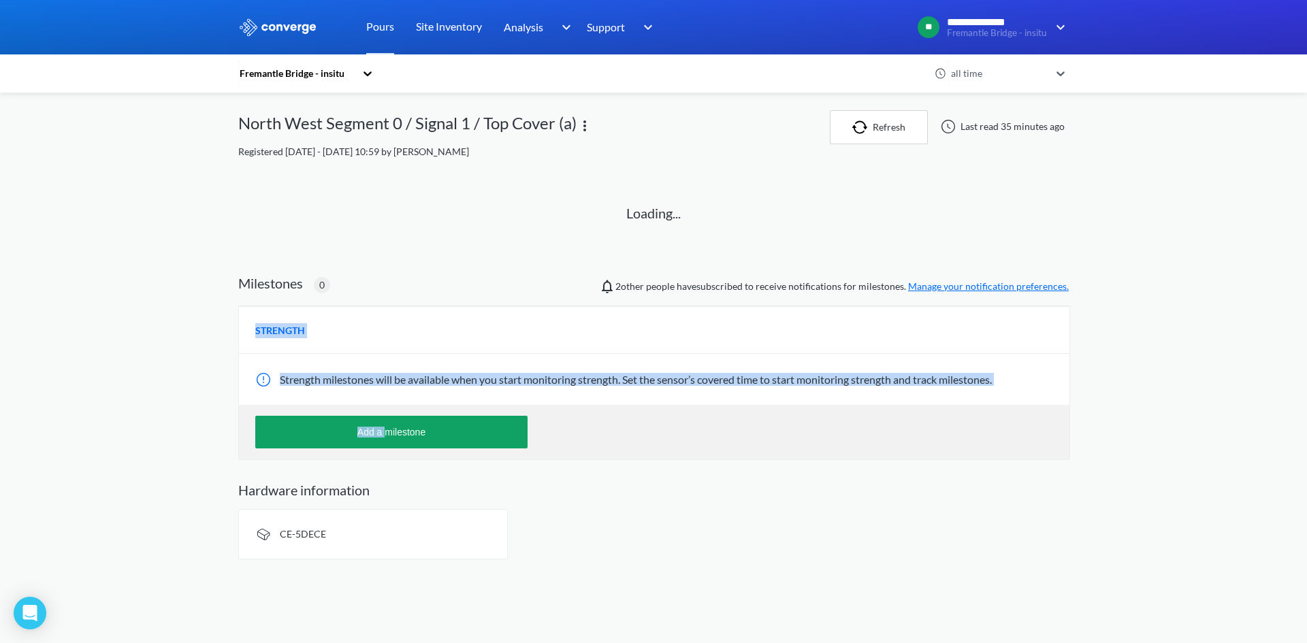
drag, startPoint x: 385, startPoint y: 452, endPoint x: 203, endPoint y: 437, distance: 183.0
click at [203, 437] on div "**********" at bounding box center [653, 285] width 1307 height 570
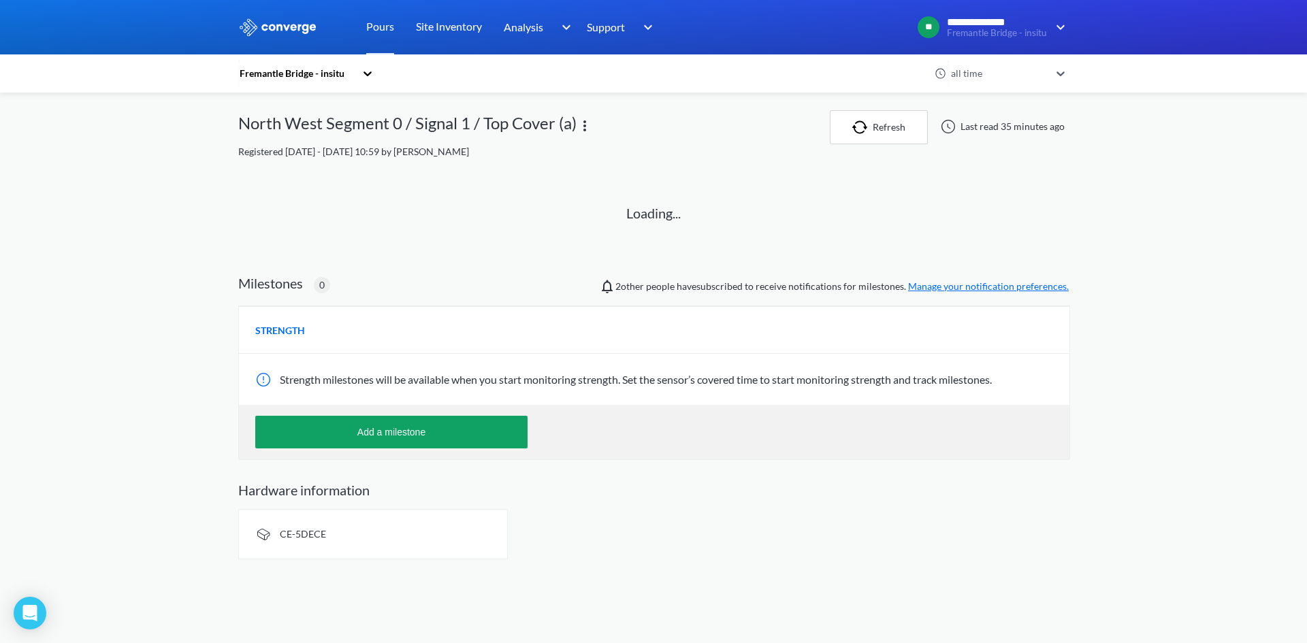
click at [191, 440] on div "**********" at bounding box center [653, 285] width 1307 height 570
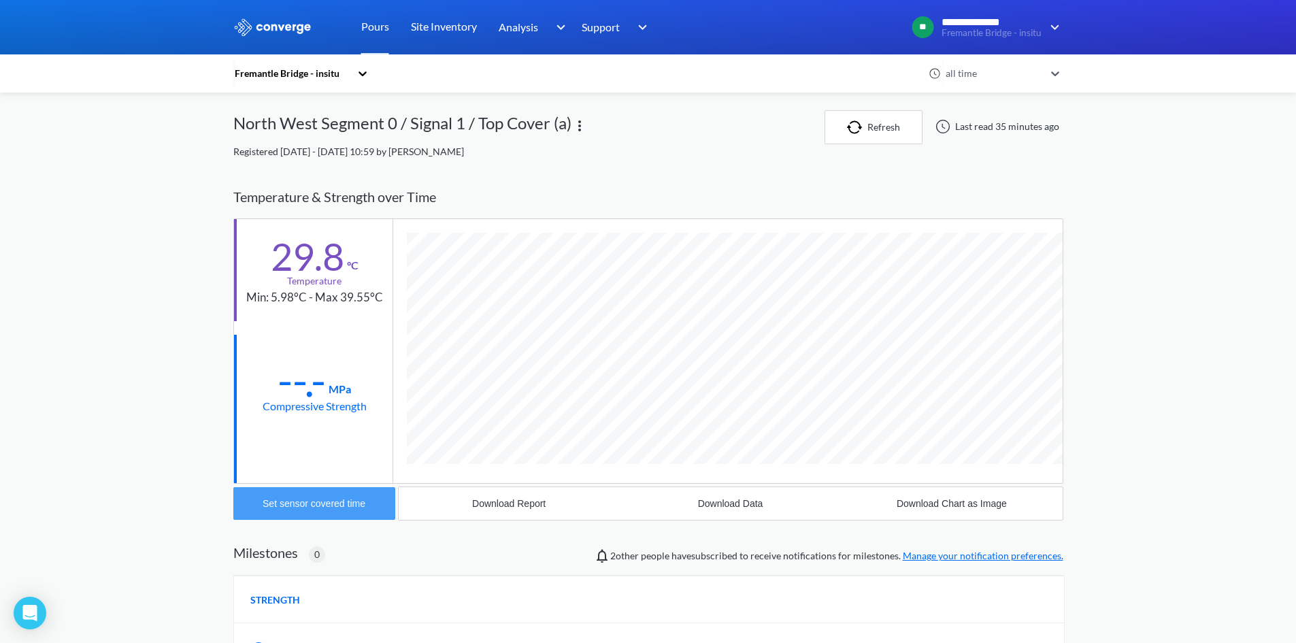
click at [349, 497] on button "Set sensor covered time" at bounding box center [314, 503] width 162 height 33
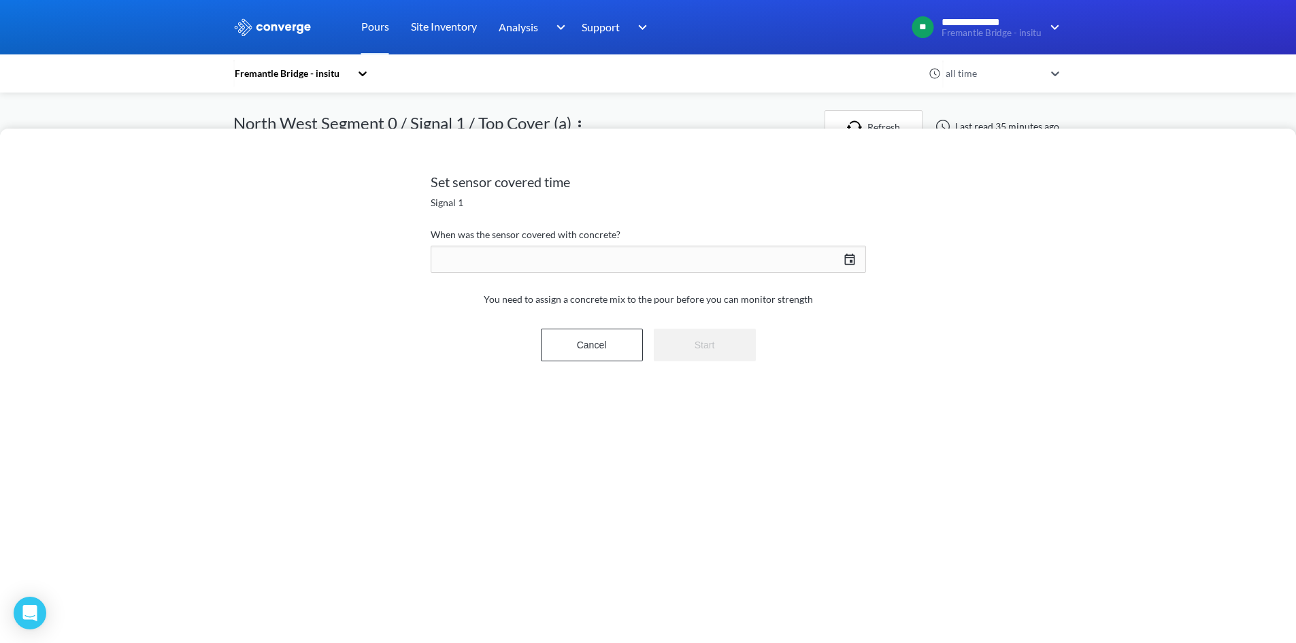
click at [615, 257] on div "[DATE] Press the down arrow key to interact with the calendar and select a date…" at bounding box center [649, 259] width 436 height 33
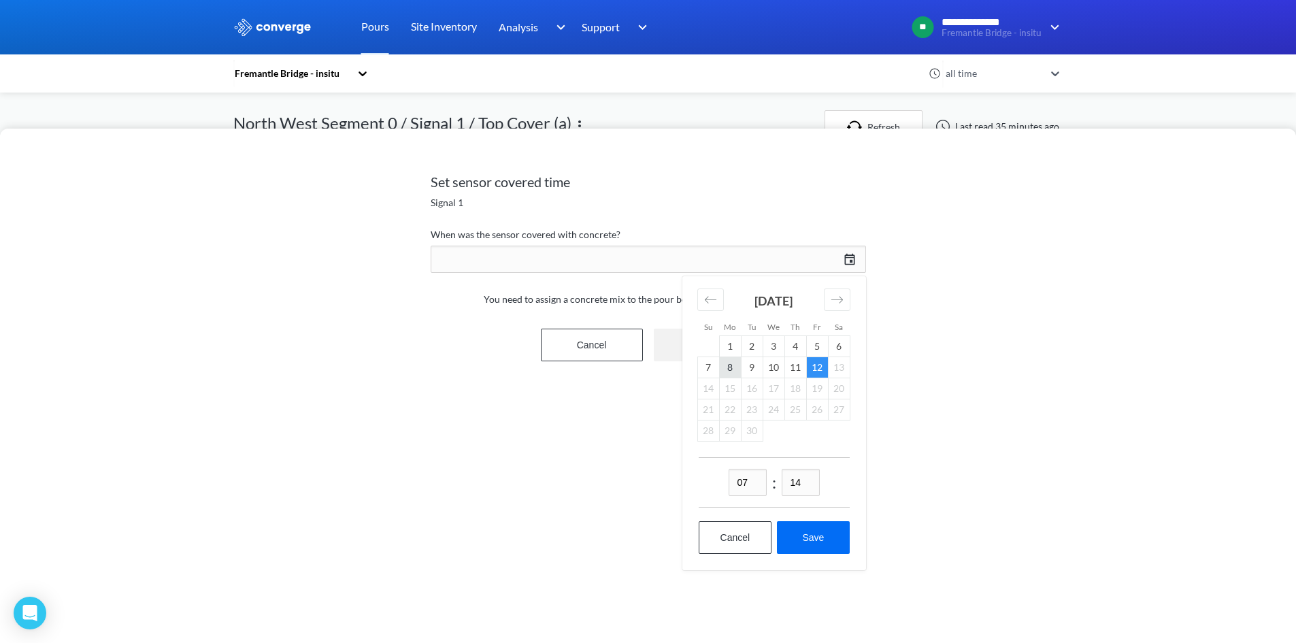
click at [731, 374] on td "8" at bounding box center [730, 367] width 22 height 21
drag, startPoint x: 754, startPoint y: 489, endPoint x: 694, endPoint y: 457, distance: 67.6
click at [714, 482] on div "07 : 14" at bounding box center [774, 482] width 151 height 50
type input "15"
drag, startPoint x: 820, startPoint y: 488, endPoint x: 747, endPoint y: 495, distance: 73.2
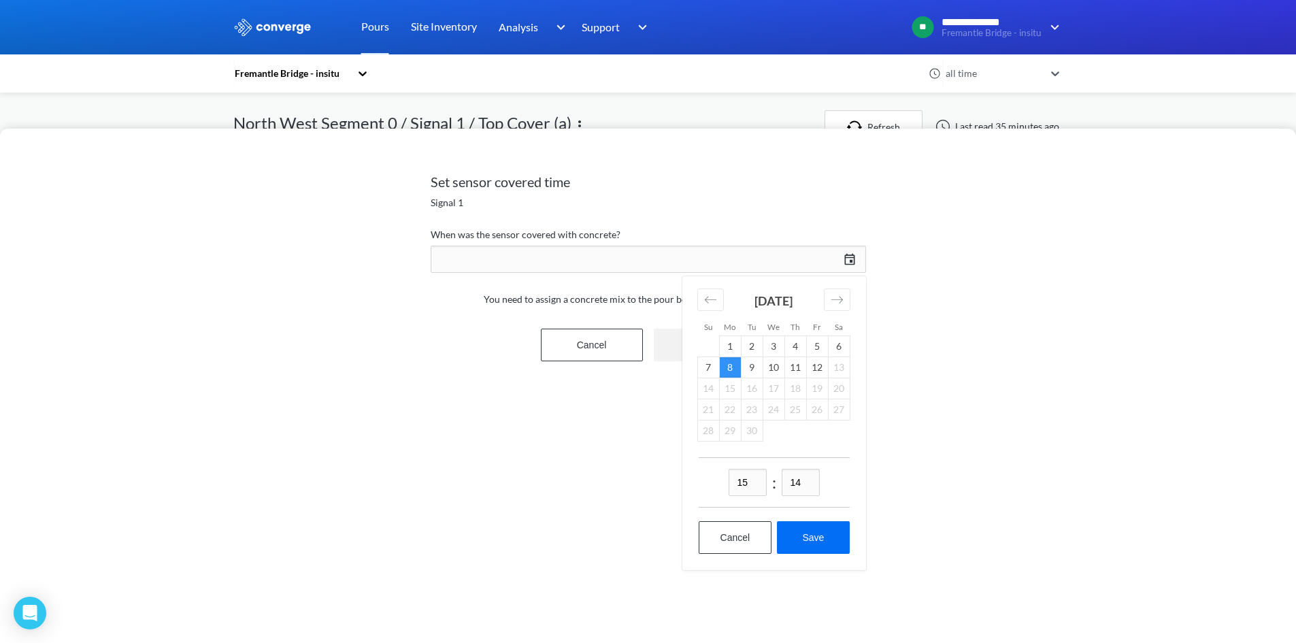
click at [755, 501] on div "15 : 14" at bounding box center [774, 482] width 151 height 50
type input "00"
click at [801, 540] on button "Save" at bounding box center [813, 537] width 72 height 33
type input "15:00[DATE]"
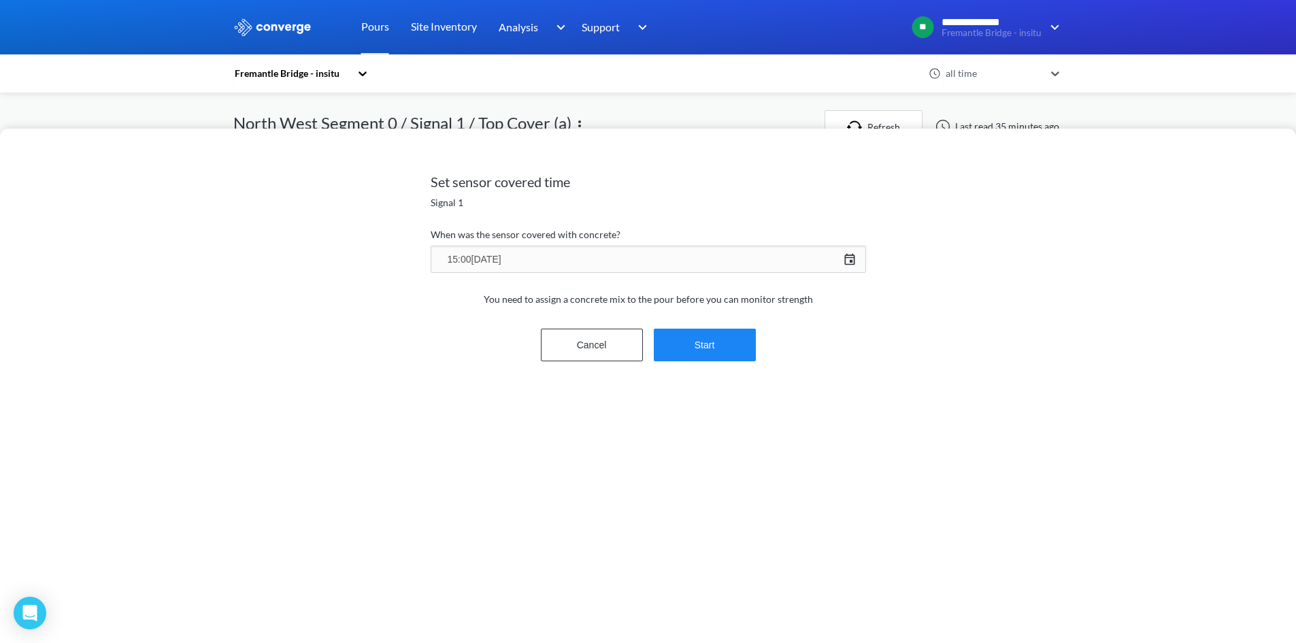
drag, startPoint x: 742, startPoint y: 326, endPoint x: 729, endPoint y: 348, distance: 26.3
click at [740, 331] on form "When was the sensor covered with concrete? 15:00[DATE] [DATE] Press the down ar…" at bounding box center [649, 305] width 436 height 157
click at [729, 349] on button "Start" at bounding box center [705, 345] width 102 height 33
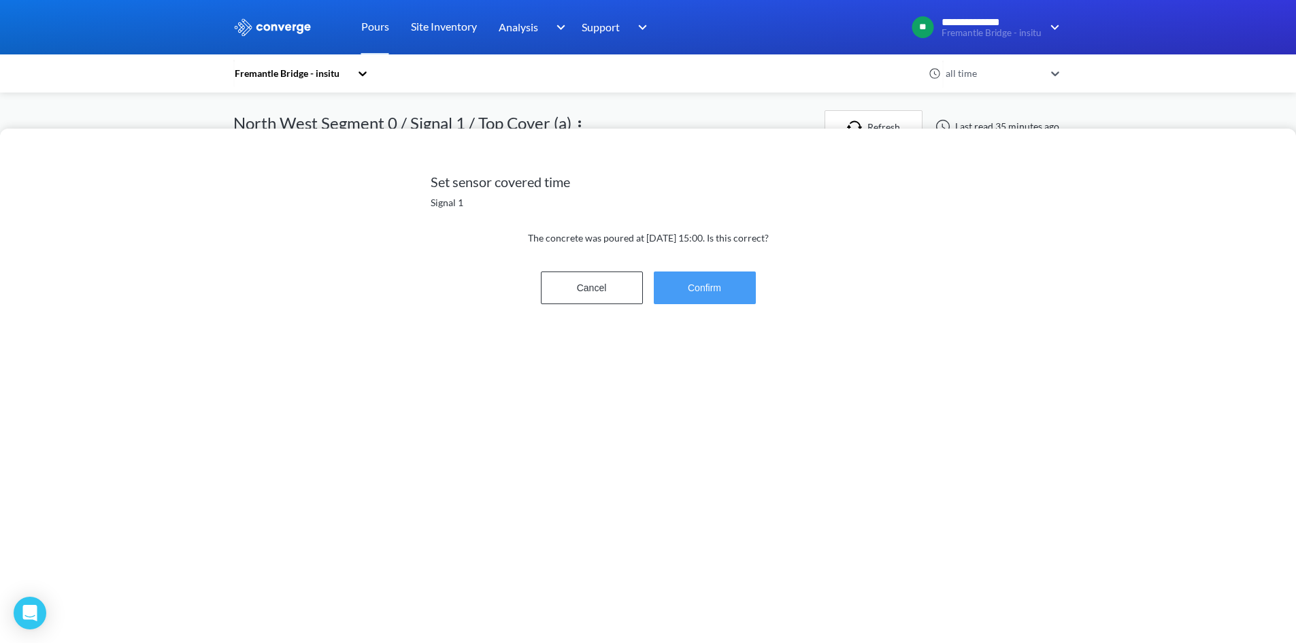
click at [715, 302] on button "Confirm" at bounding box center [705, 288] width 102 height 33
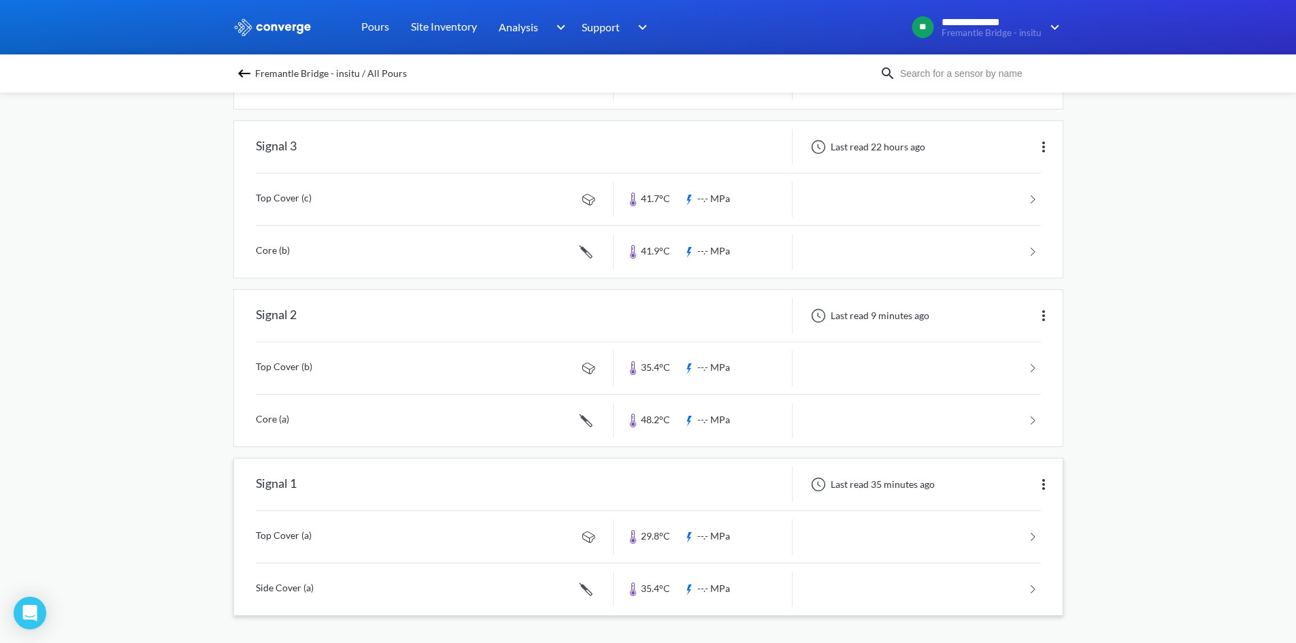
click at [353, 603] on link at bounding box center [648, 589] width 785 height 52
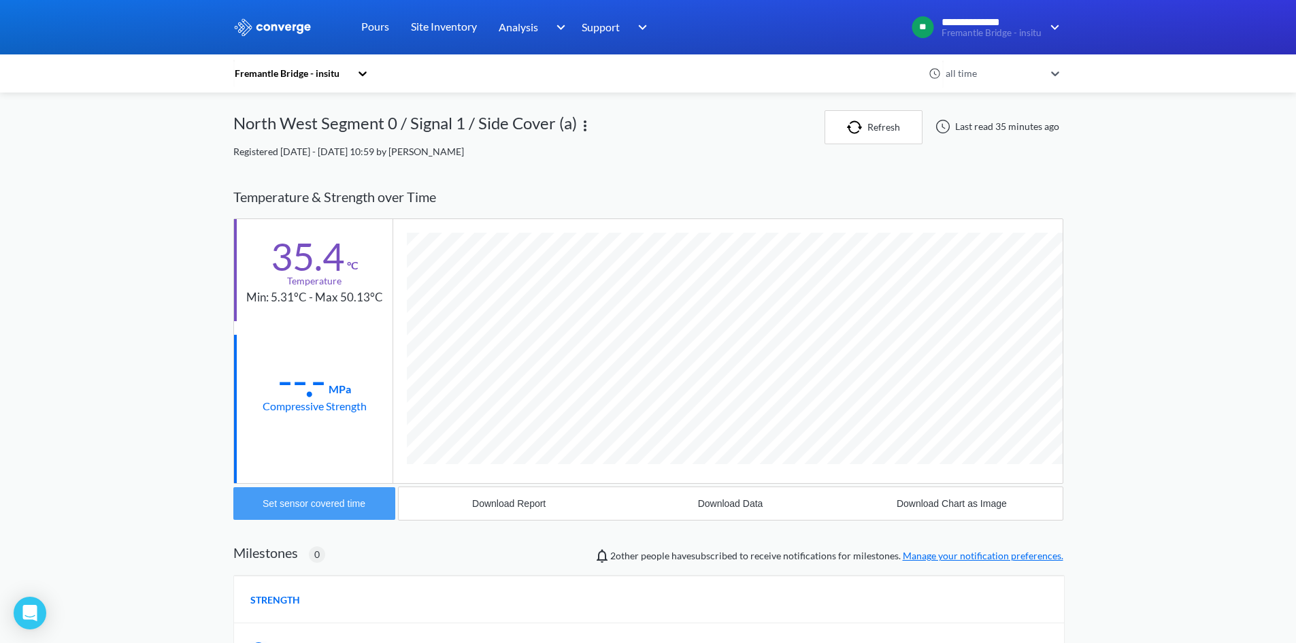
click at [279, 510] on button "Set sensor covered time" at bounding box center [314, 503] width 162 height 33
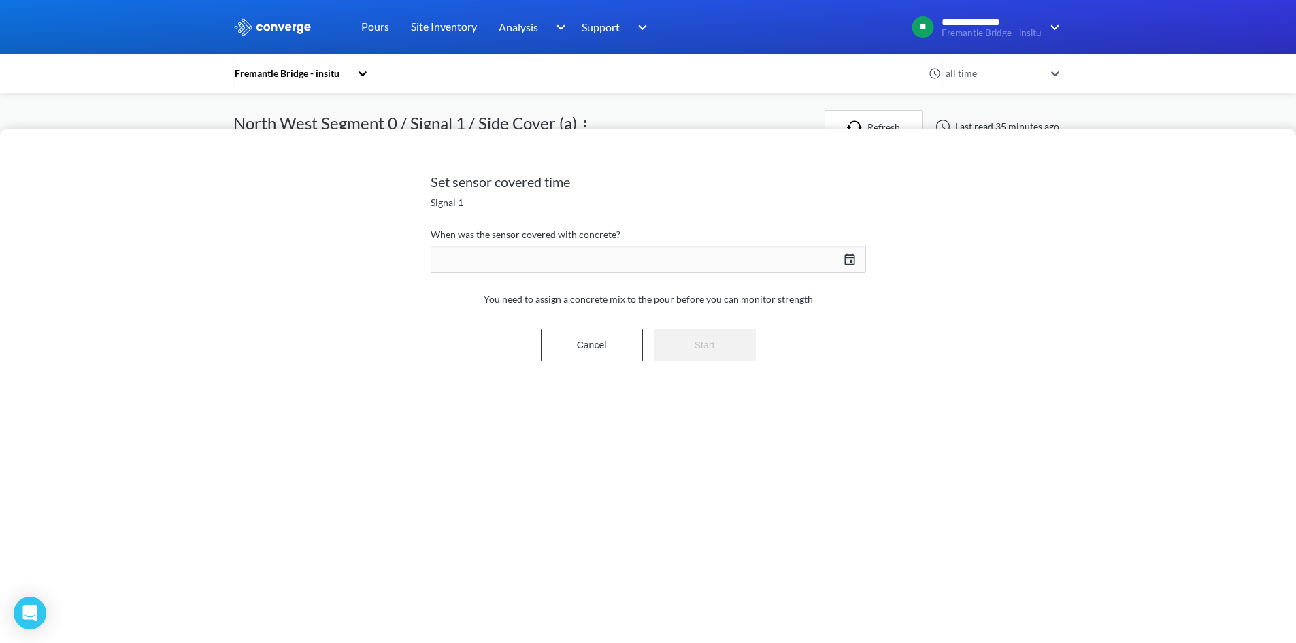
click at [506, 259] on div "[DATE] Press the down arrow key to interact with the calendar and select a date…" at bounding box center [649, 259] width 436 height 33
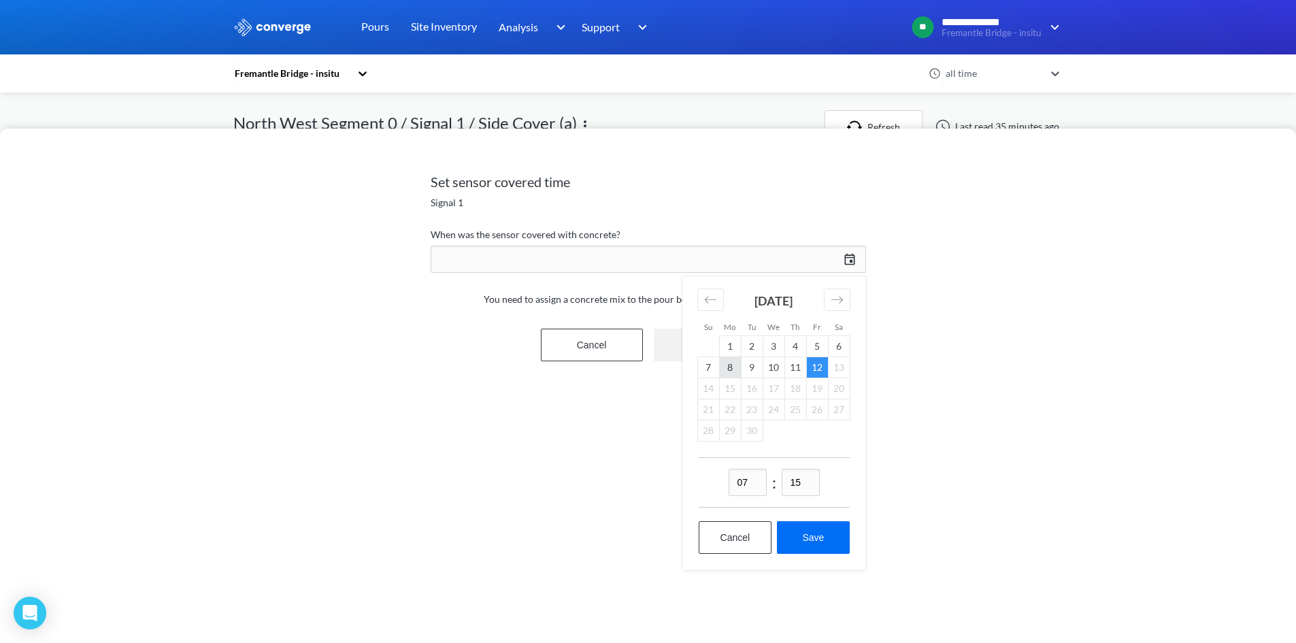
click at [734, 367] on td "8" at bounding box center [730, 367] width 22 height 21
drag, startPoint x: 744, startPoint y: 485, endPoint x: 666, endPoint y: 456, distance: 82.7
click at [675, 478] on div "Set sensor covered time Signal 1 When was the sensor covered with concrete? [DA…" at bounding box center [648, 386] width 1296 height 514
type input "15"
drag, startPoint x: 804, startPoint y: 482, endPoint x: 753, endPoint y: 437, distance: 68.4
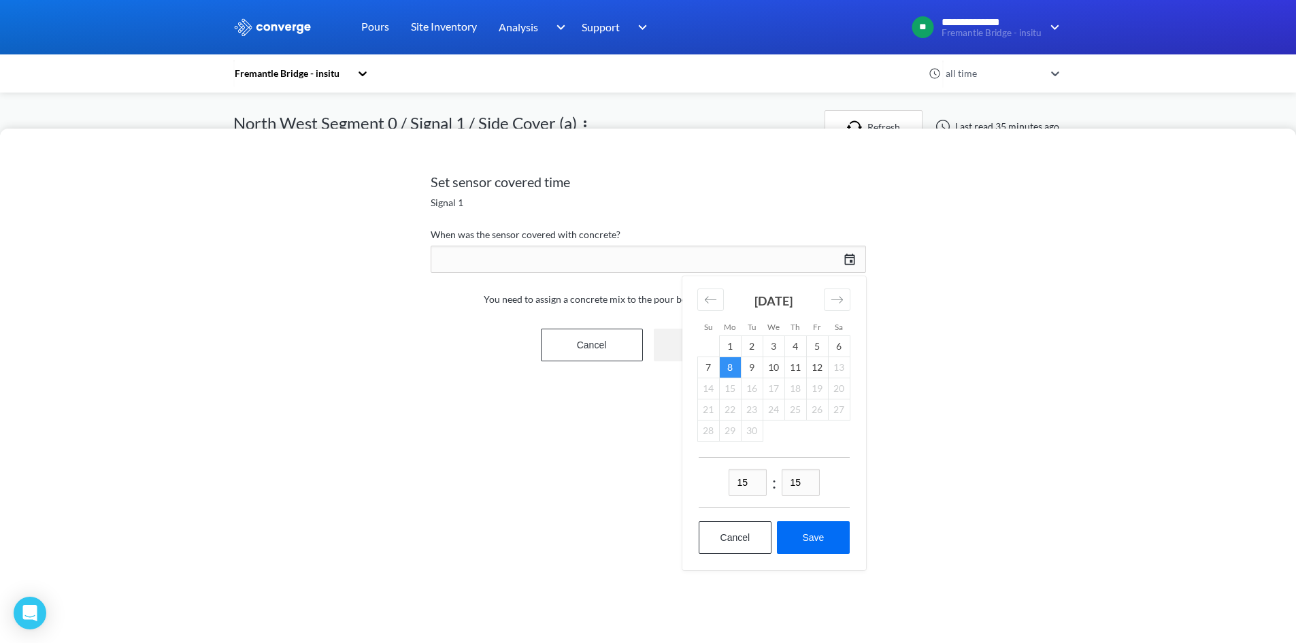
click at [742, 461] on div "15 : 15" at bounding box center [774, 482] width 151 height 50
type input "00"
click at [810, 532] on button "Save" at bounding box center [813, 537] width 72 height 33
type input "15:00[DATE]"
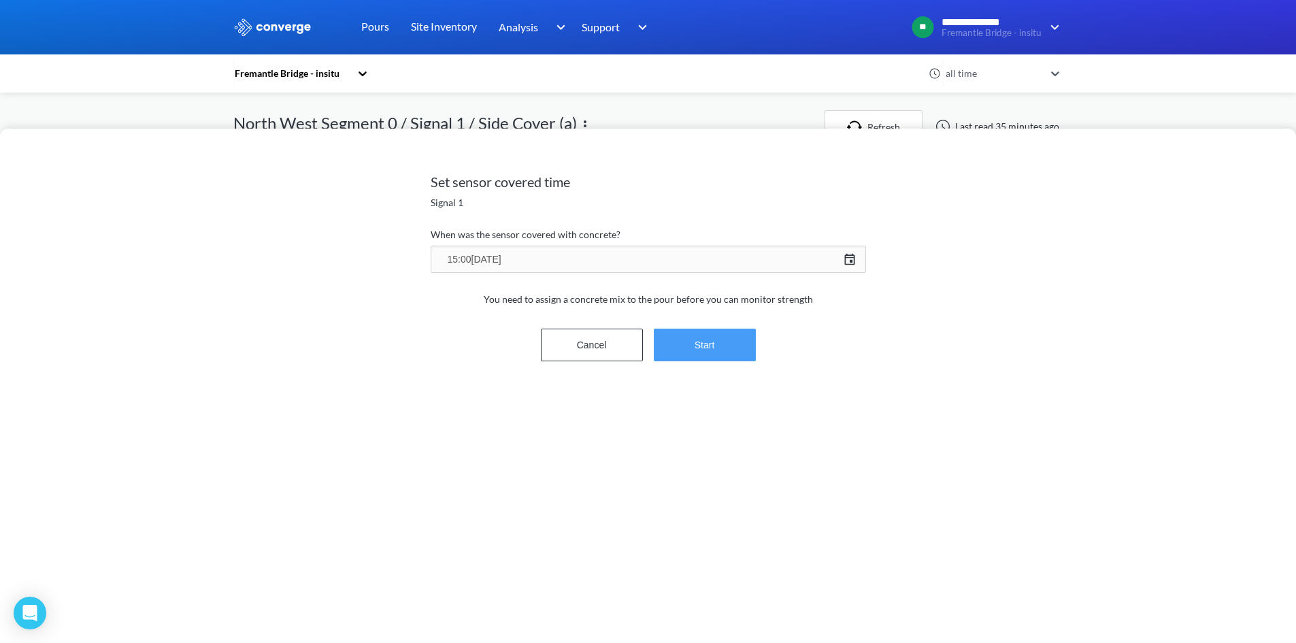
click at [726, 353] on button "Start" at bounding box center [705, 345] width 102 height 33
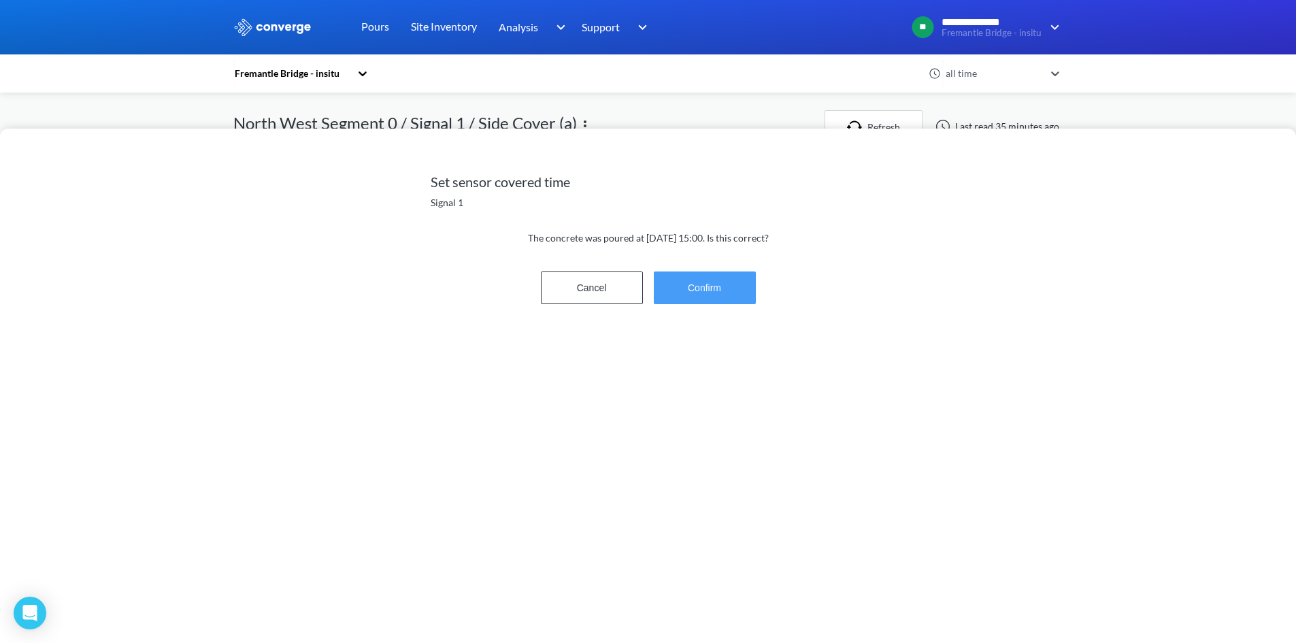
click at [741, 300] on button "Confirm" at bounding box center [705, 288] width 102 height 33
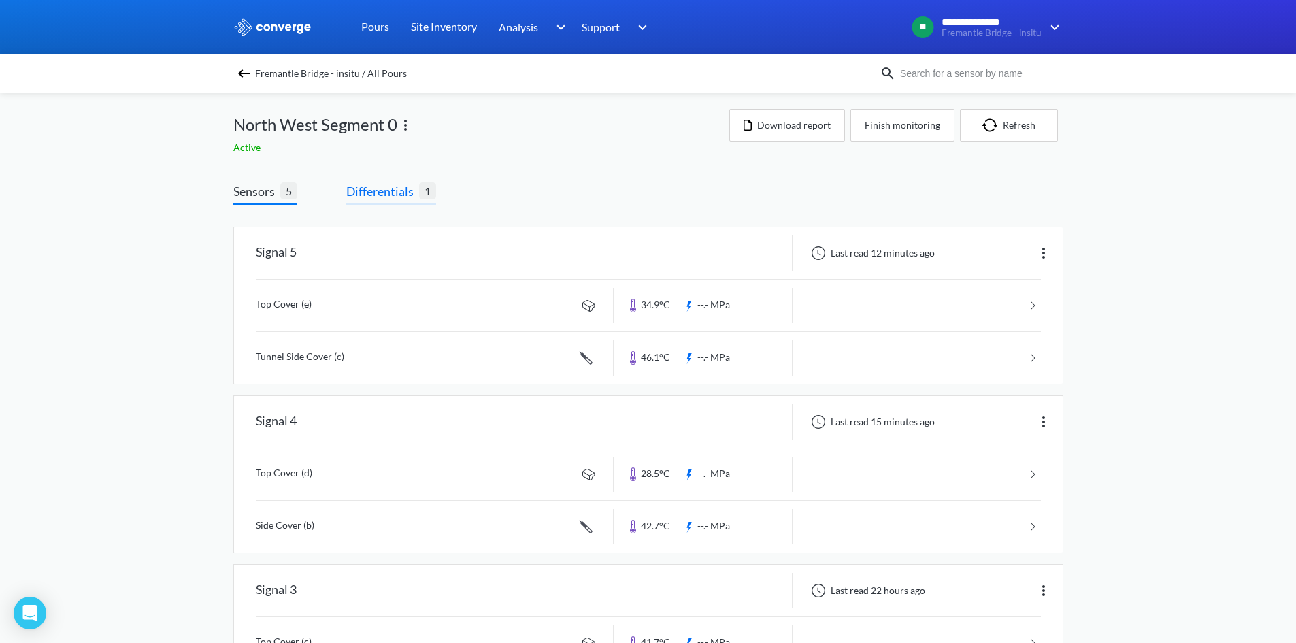
click at [352, 193] on span "Differentials" at bounding box center [382, 191] width 73 height 19
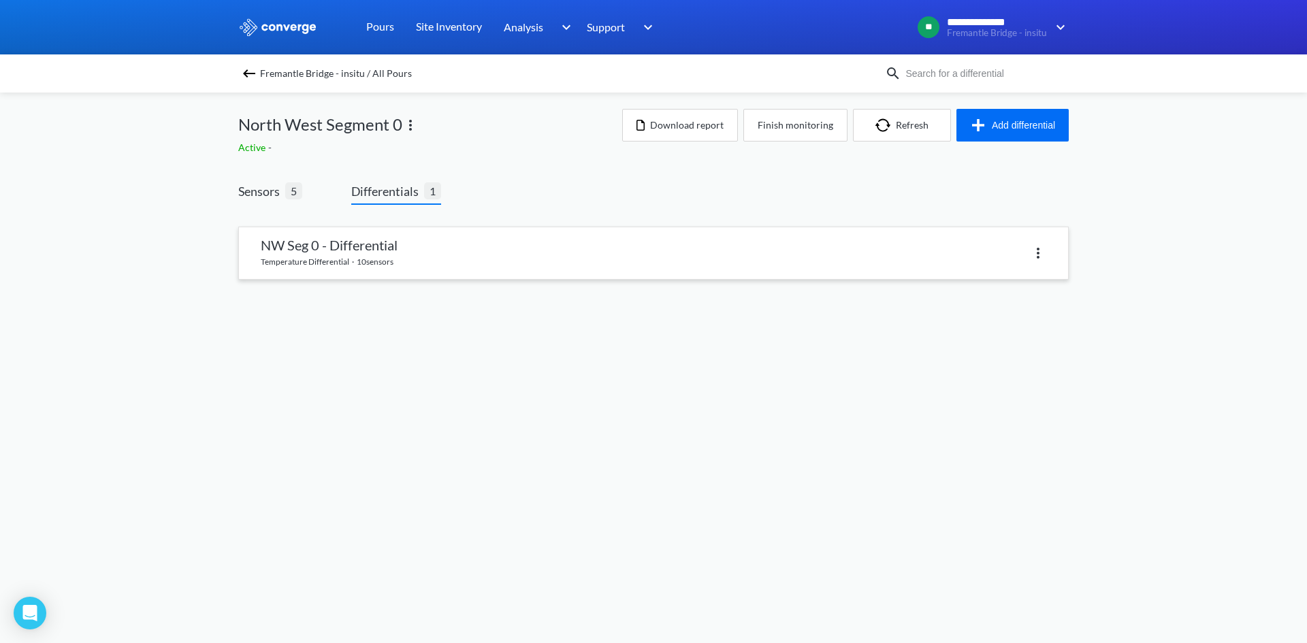
click at [385, 238] on link at bounding box center [653, 253] width 829 height 52
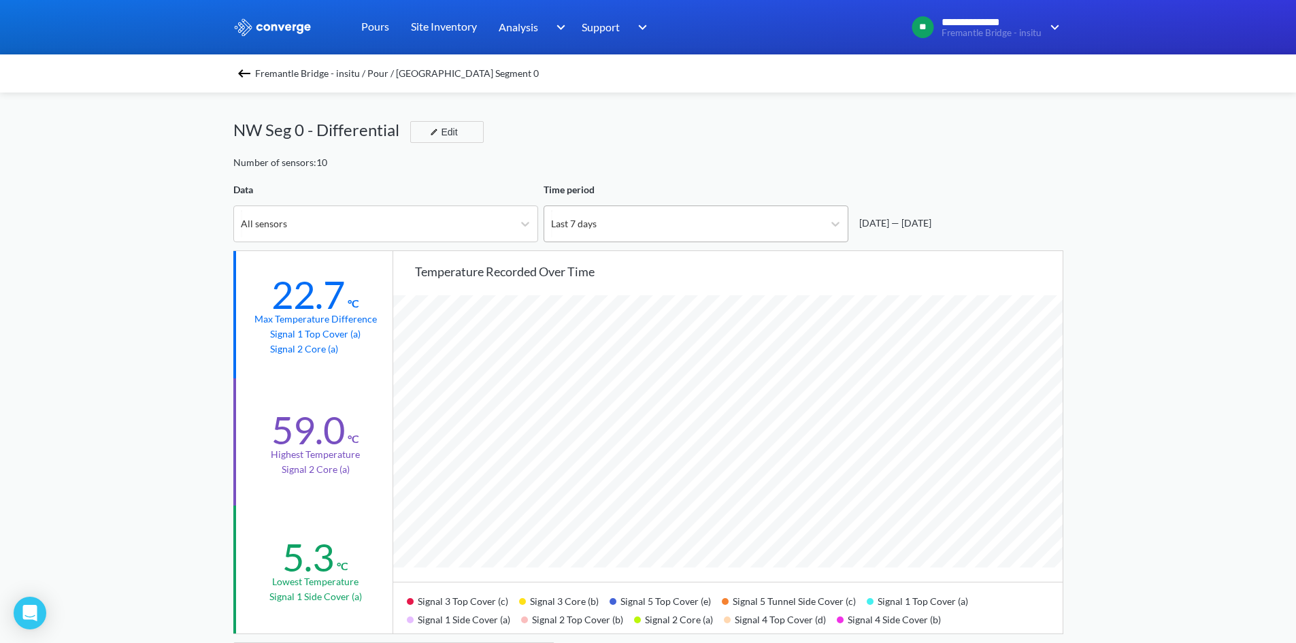
scroll to position [1140, 1296]
click at [551, 224] on div "Last 7 days" at bounding box center [574, 223] width 46 height 15
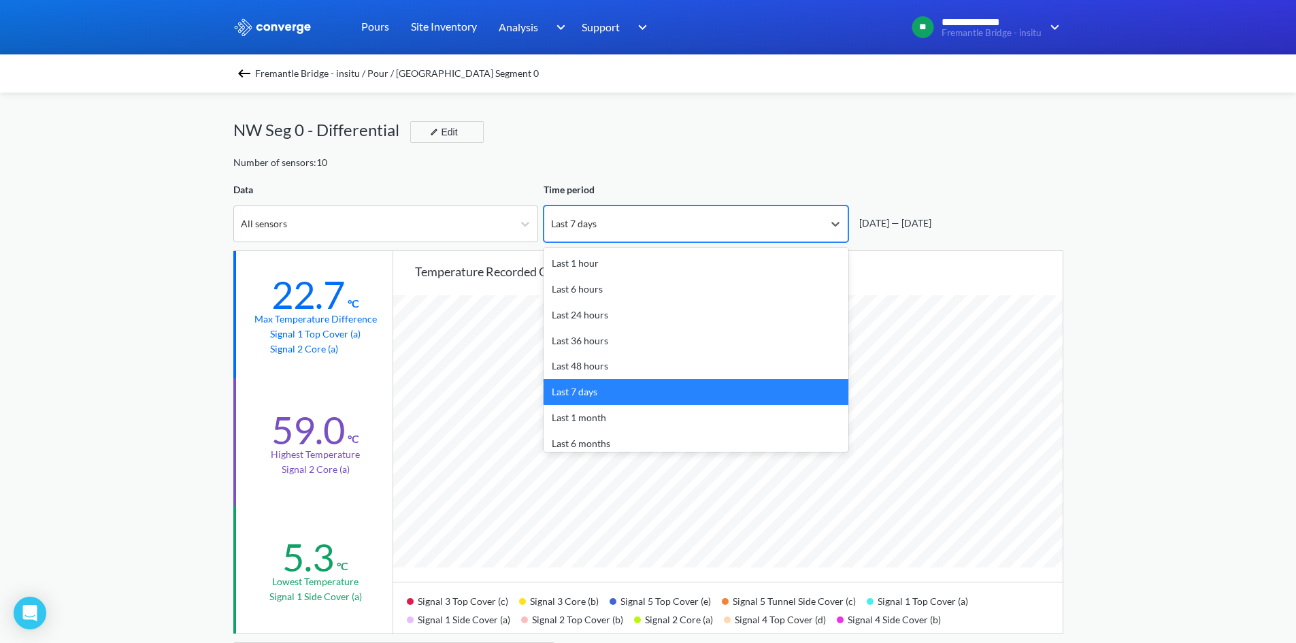
click at [551, 224] on div "Last 7 days" at bounding box center [574, 223] width 46 height 15
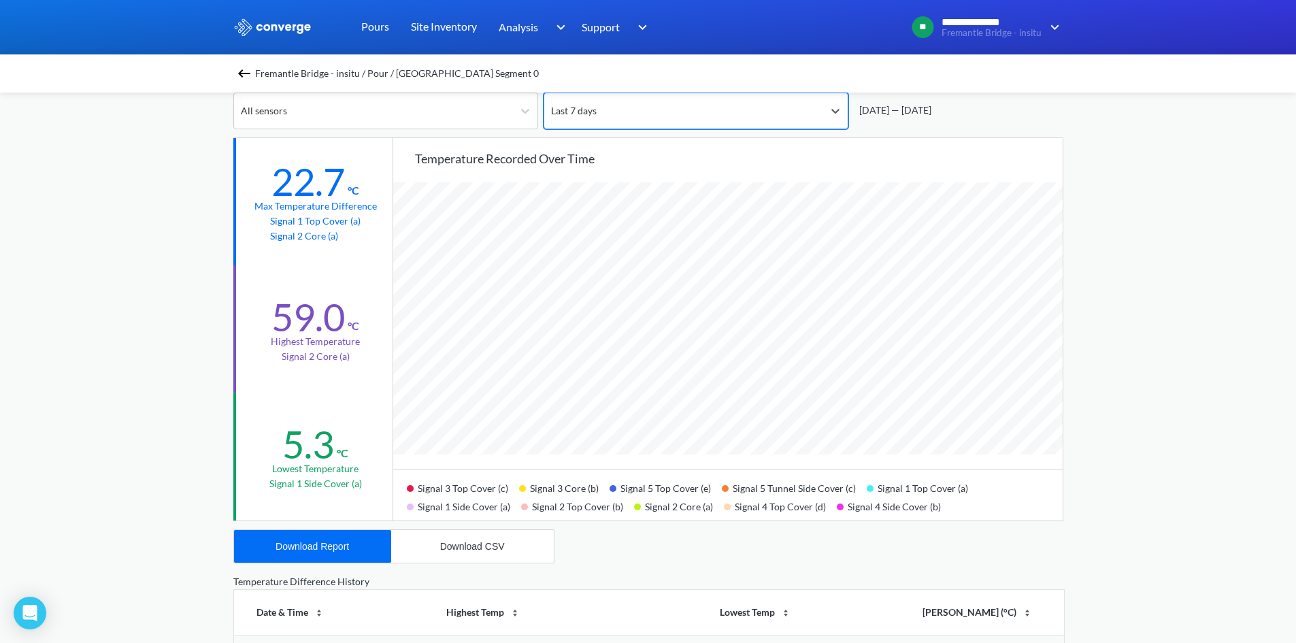
scroll to position [89, 0]
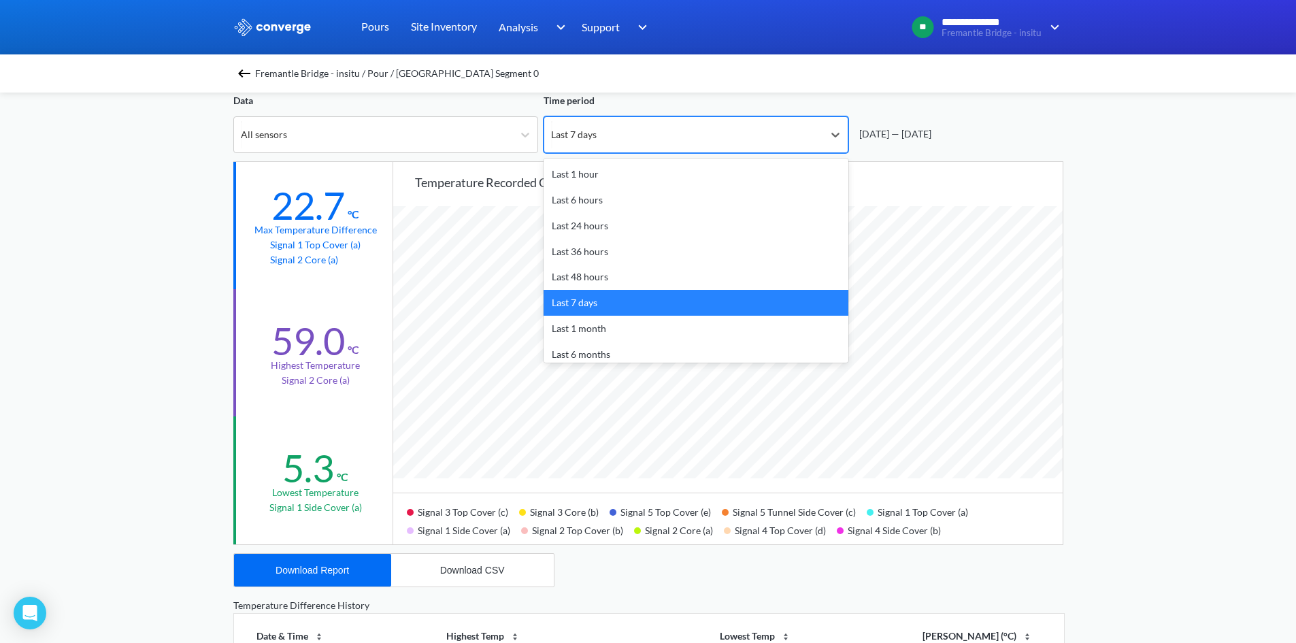
click at [572, 128] on div "Last 7 days" at bounding box center [574, 134] width 46 height 15
click at [595, 283] on div "Last 48 hours" at bounding box center [696, 277] width 305 height 26
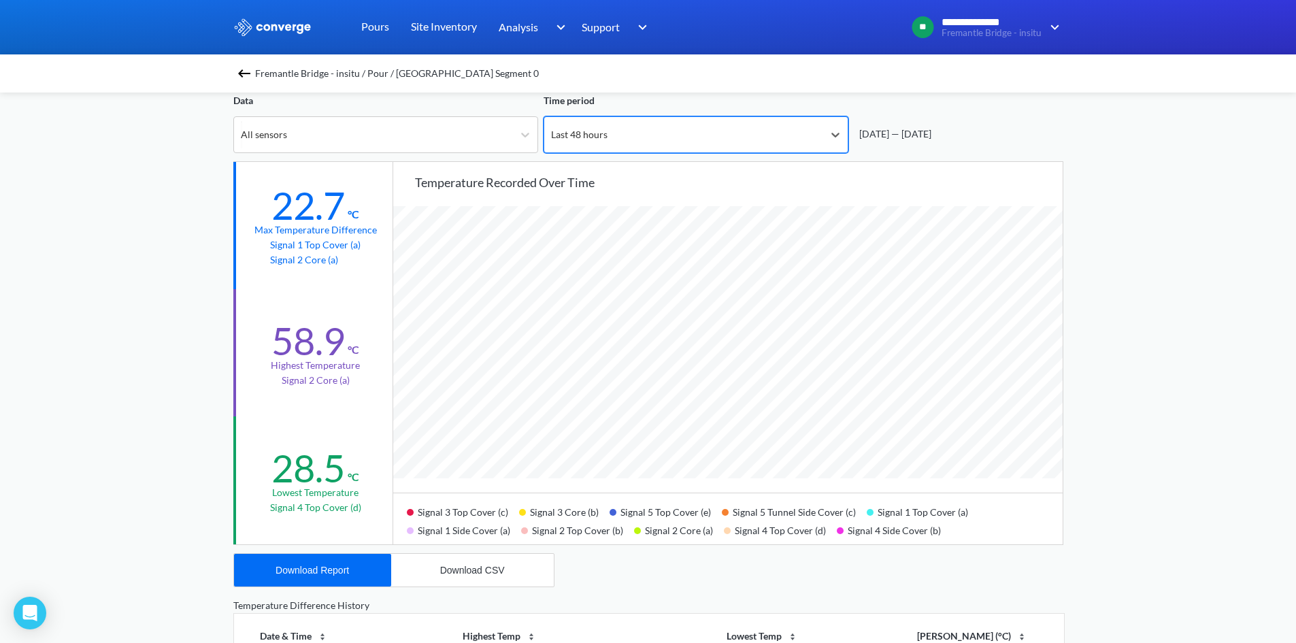
scroll to position [1140, 1296]
